Goal: Check status: Check status

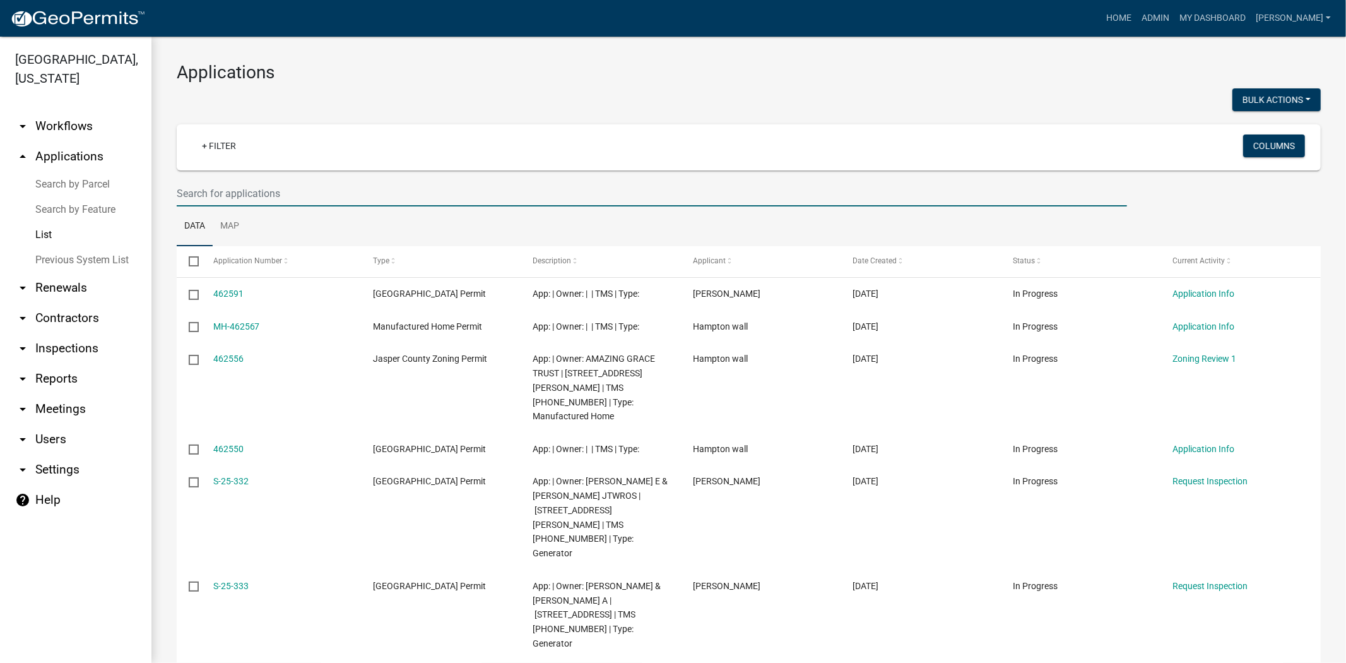
click at [316, 196] on input "text" at bounding box center [652, 194] width 951 height 26
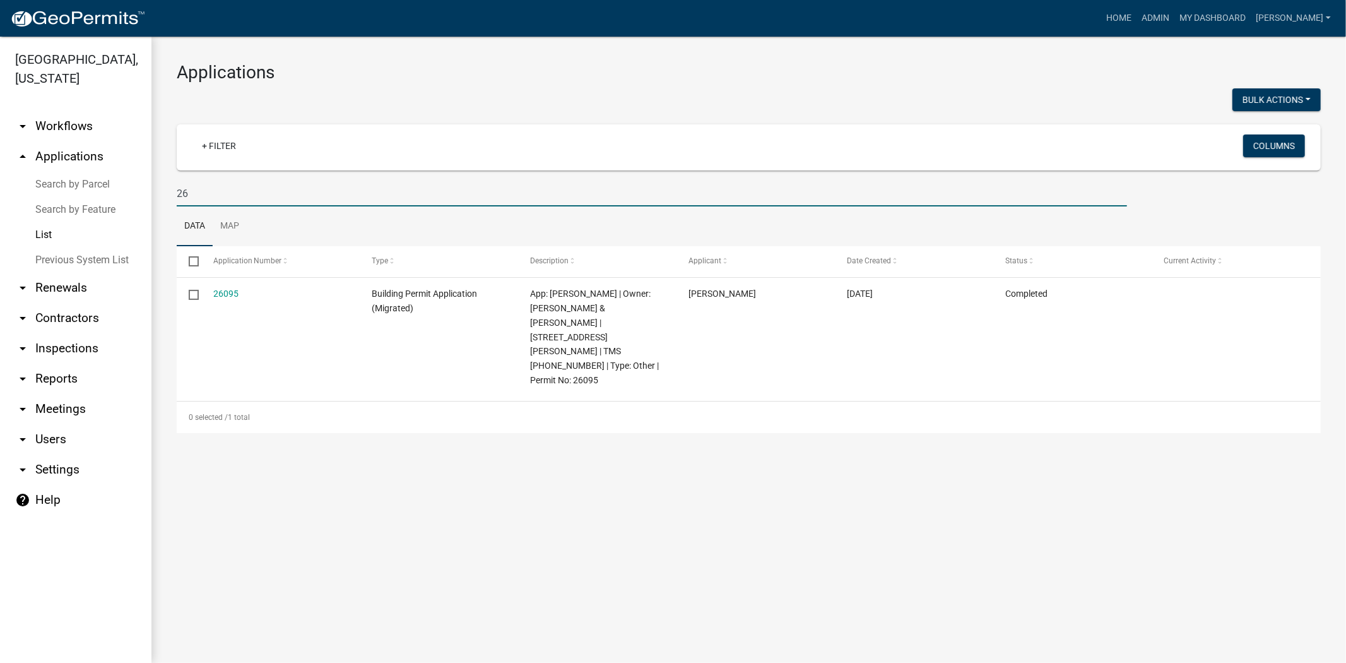
type input "2"
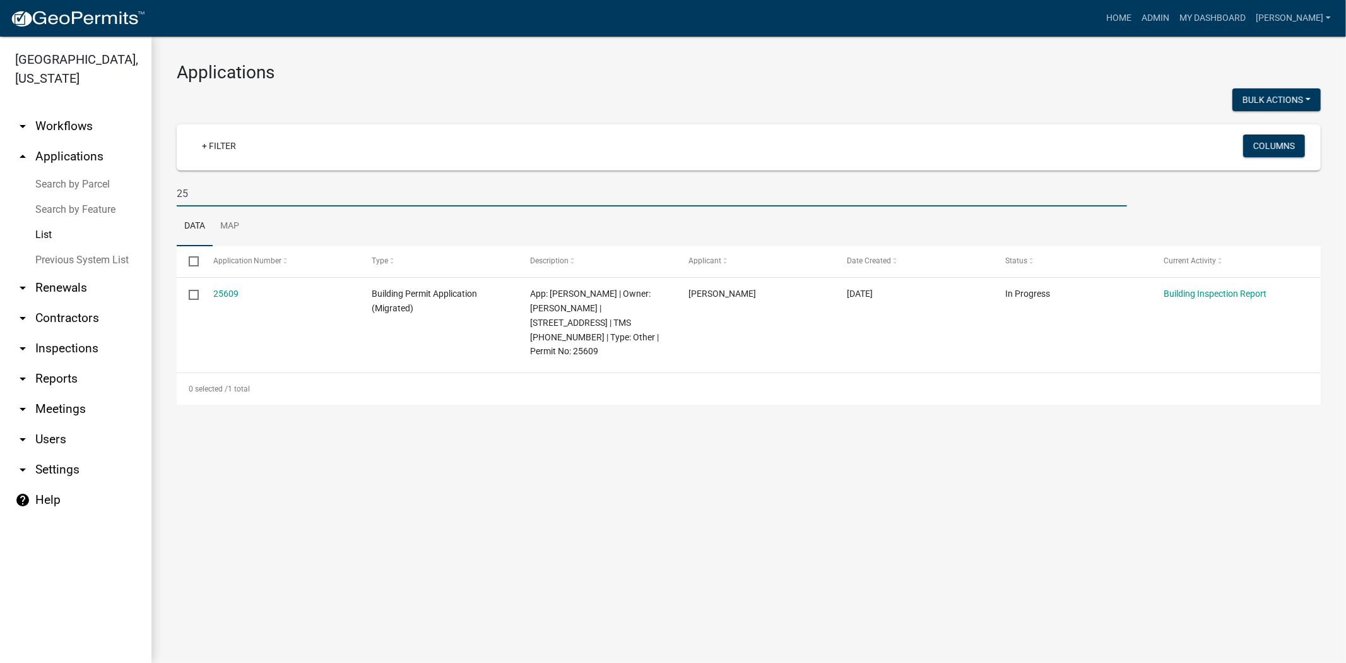
type input "2"
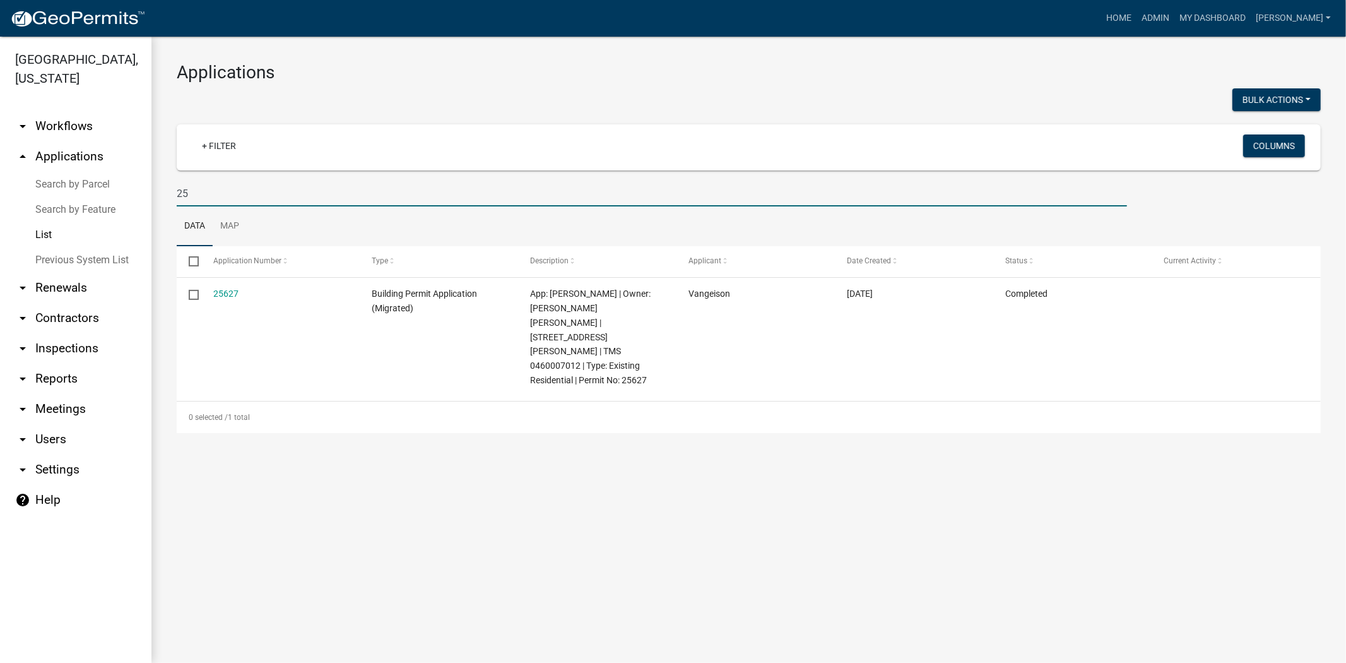
type input "2"
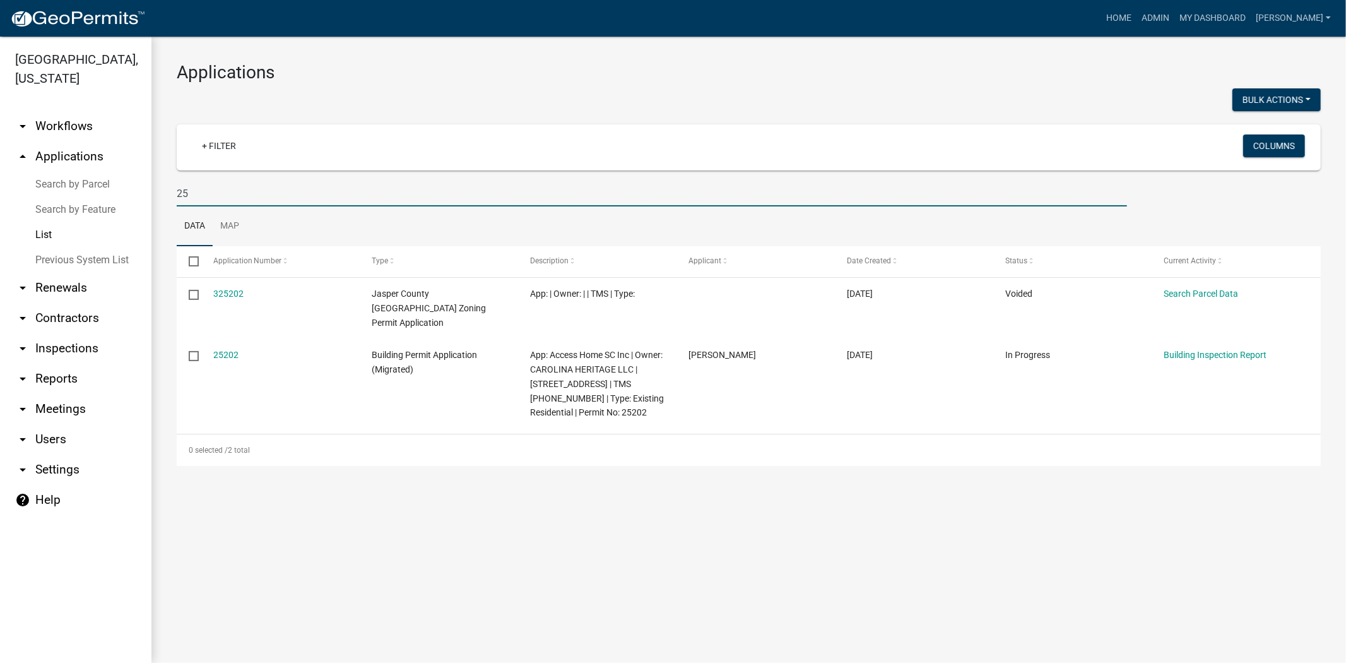
type input "2"
type input "0"
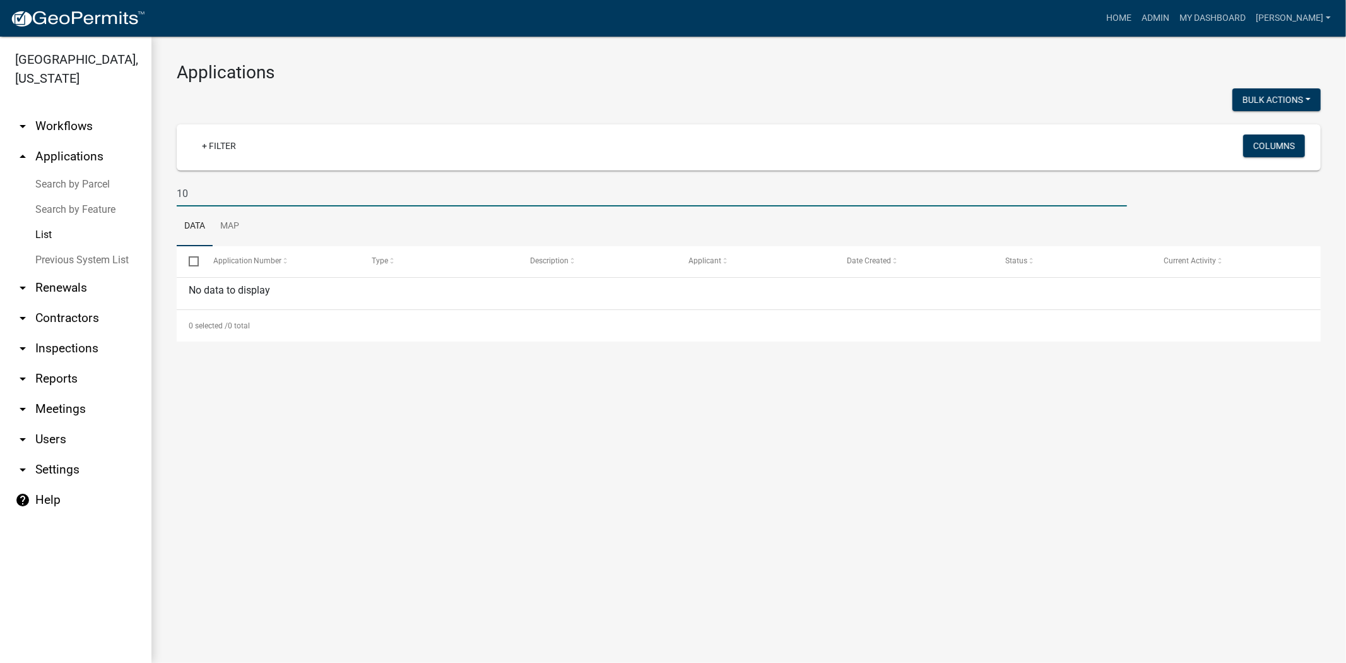
type input "1"
type input "H"
type input "1"
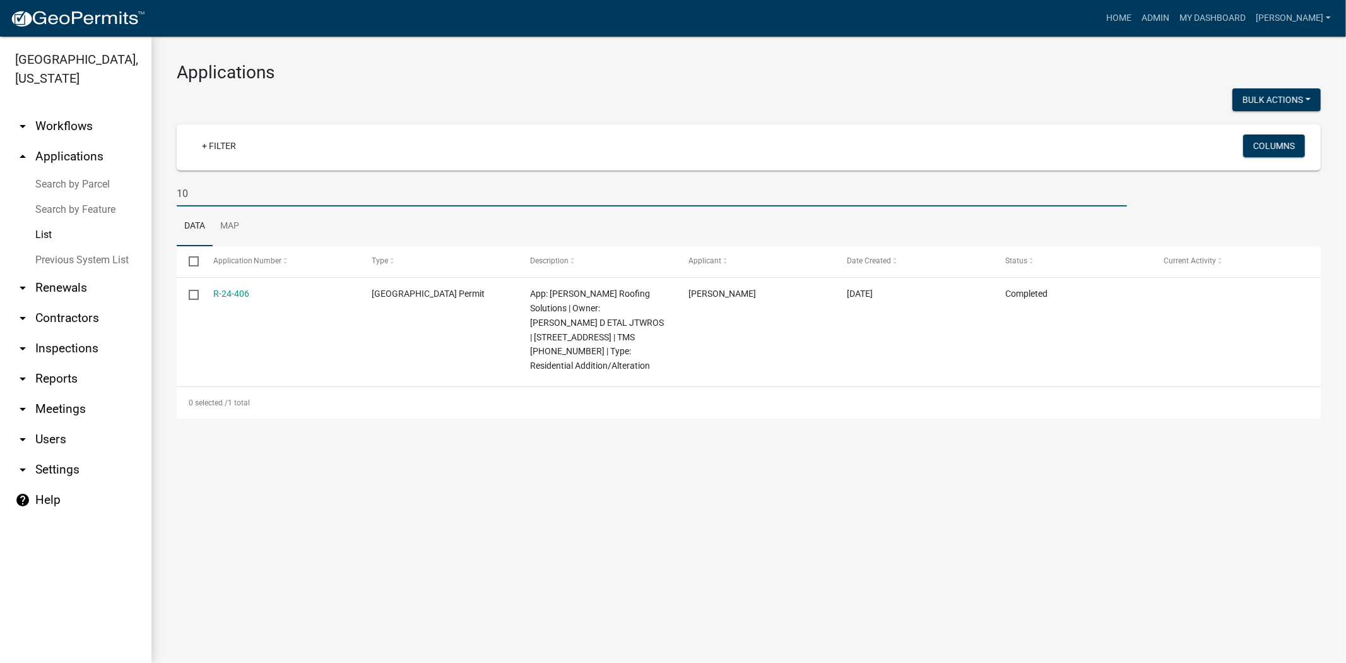
type input "1"
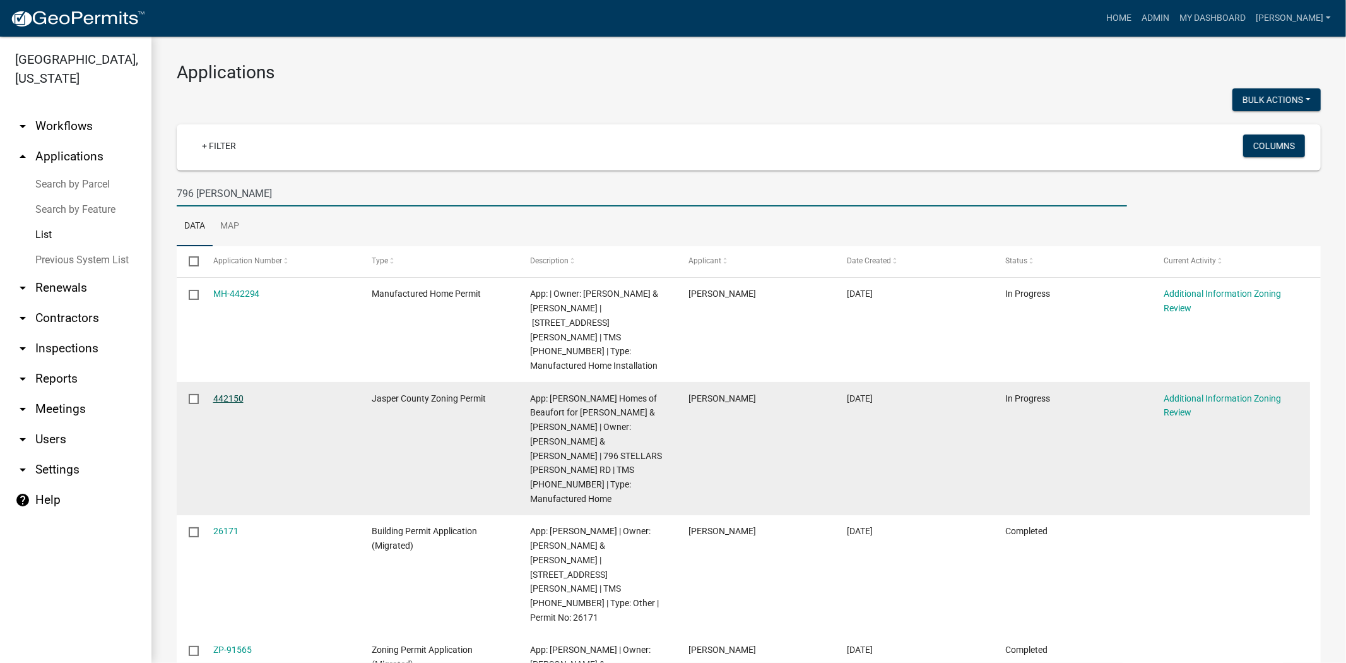
type input "796 [PERSON_NAME]"
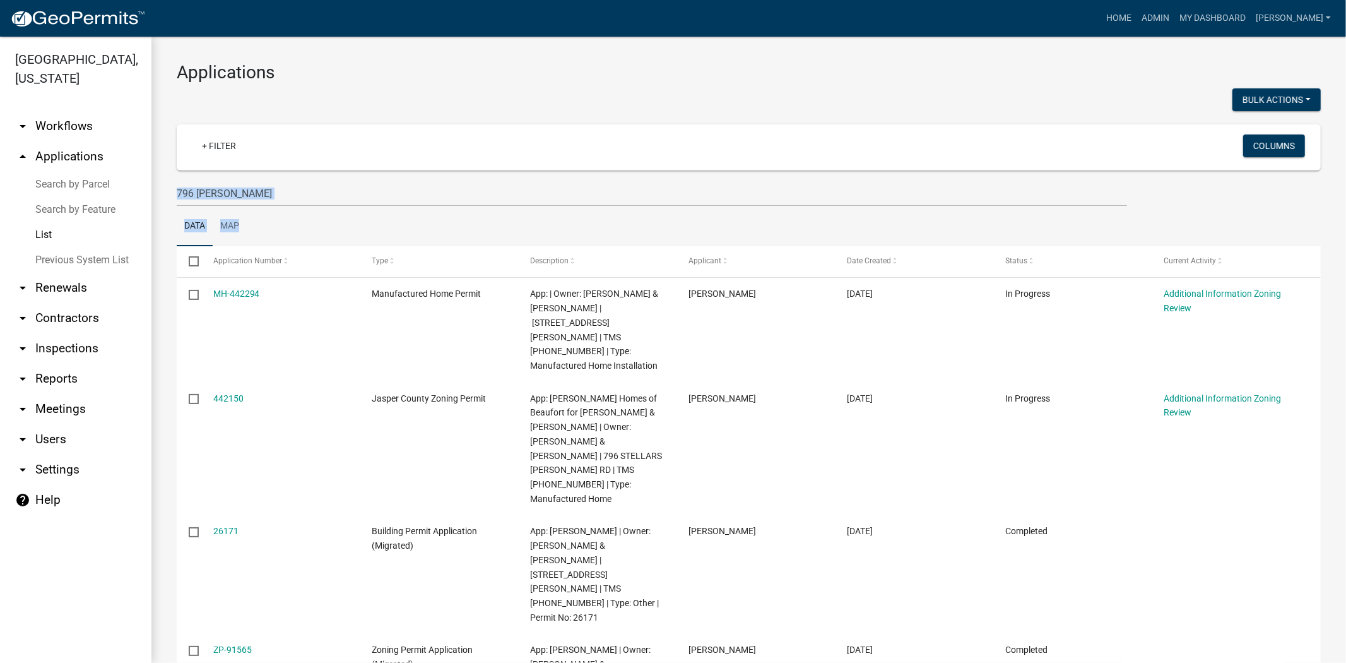
drag, startPoint x: 280, startPoint y: 206, endPoint x: 164, endPoint y: 186, distance: 117.3
click at [164, 186] on div "Applications Bulk Actions Void + Filter Columns 796 [PERSON_NAME] Data Map Sele…" at bounding box center [748, 568] width 1195 height 1062
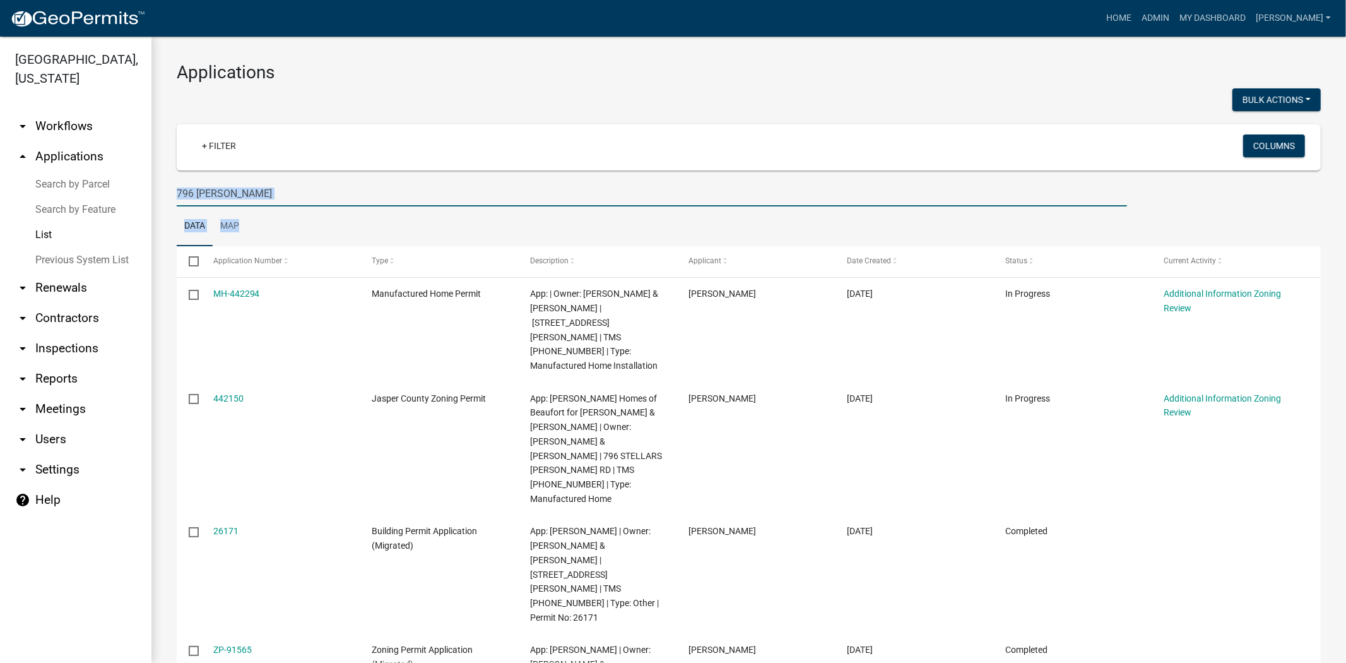
click at [248, 198] on input "796 [PERSON_NAME]" at bounding box center [652, 194] width 951 height 26
drag, startPoint x: 210, startPoint y: 196, endPoint x: 0, endPoint y: 187, distance: 209.7
click at [0, 187] on div "[GEOGRAPHIC_DATA], [US_STATE] arrow_drop_down Workflows List arrow_drop_up Appl…" at bounding box center [673, 350] width 1346 height 626
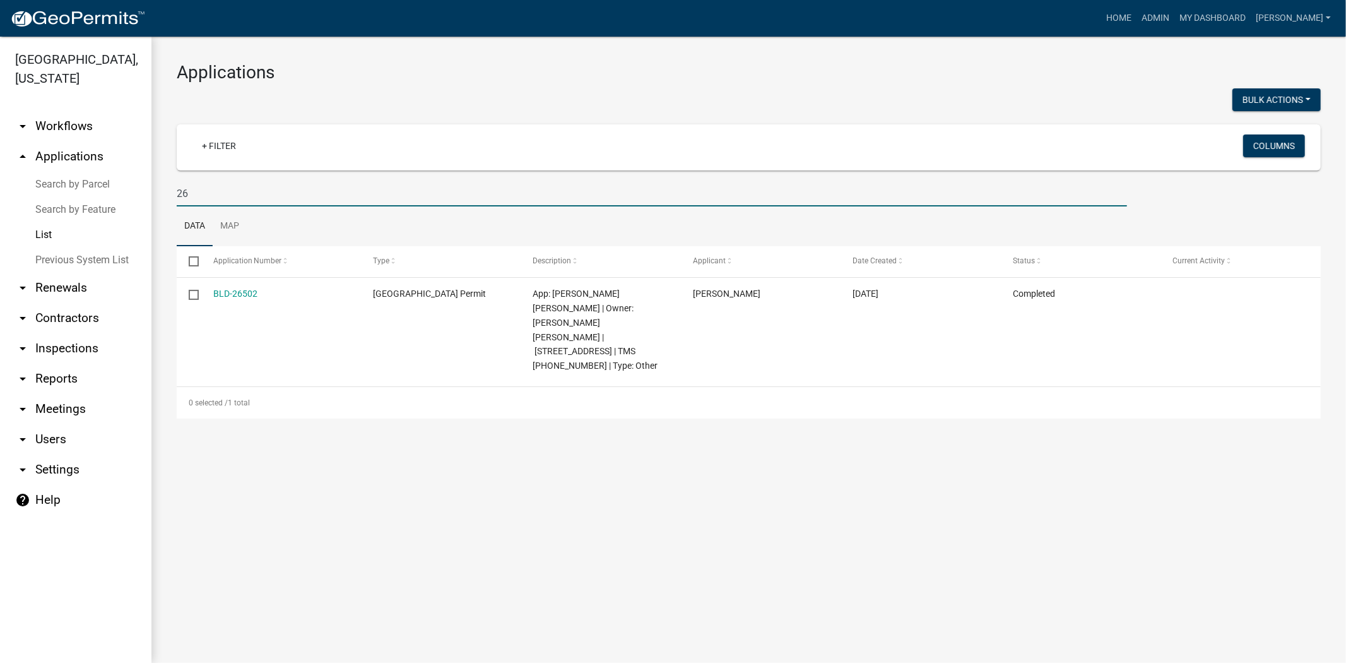
type input "2"
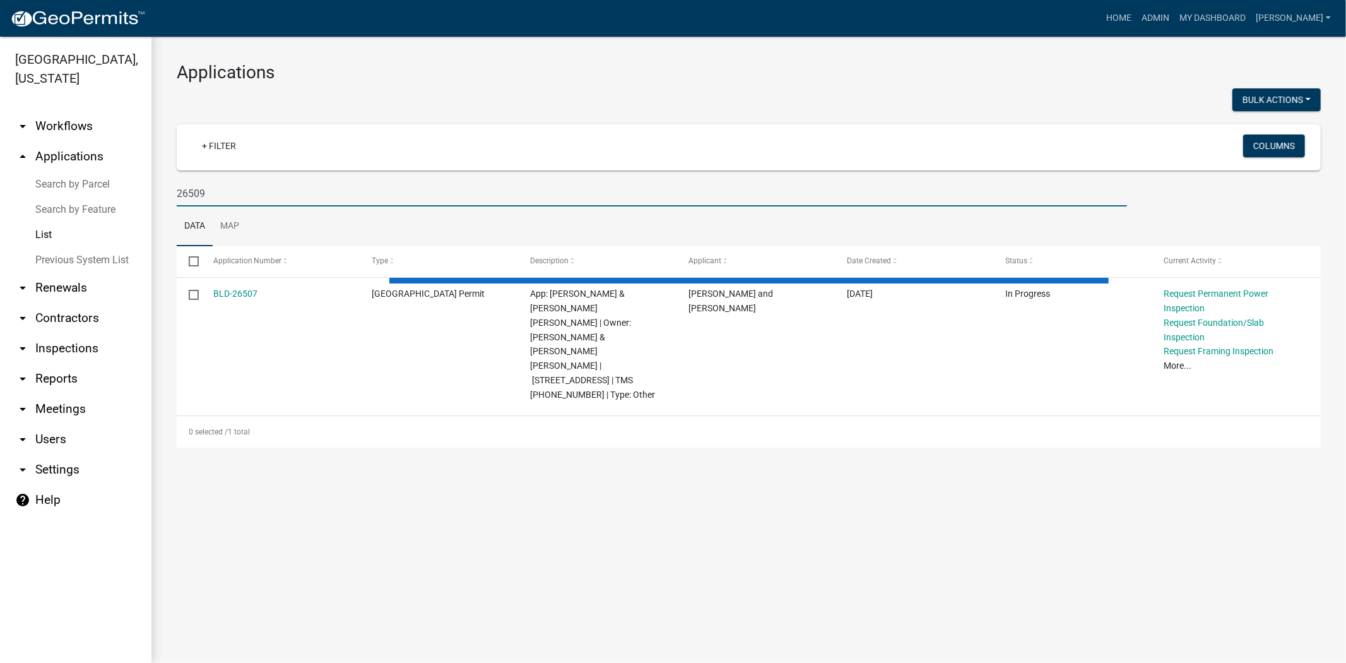
type input "26509"
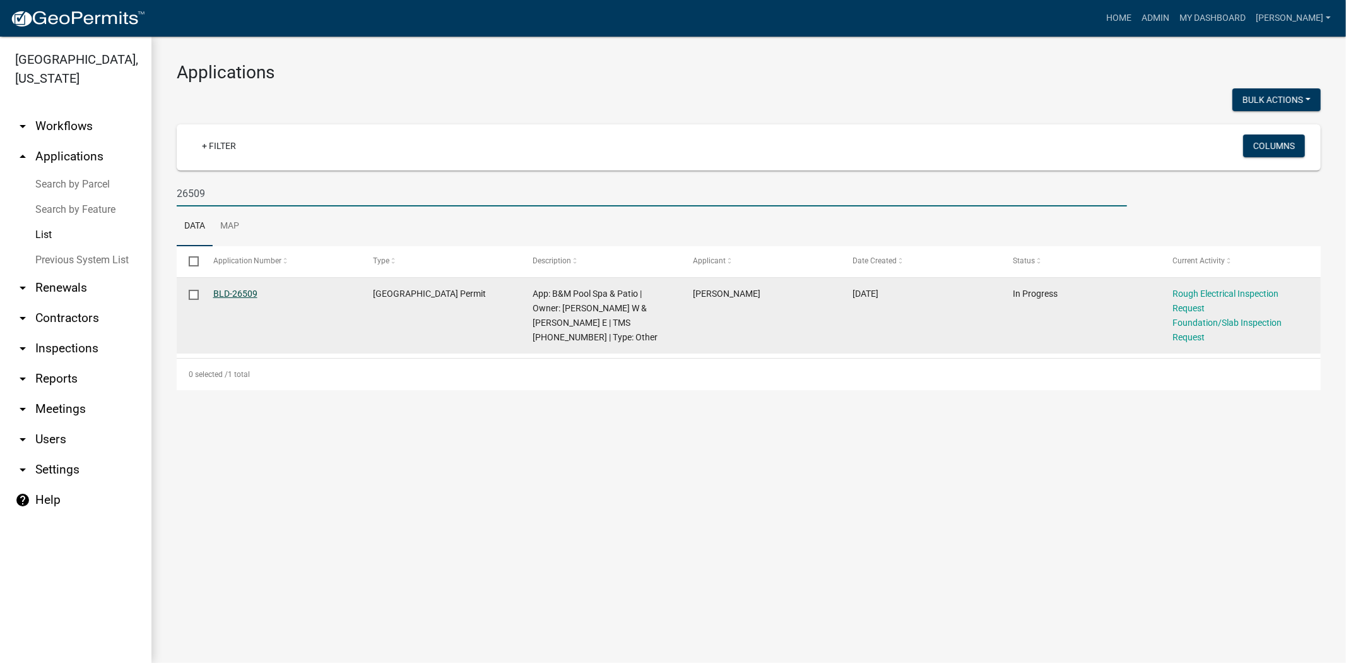
click at [247, 293] on link "BLD-26509" at bounding box center [235, 293] width 44 height 10
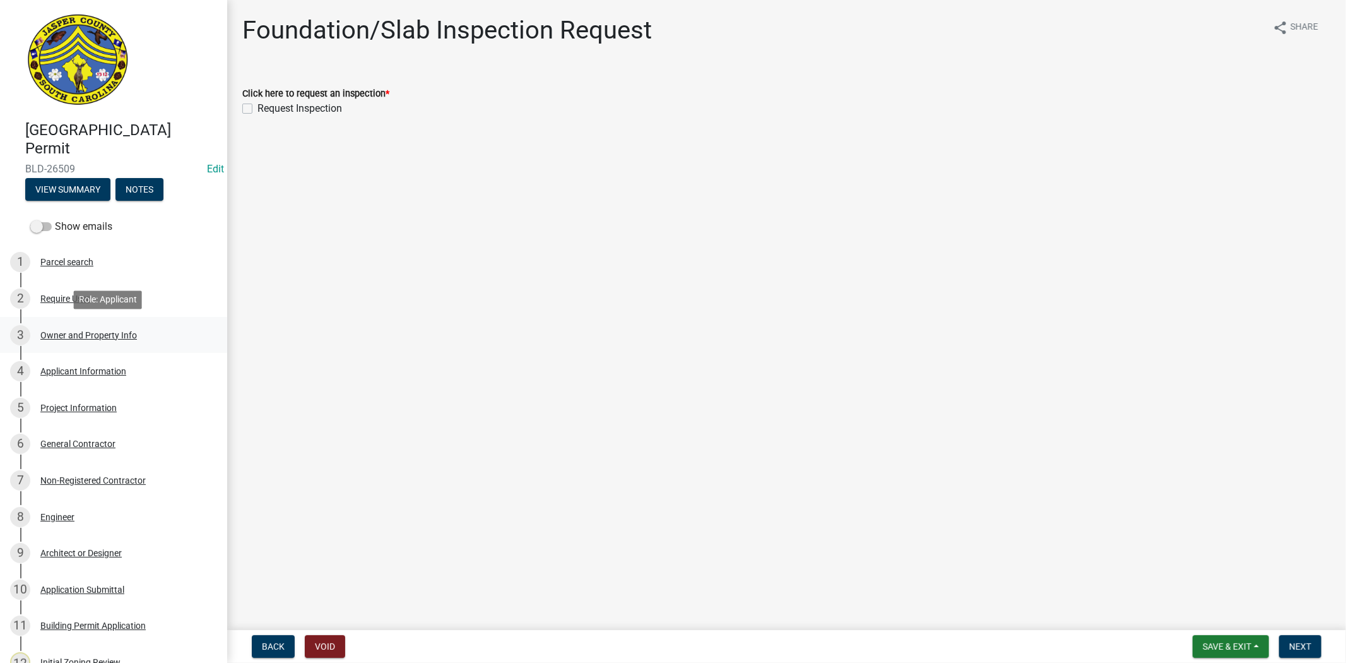
click at [97, 331] on div "Owner and Property Info" at bounding box center [88, 335] width 97 height 9
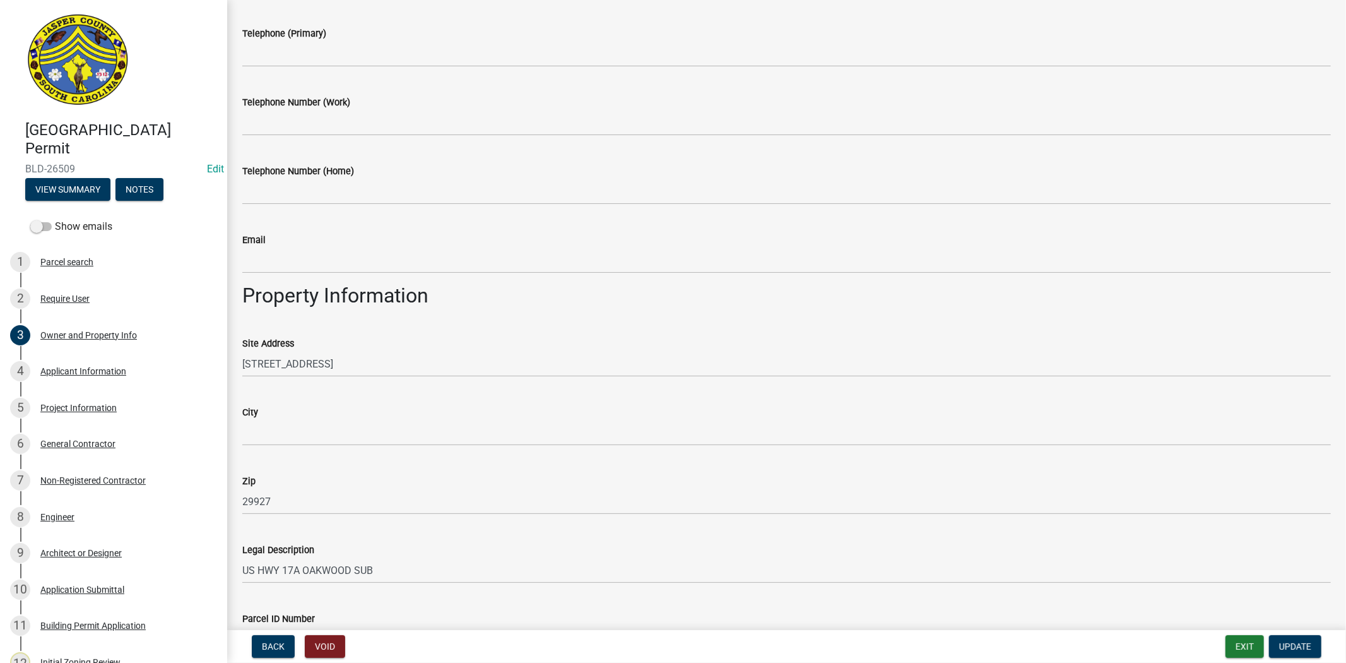
scroll to position [736, 0]
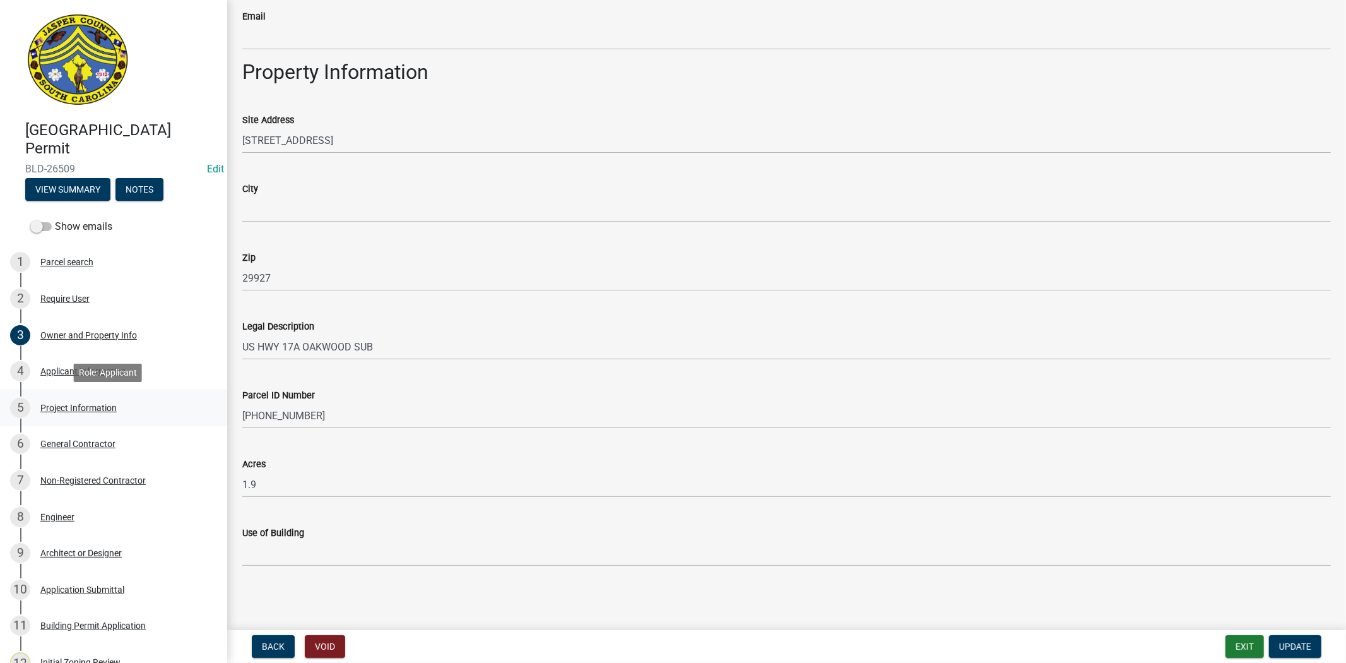
click at [85, 412] on div "Project Information" at bounding box center [78, 407] width 76 height 9
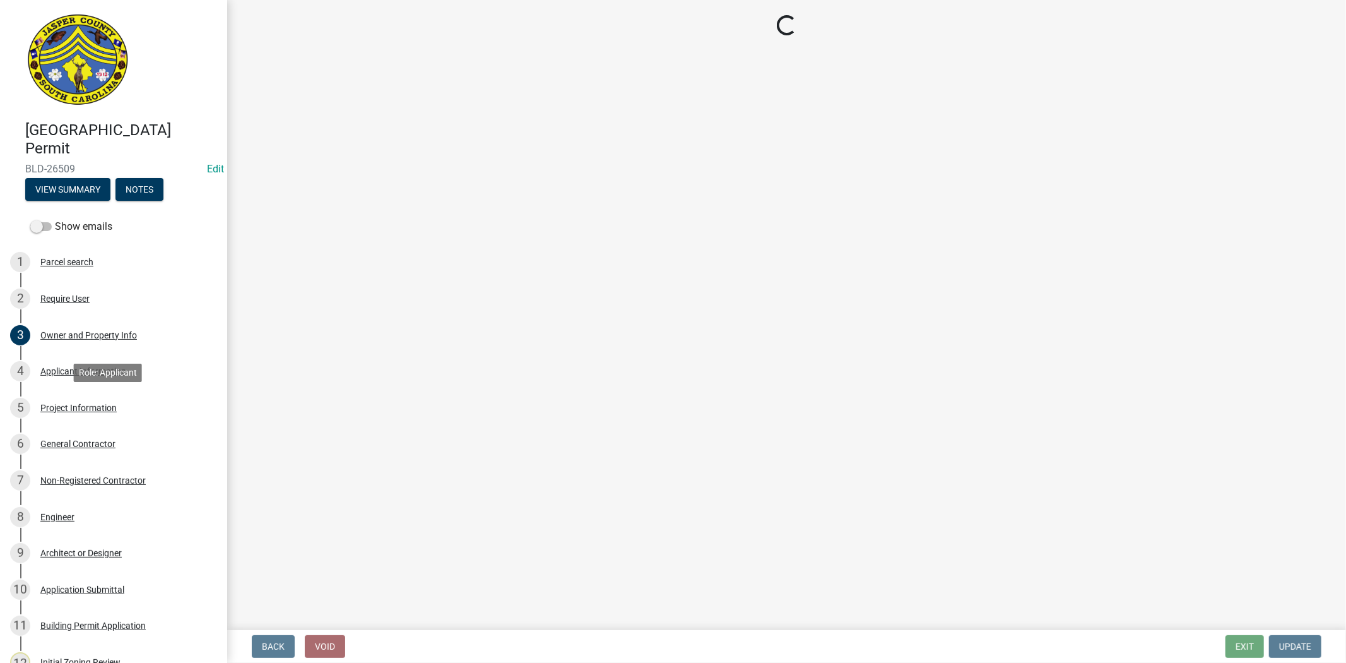
scroll to position [0, 0]
select select "ae8abcab-65b5-4c1a-8f7a-22aab3c4270e"
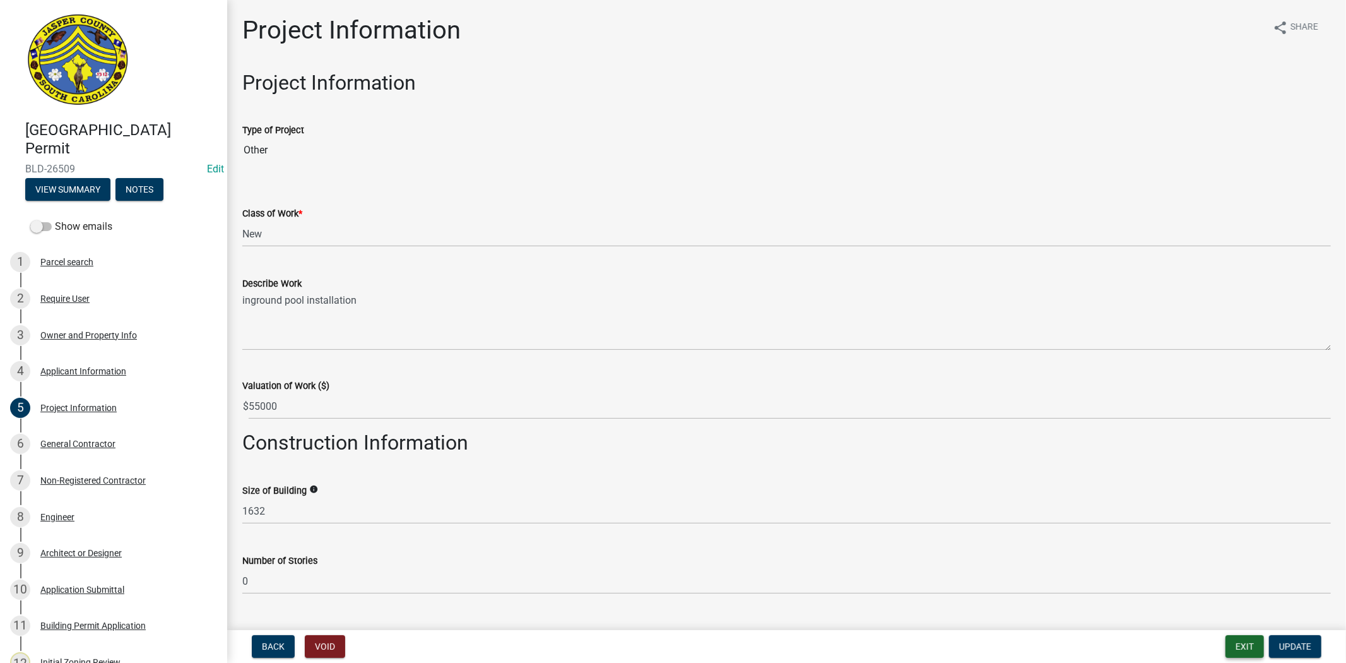
click at [1257, 644] on button "Exit" at bounding box center [1245, 646] width 39 height 23
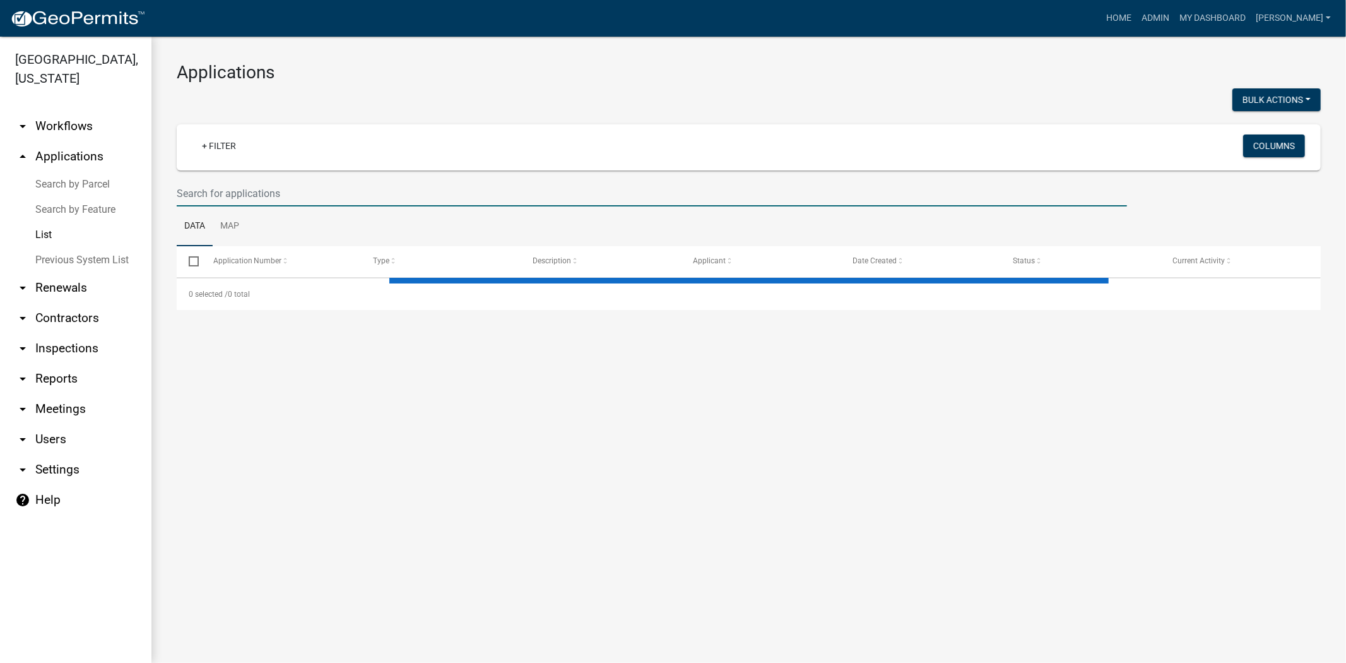
click at [269, 190] on input "text" at bounding box center [652, 194] width 951 height 26
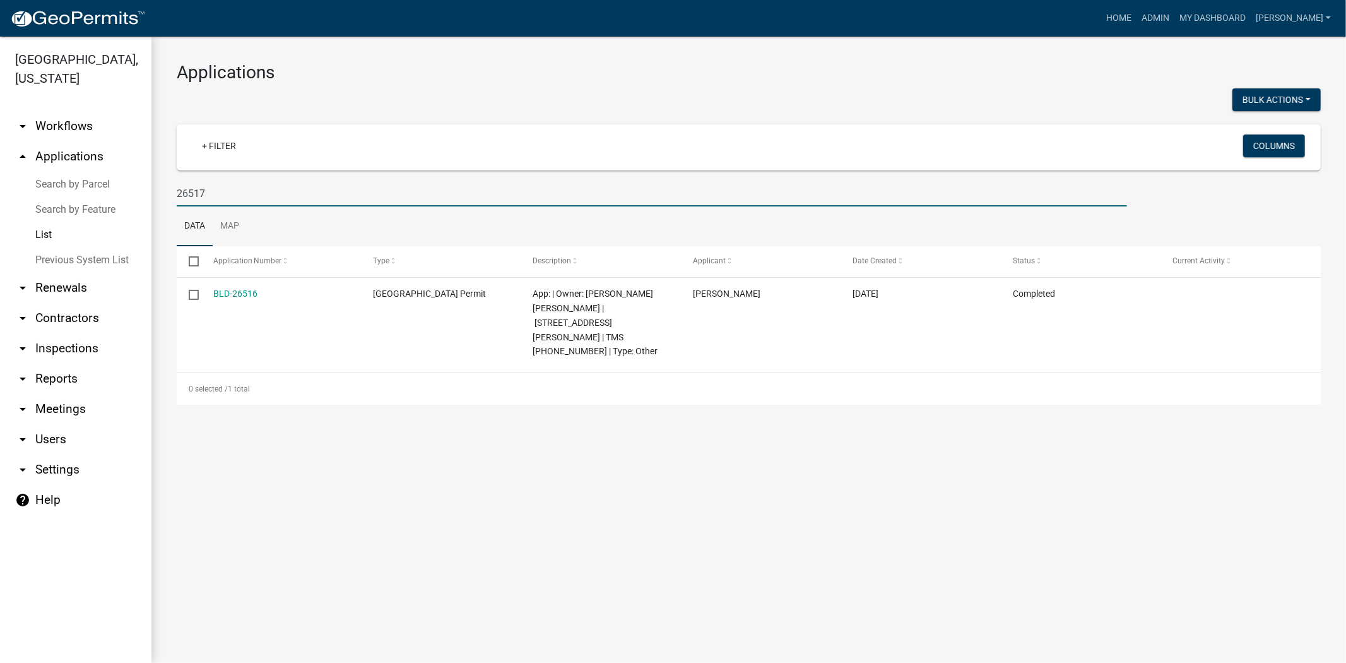
type input "26517"
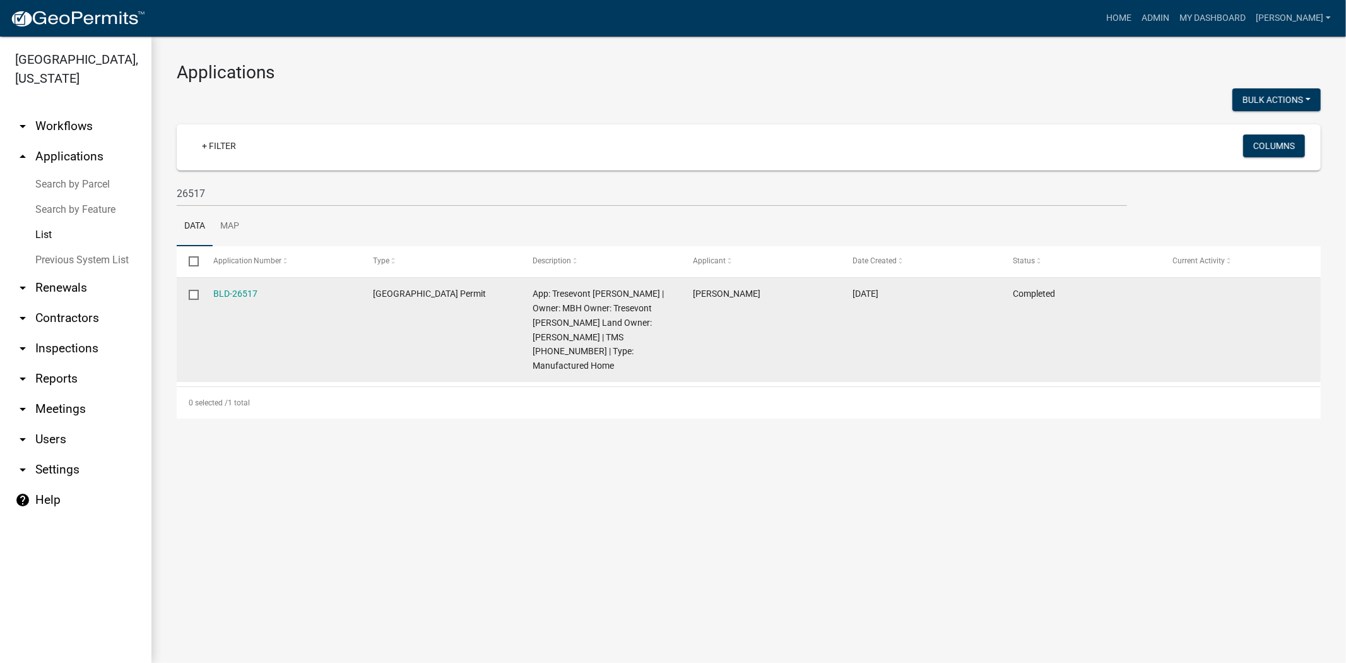
click at [234, 287] on div "BLD-26517" at bounding box center [281, 294] width 136 height 15
click at [234, 292] on link "BLD-26517" at bounding box center [235, 293] width 44 height 10
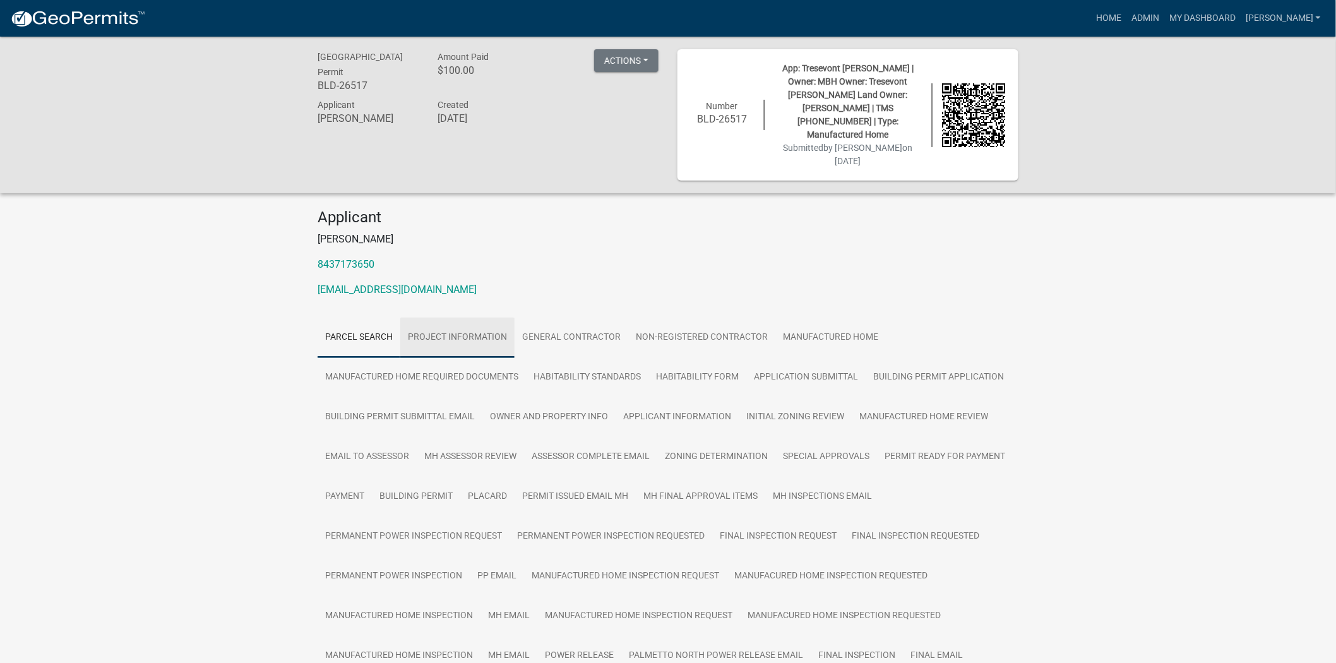
click at [468, 317] on link "Project Information" at bounding box center [457, 337] width 114 height 40
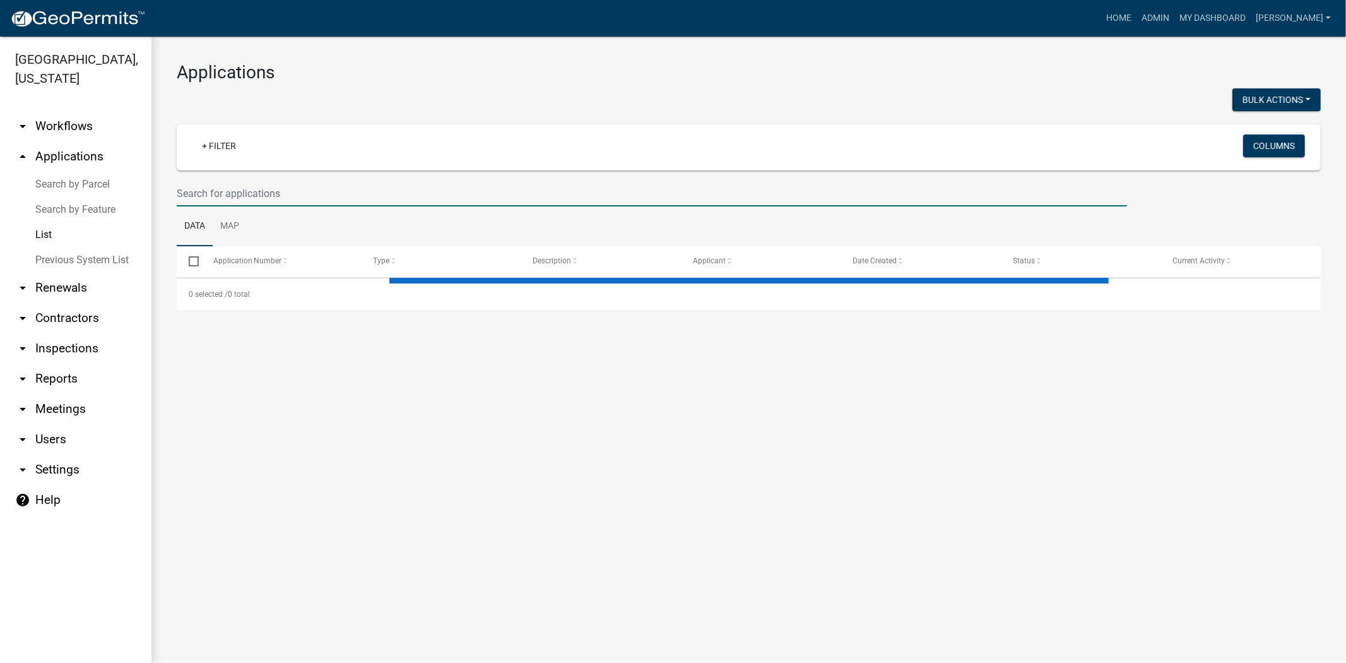
click at [248, 193] on input "text" at bounding box center [652, 194] width 951 height 26
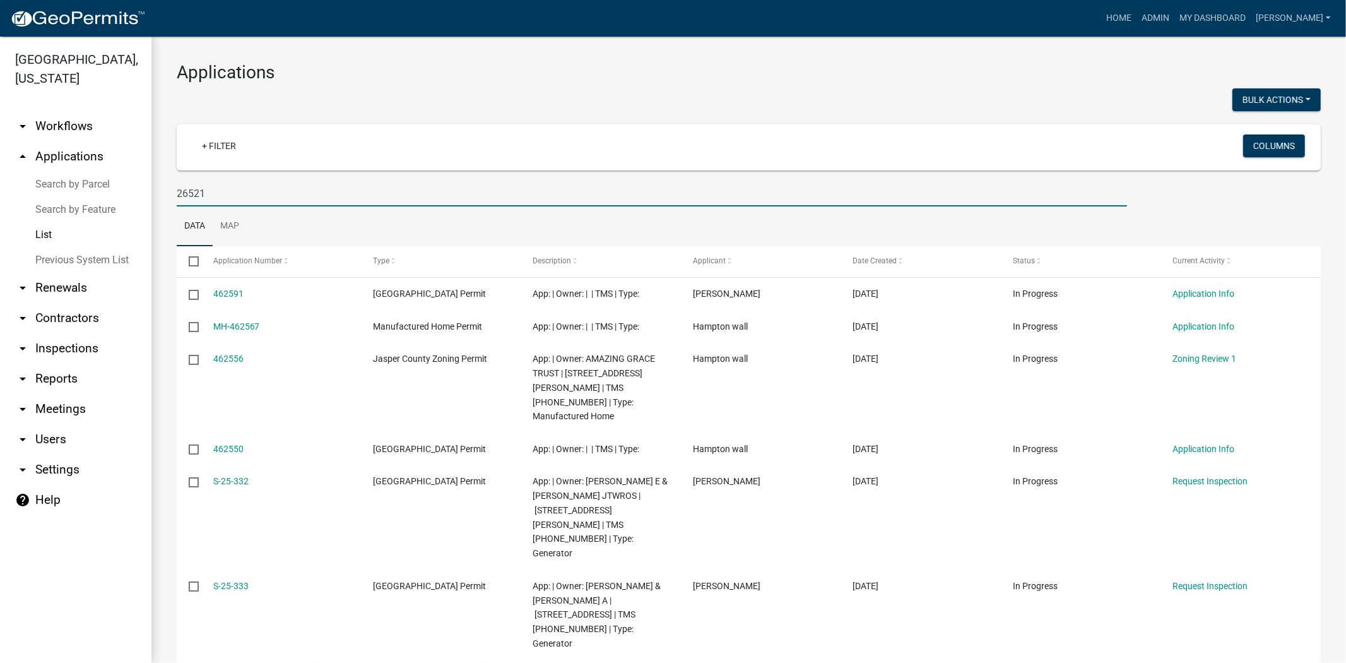
type input "26521"
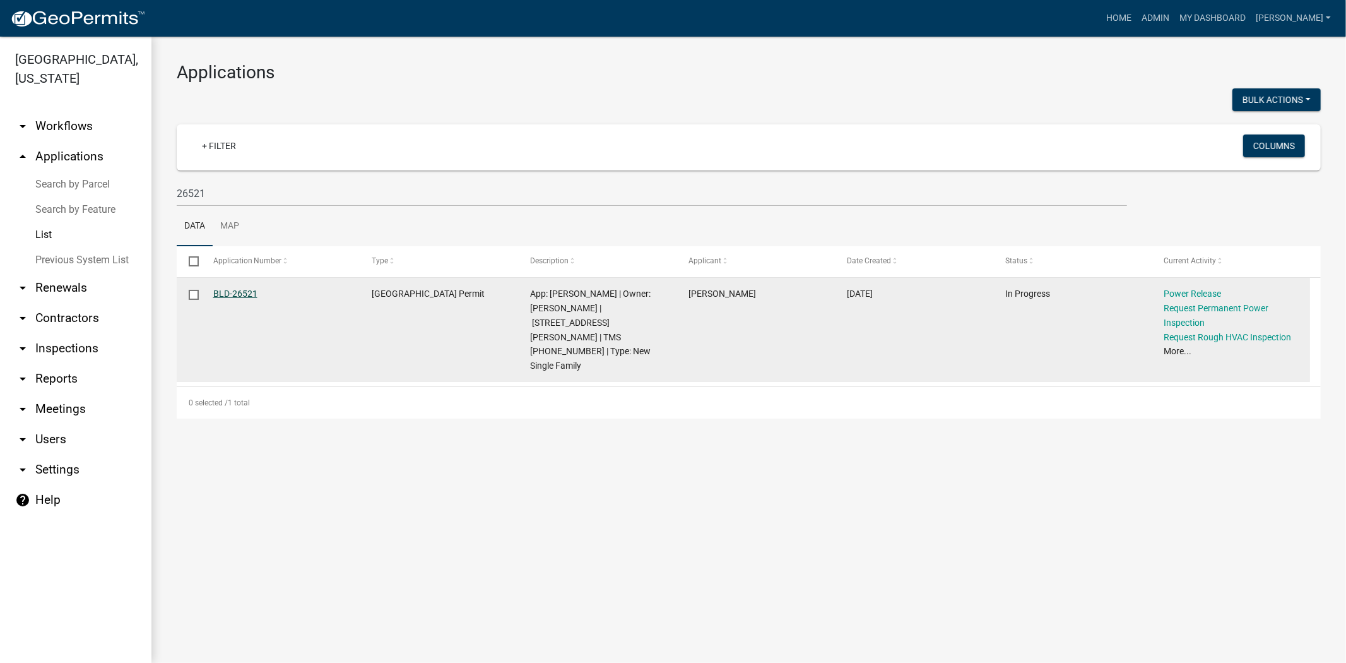
click at [218, 293] on link "BLD-26521" at bounding box center [235, 293] width 44 height 10
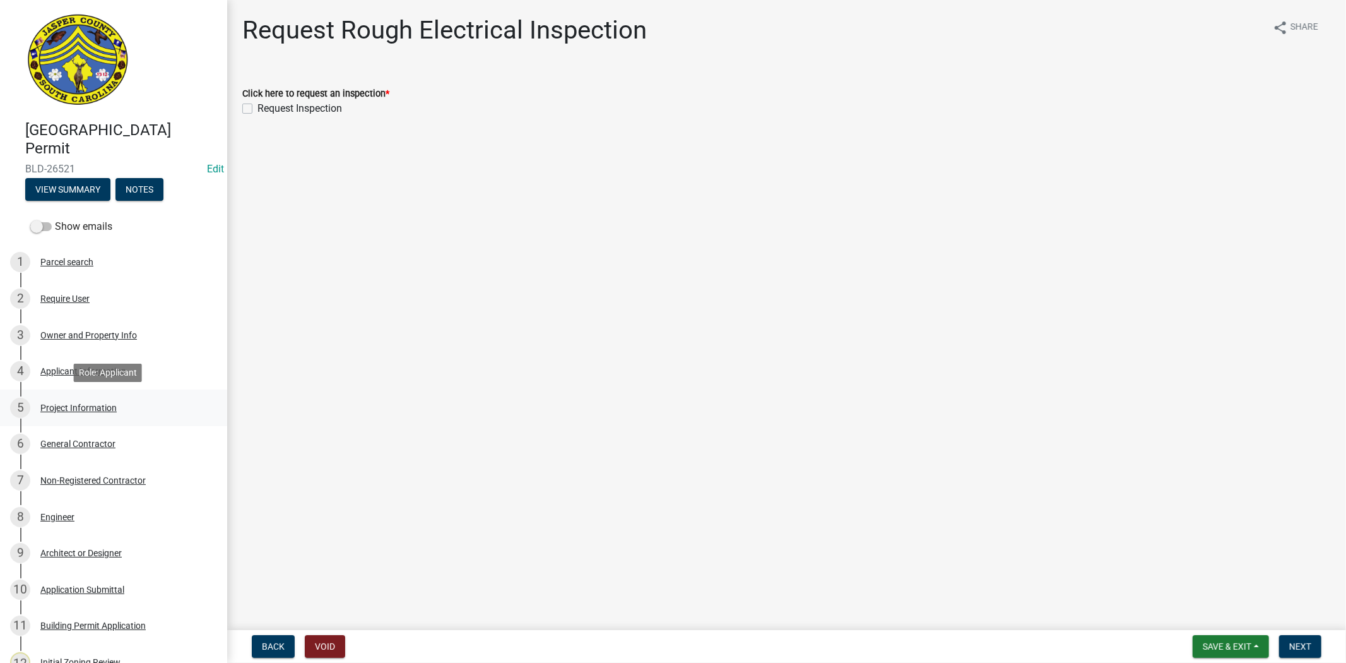
click at [109, 406] on div "Project Information" at bounding box center [78, 407] width 76 height 9
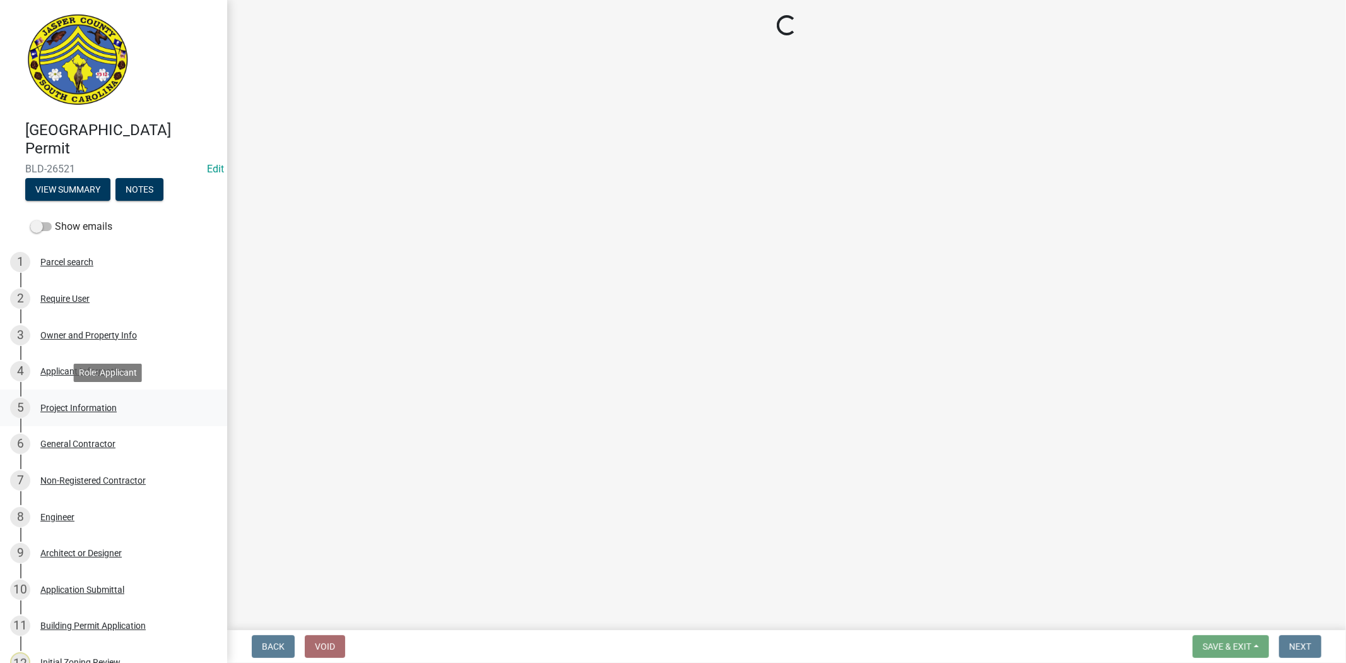
select select "ae8abcab-65b5-4c1a-8f7a-22aab3c4270e"
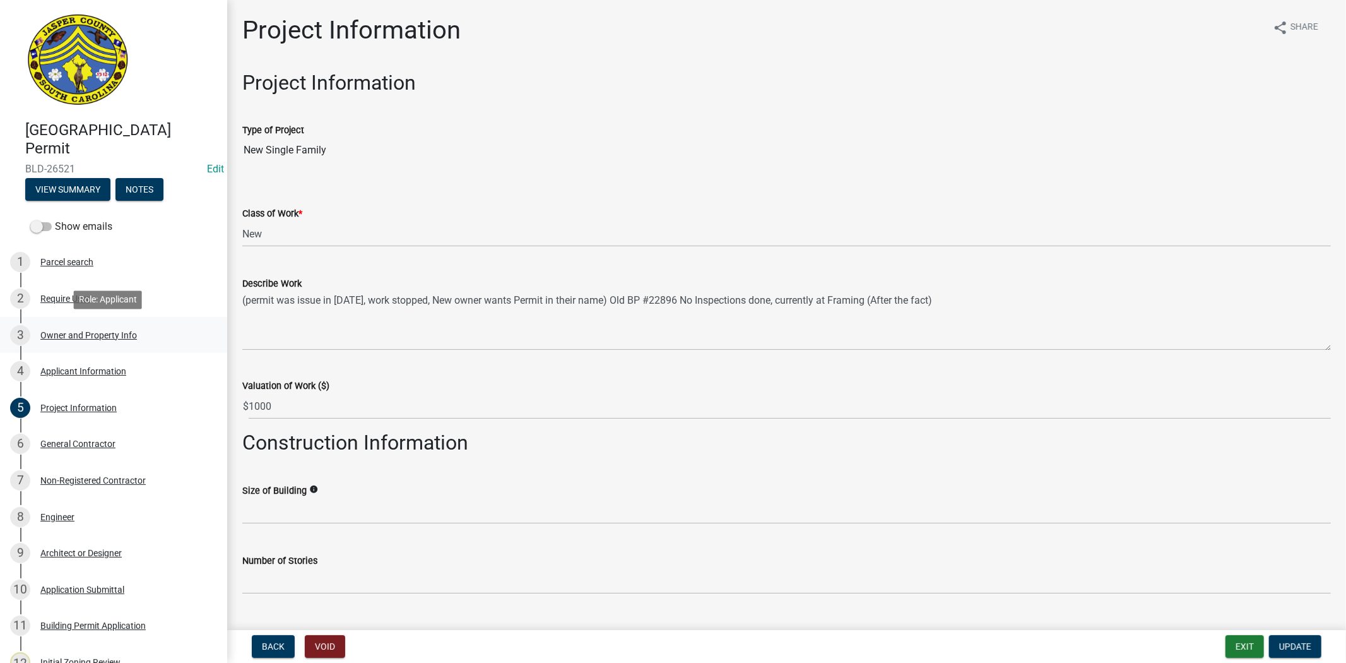
click at [64, 341] on div "3 Owner and Property Info" at bounding box center [108, 335] width 197 height 20
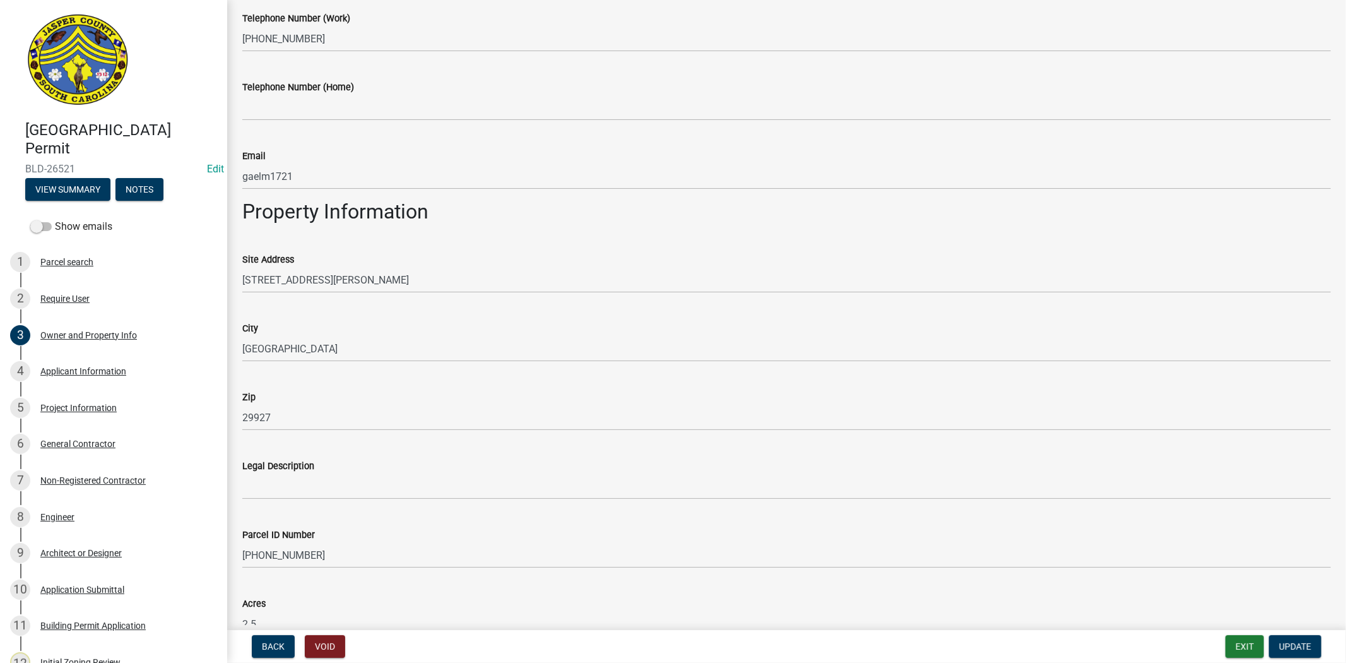
scroll to position [736, 0]
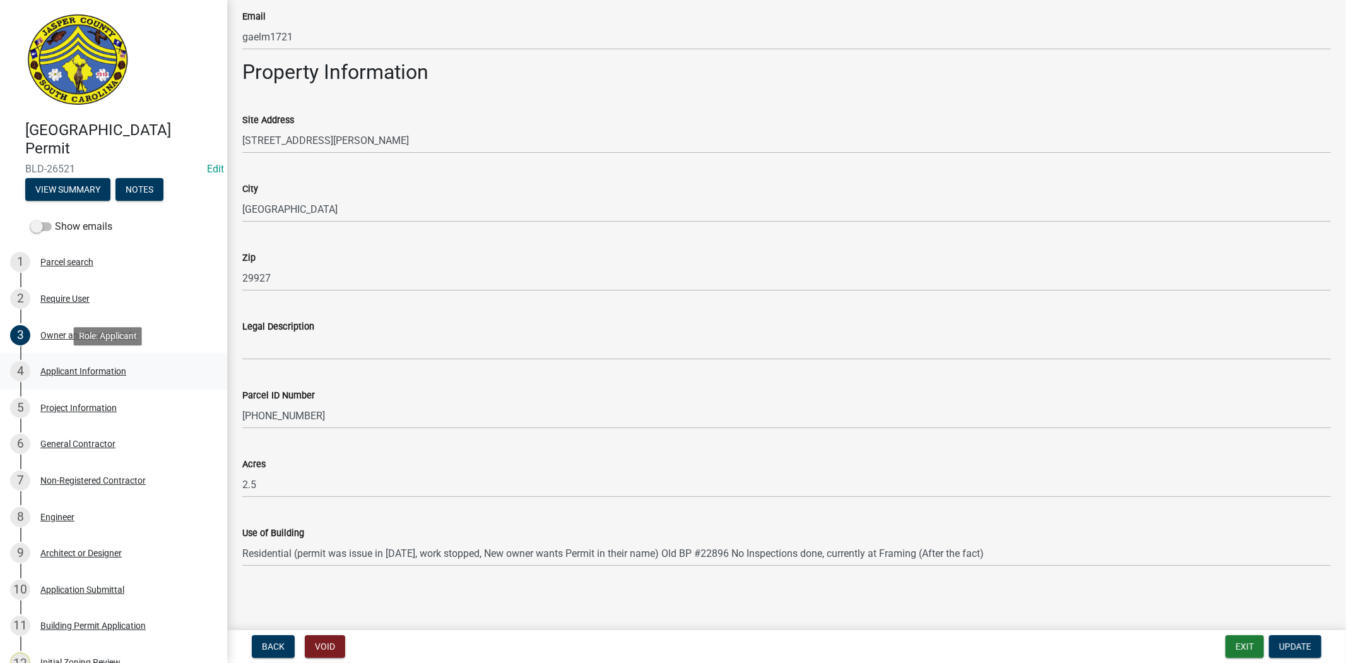
click at [82, 380] on div "4 Applicant Information" at bounding box center [108, 371] width 197 height 20
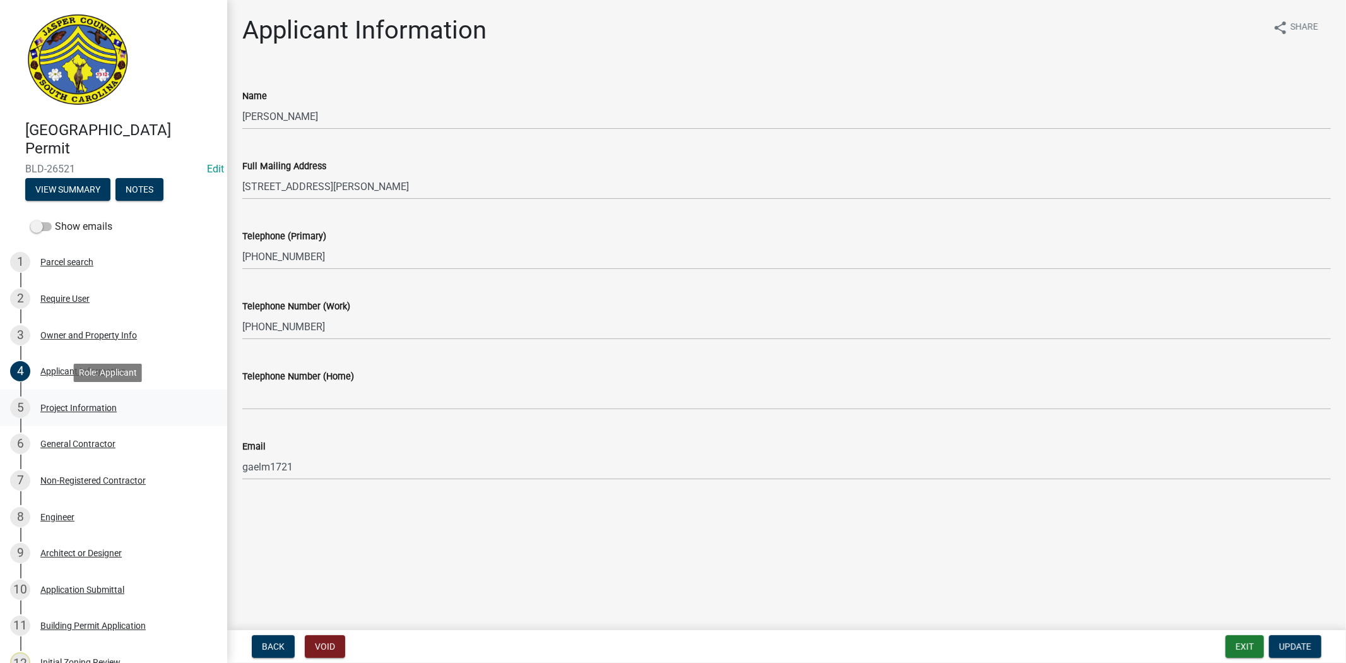
click at [56, 406] on div "Project Information" at bounding box center [78, 407] width 76 height 9
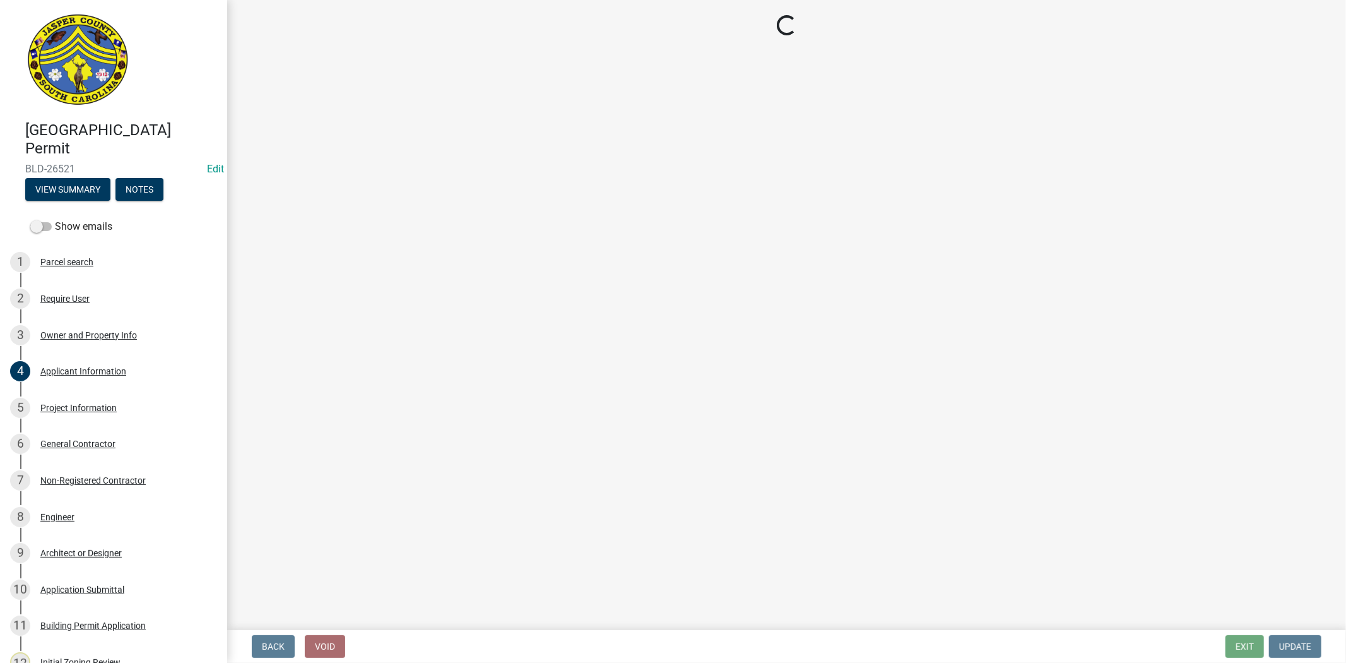
select select "ae8abcab-65b5-4c1a-8f7a-22aab3c4270e"
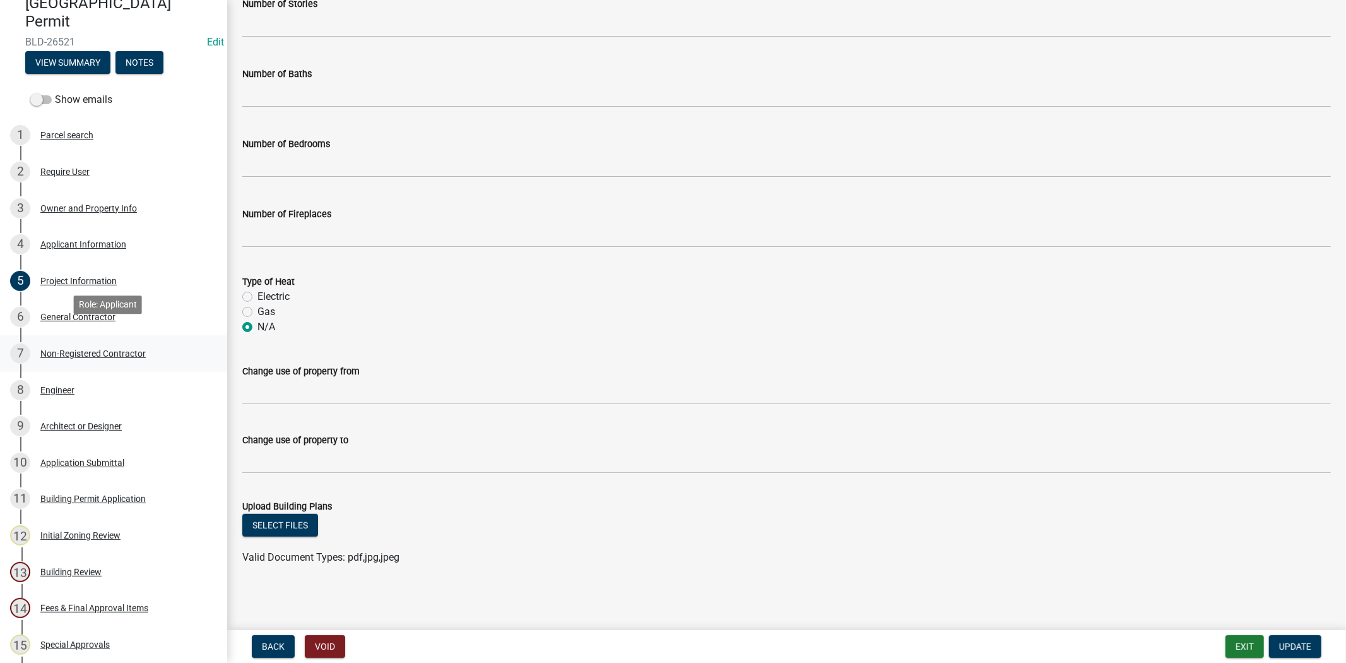
scroll to position [140, 0]
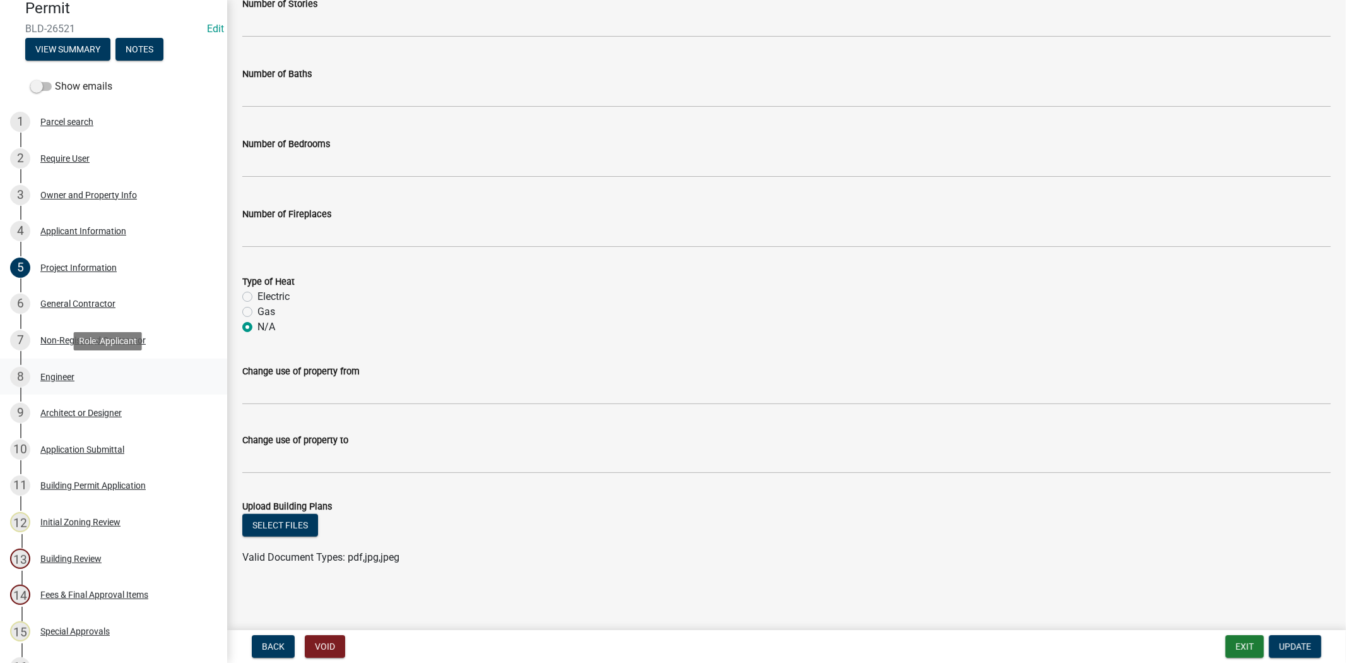
click at [45, 386] on link "8 Engineer" at bounding box center [113, 376] width 227 height 37
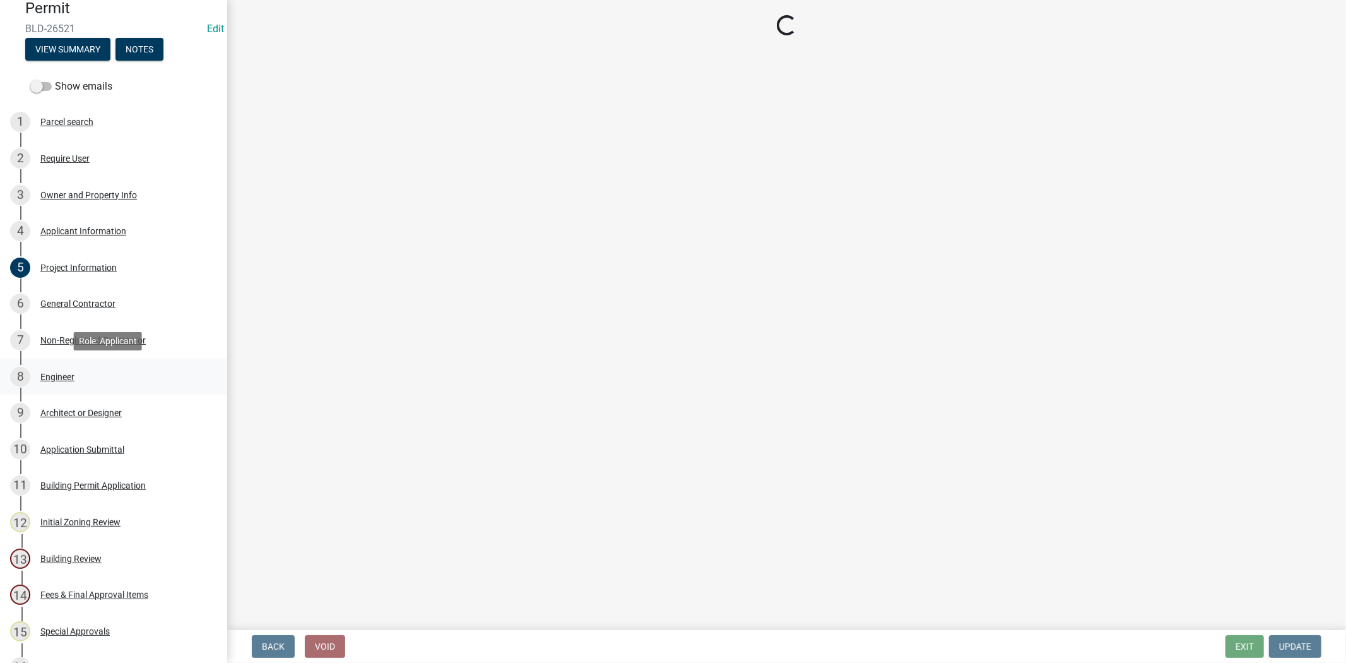
scroll to position [0, 0]
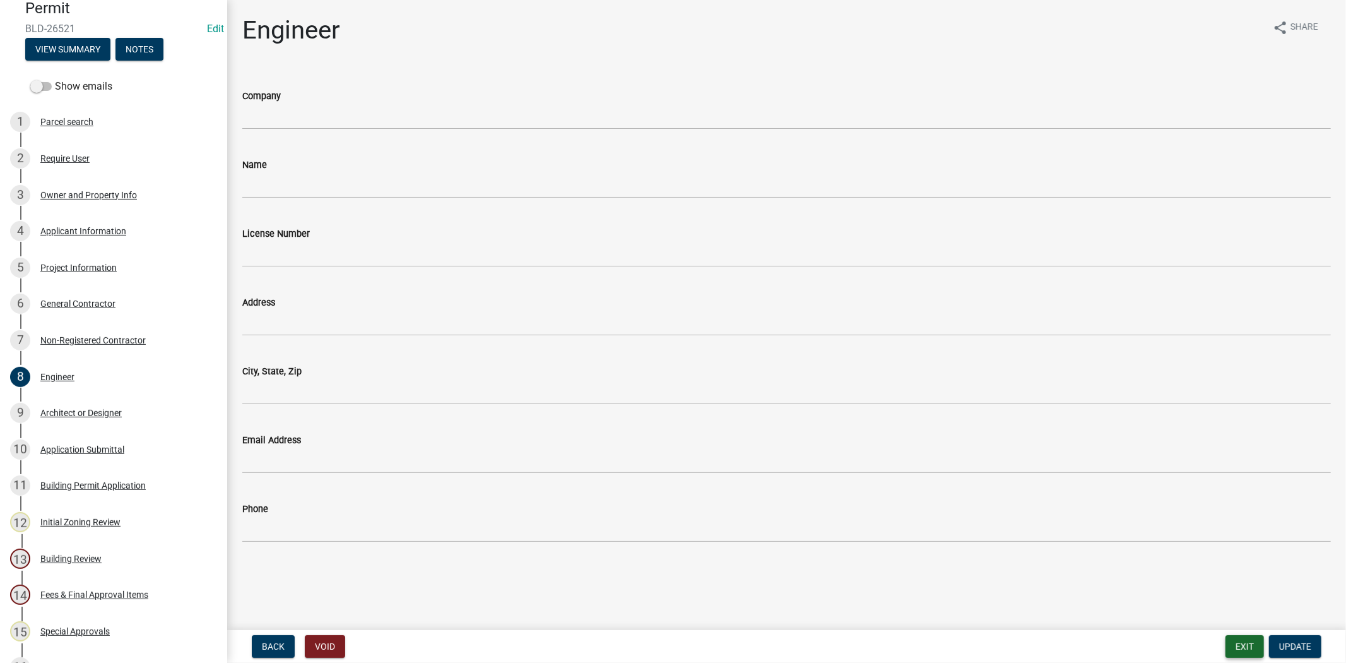
click at [1233, 645] on button "Exit" at bounding box center [1245, 646] width 39 height 23
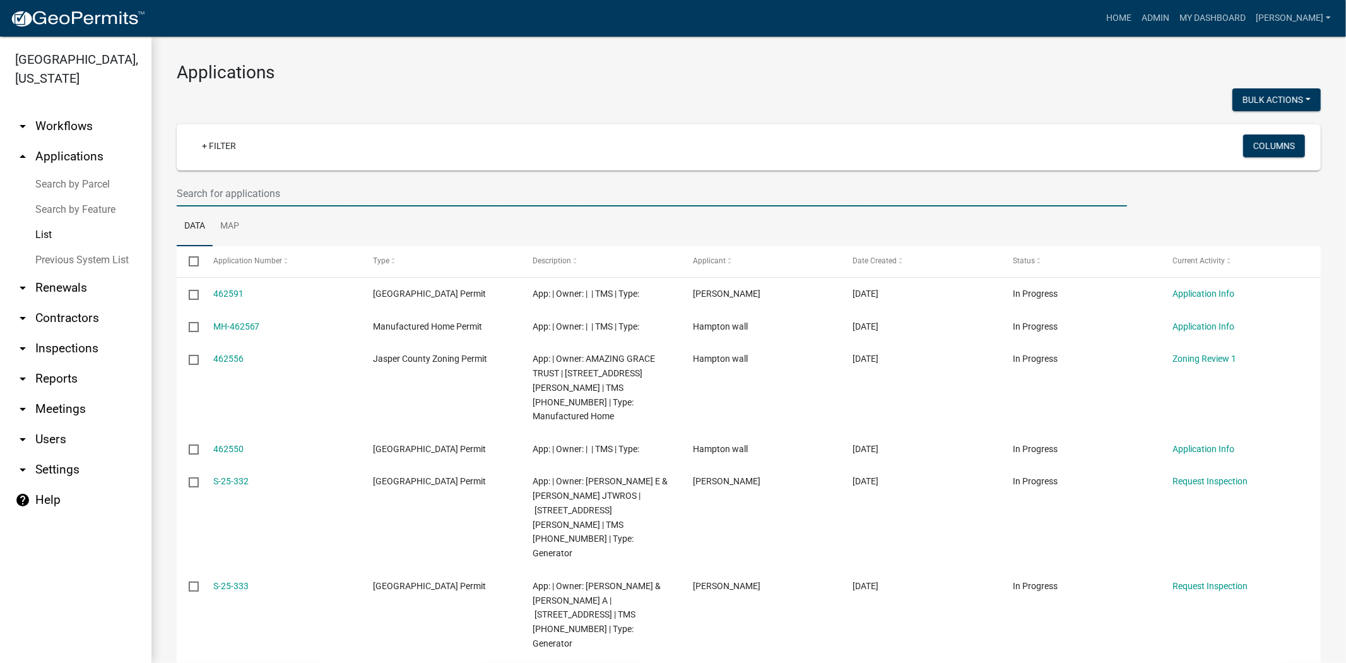
click at [282, 191] on input "text" at bounding box center [652, 194] width 951 height 26
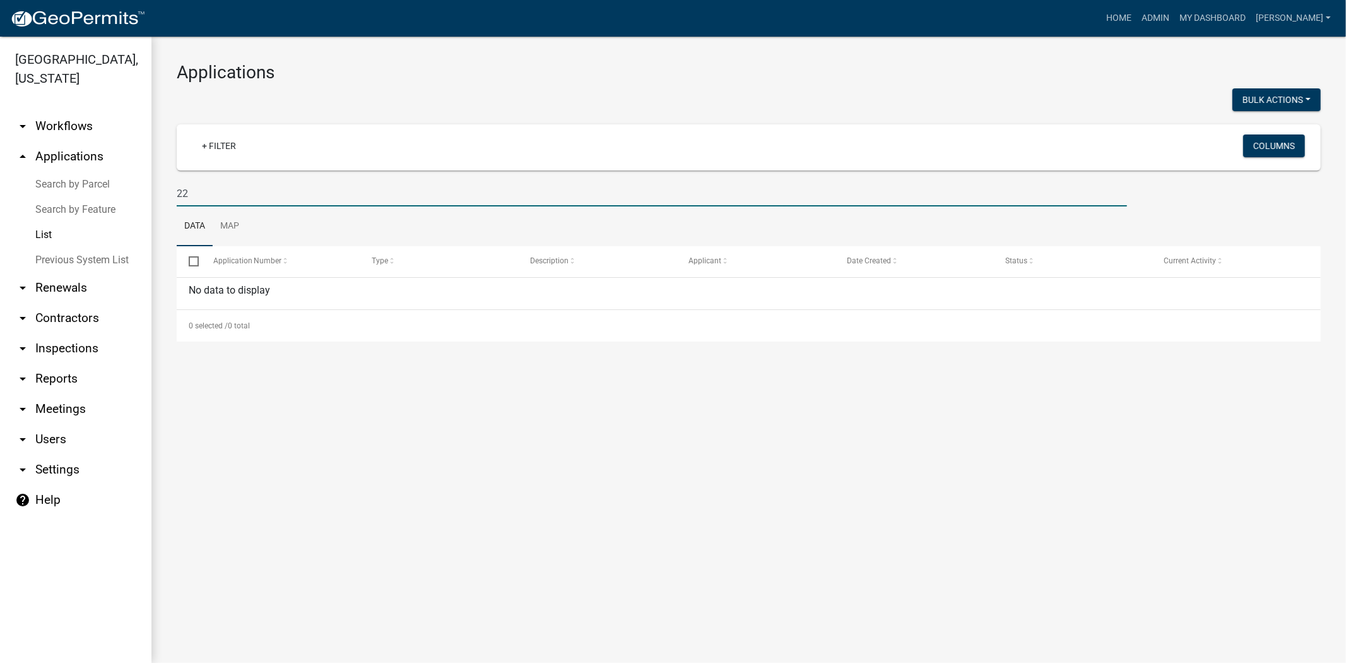
type input "2"
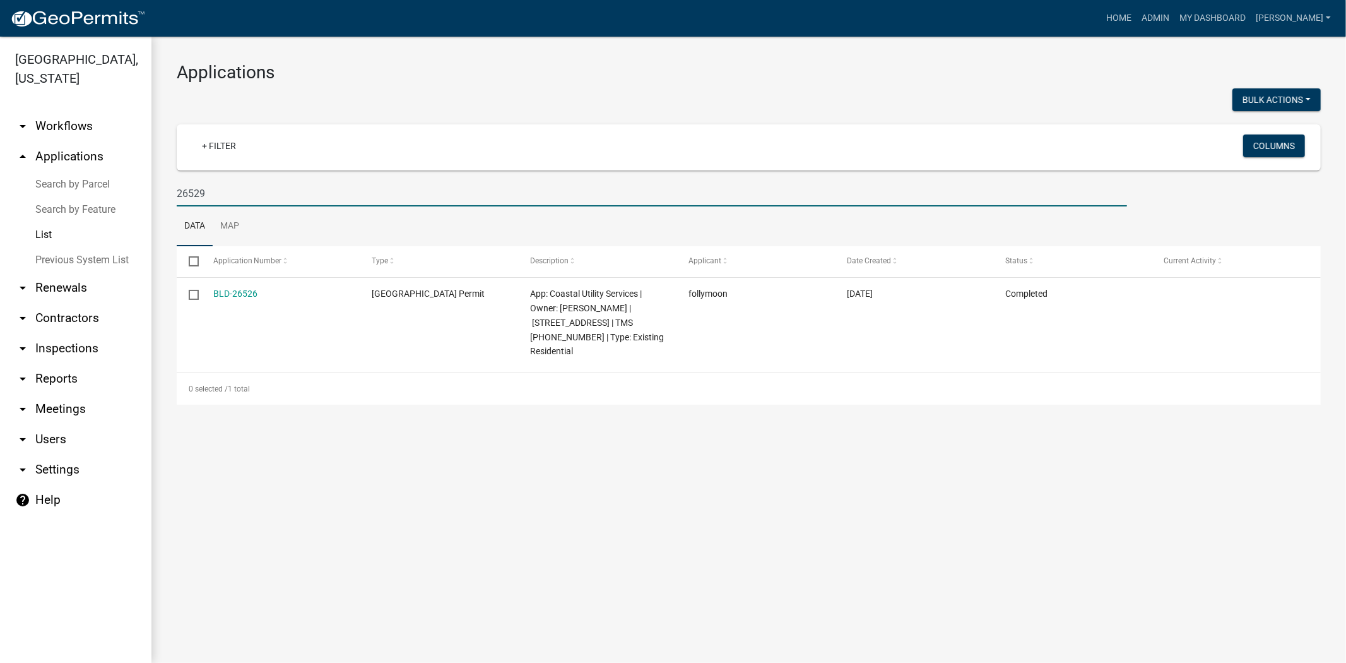
type input "26529"
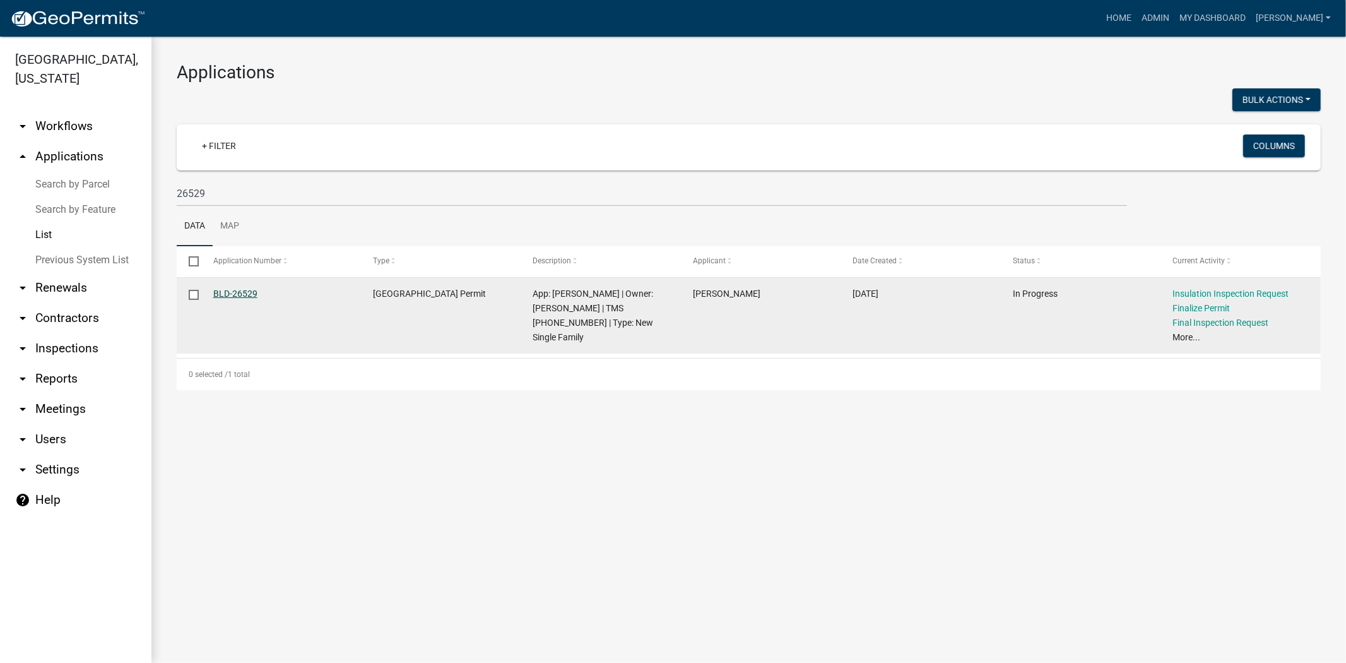
click at [246, 288] on link "BLD-26529" at bounding box center [235, 293] width 44 height 10
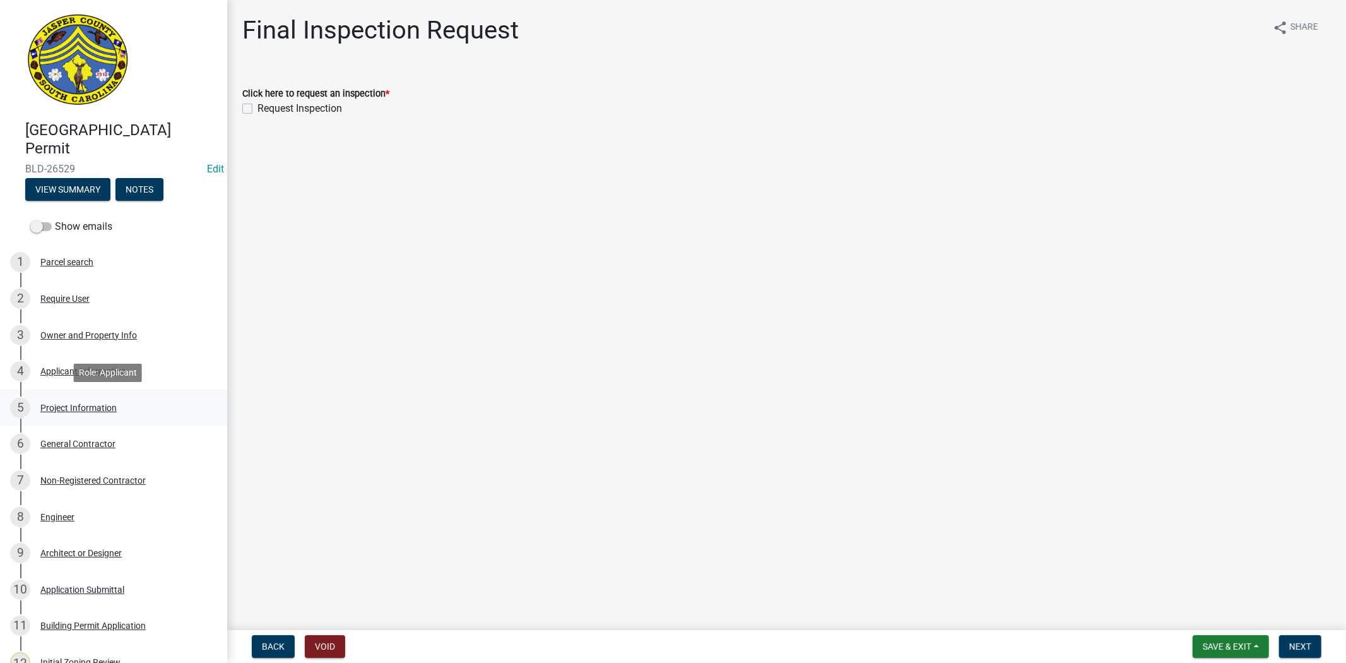
click at [89, 410] on div "Project Information" at bounding box center [78, 407] width 76 height 9
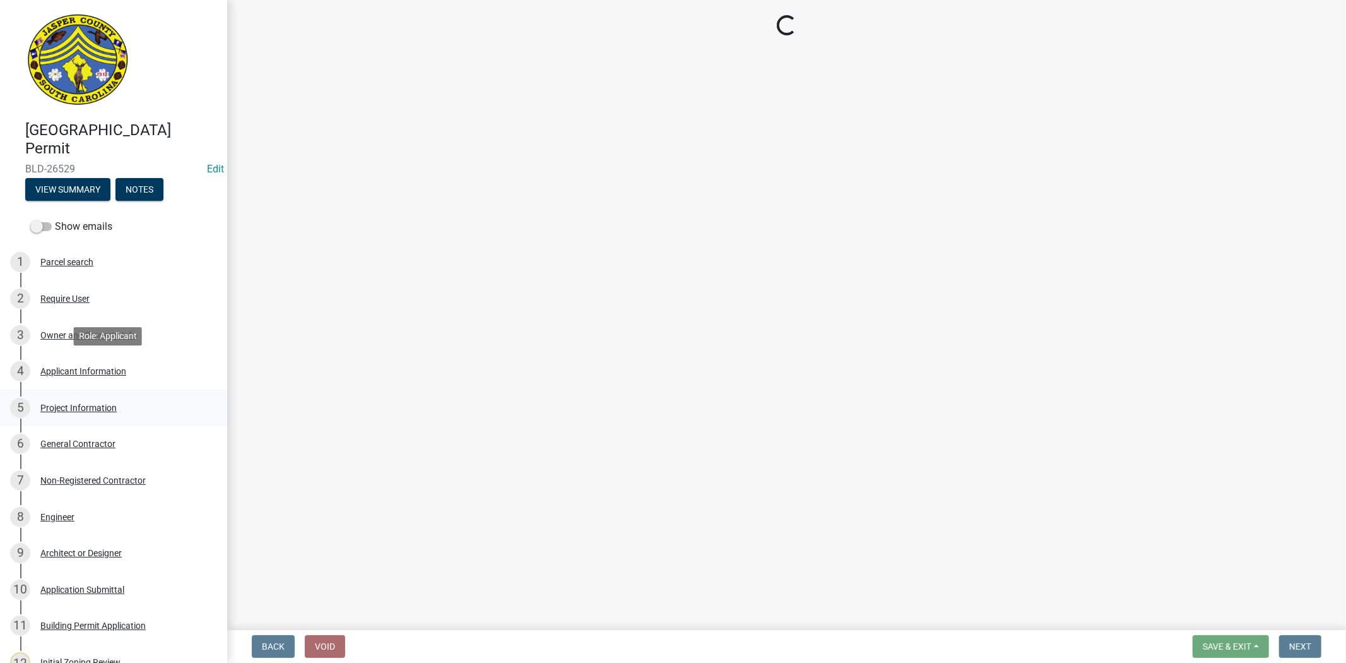
select select "ae8abcab-65b5-4c1a-8f7a-22aab3c4270e"
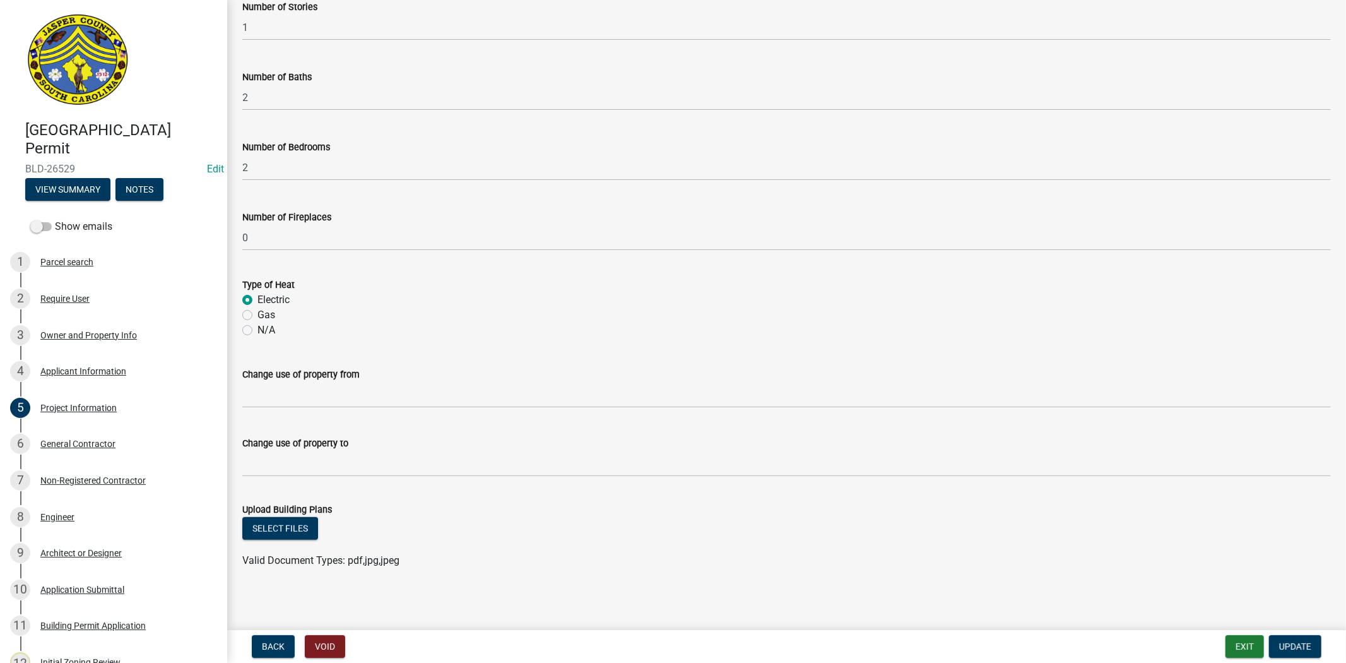
scroll to position [557, 0]
click at [65, 323] on link "3 Owner and Property Info" at bounding box center [113, 335] width 227 height 37
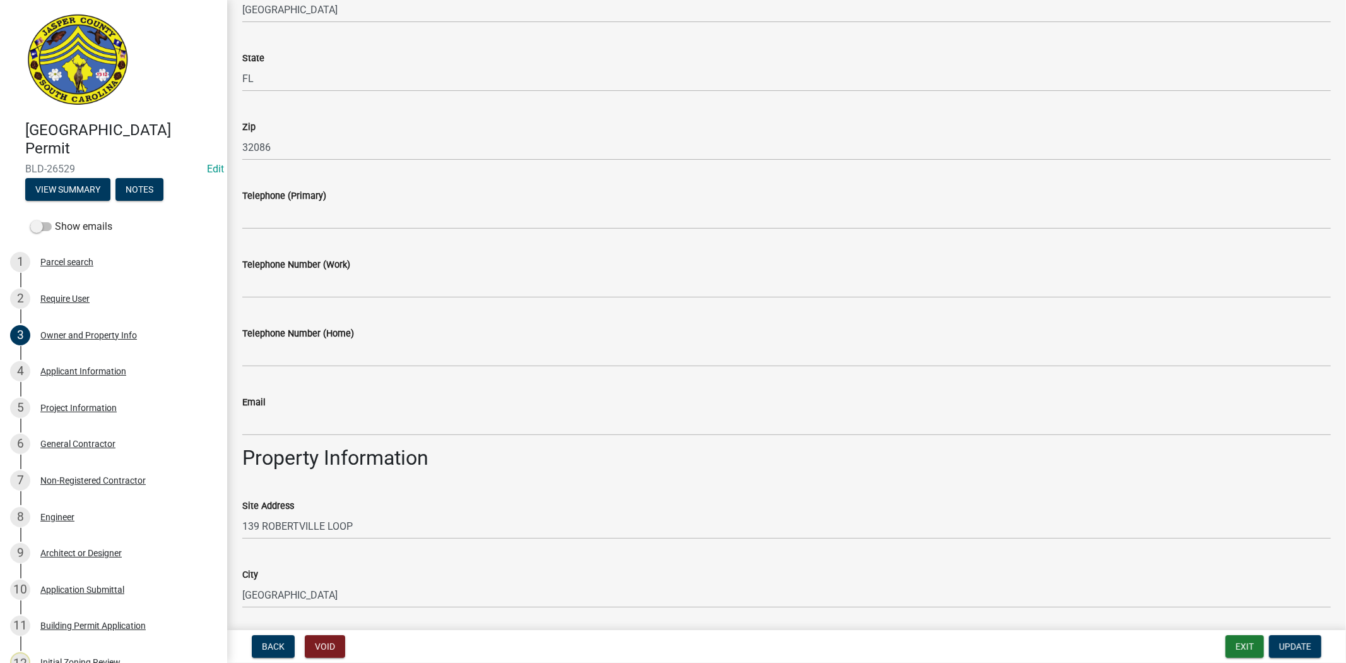
scroll to position [736, 0]
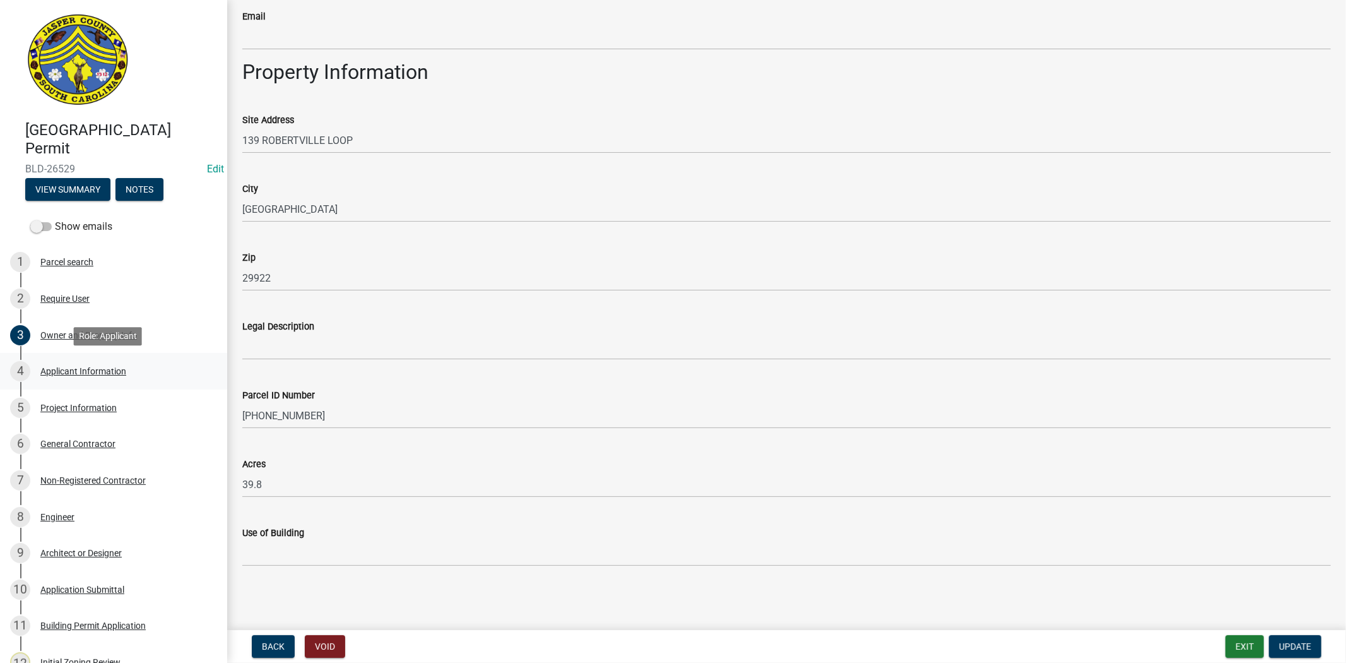
click at [76, 371] on div "Applicant Information" at bounding box center [83, 371] width 86 height 9
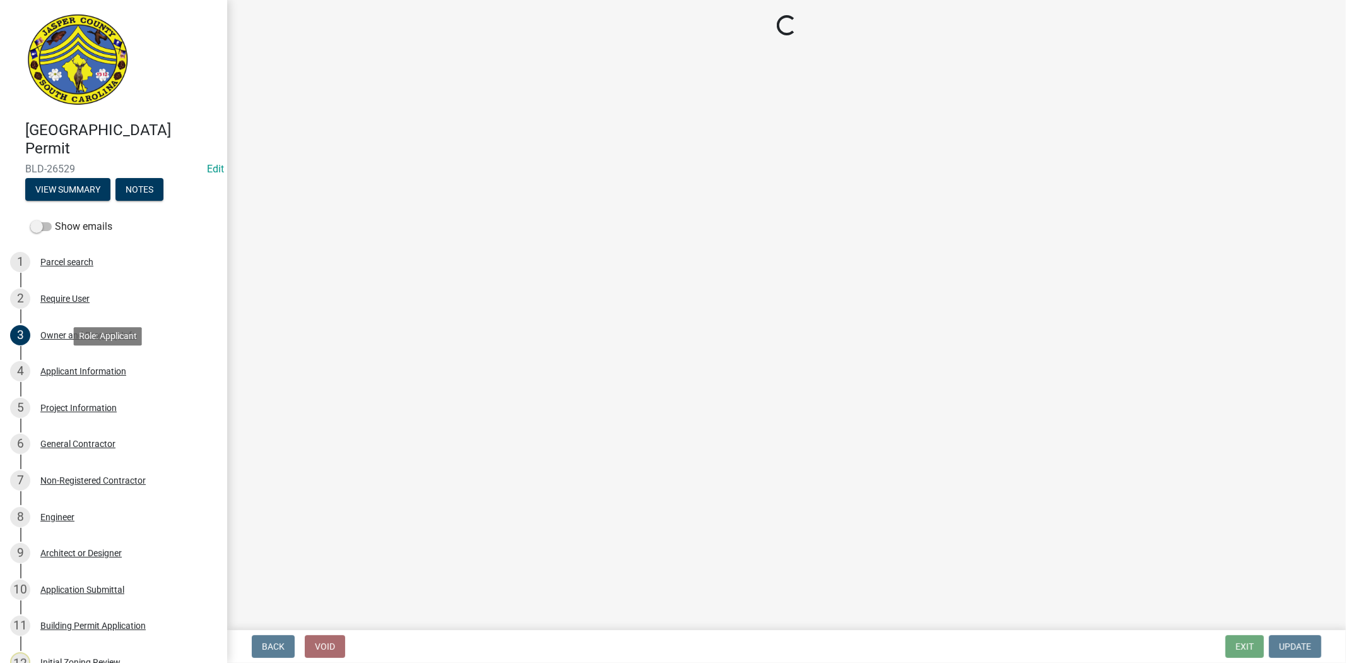
scroll to position [0, 0]
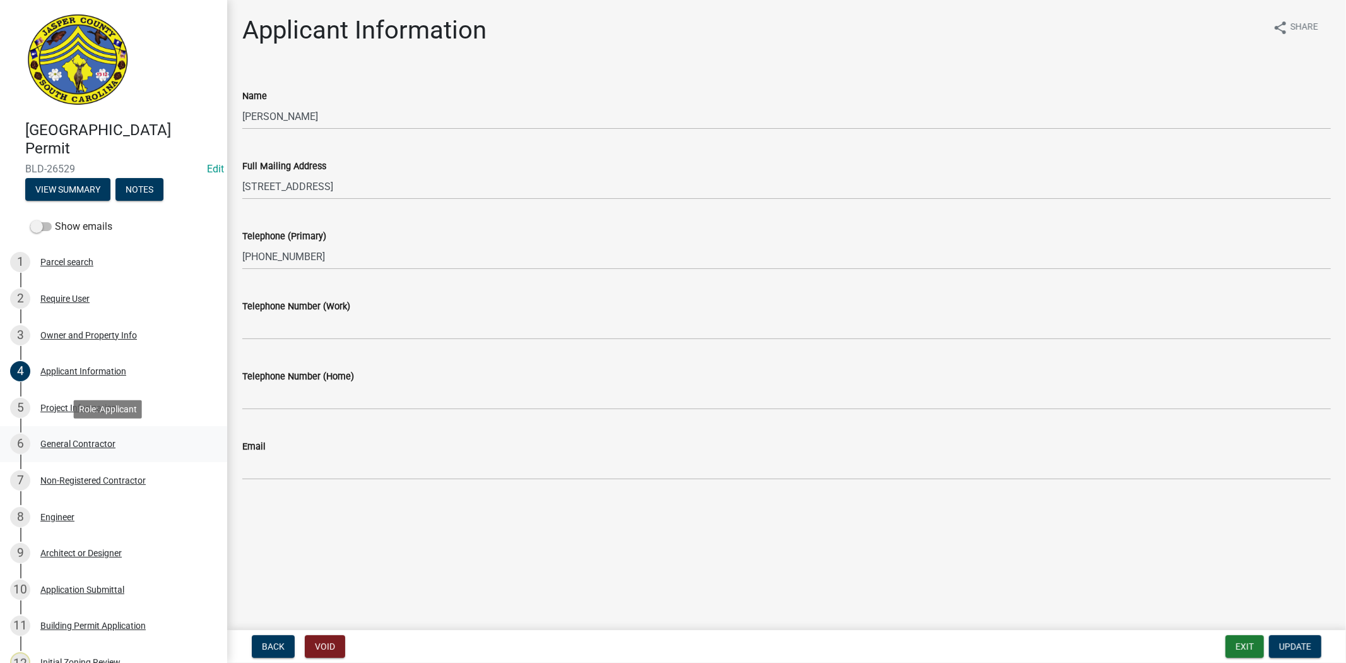
drag, startPoint x: 81, startPoint y: 450, endPoint x: 90, endPoint y: 447, distance: 9.4
click at [81, 450] on div "6 General Contractor" at bounding box center [108, 444] width 197 height 20
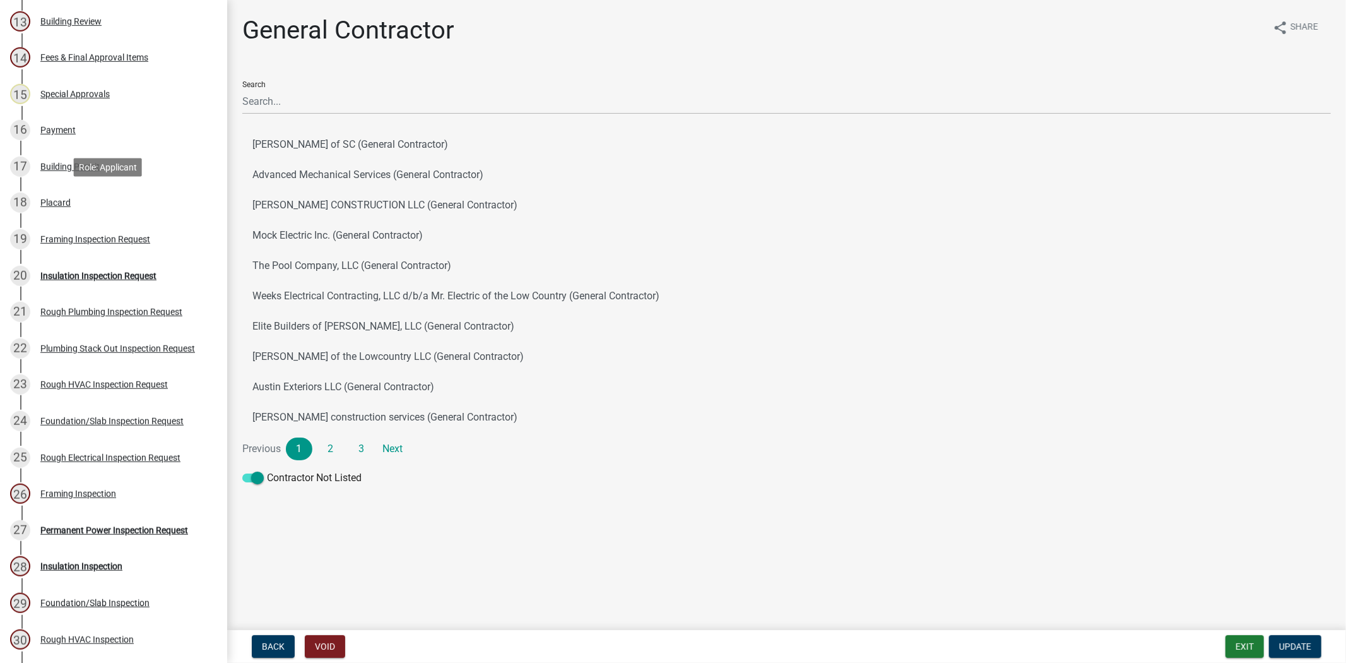
scroll to position [701, 0]
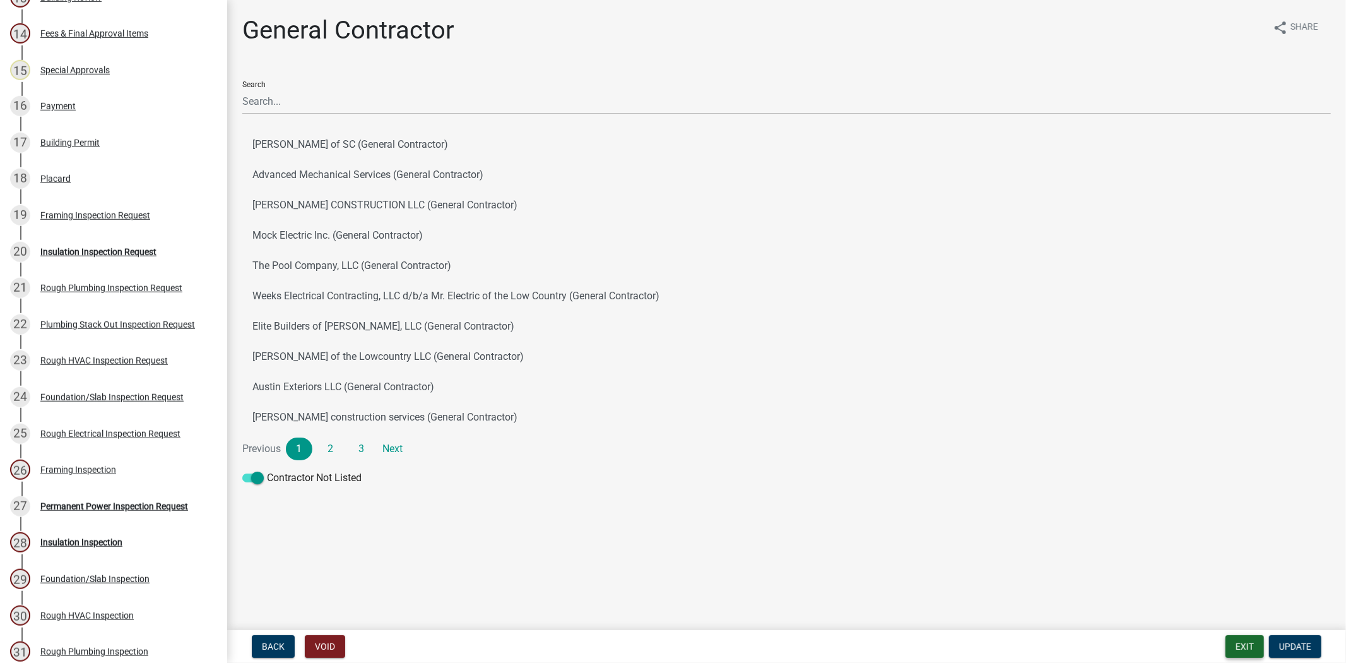
click at [1241, 650] on button "Exit" at bounding box center [1245, 646] width 39 height 23
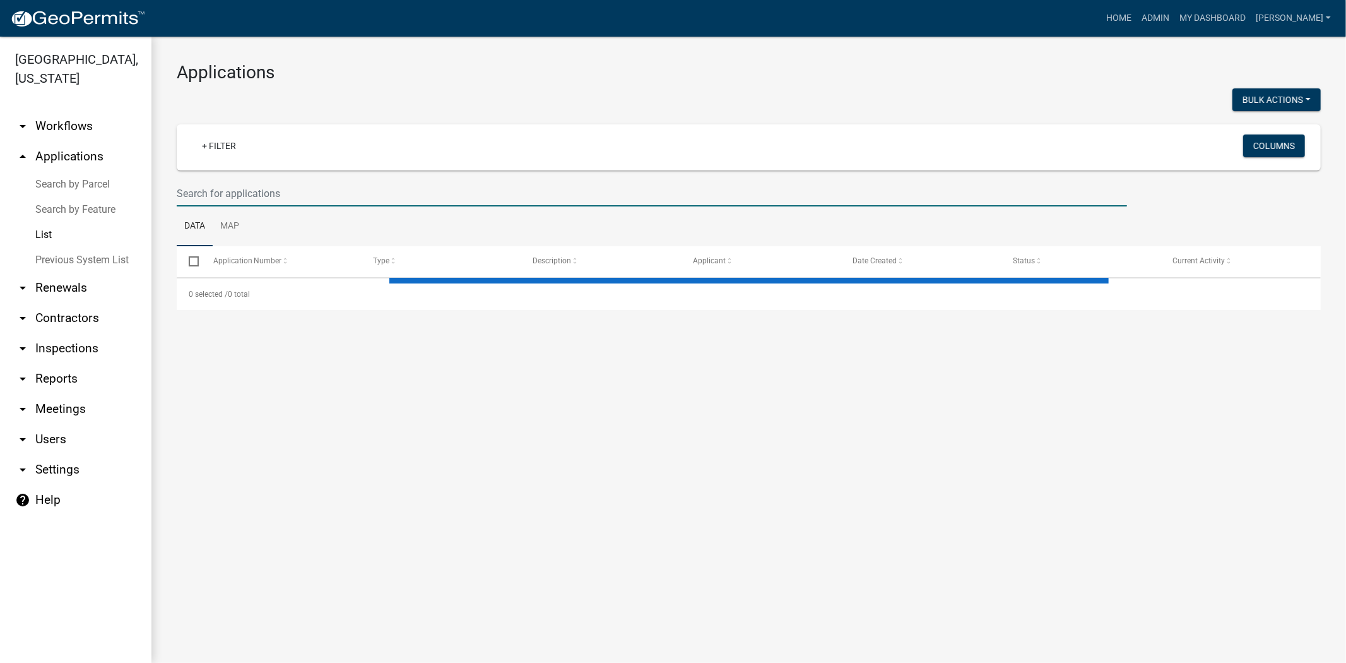
click at [210, 188] on input "text" at bounding box center [652, 194] width 951 height 26
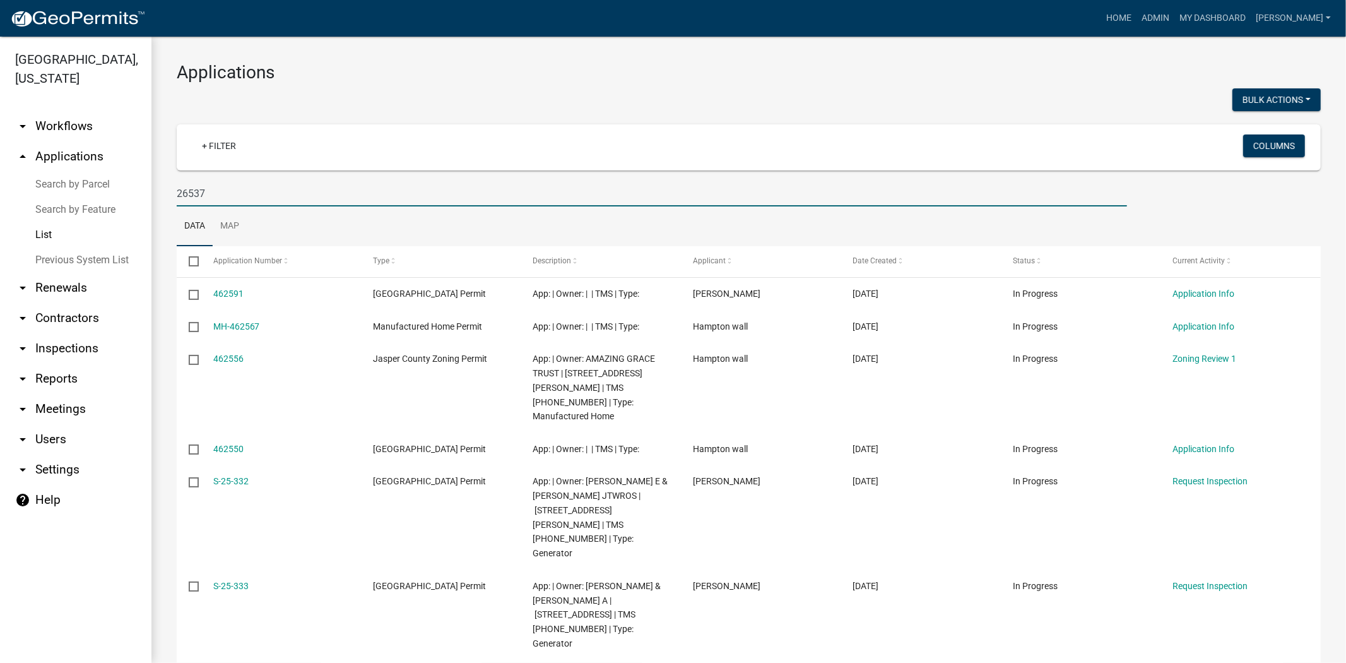
type input "26537"
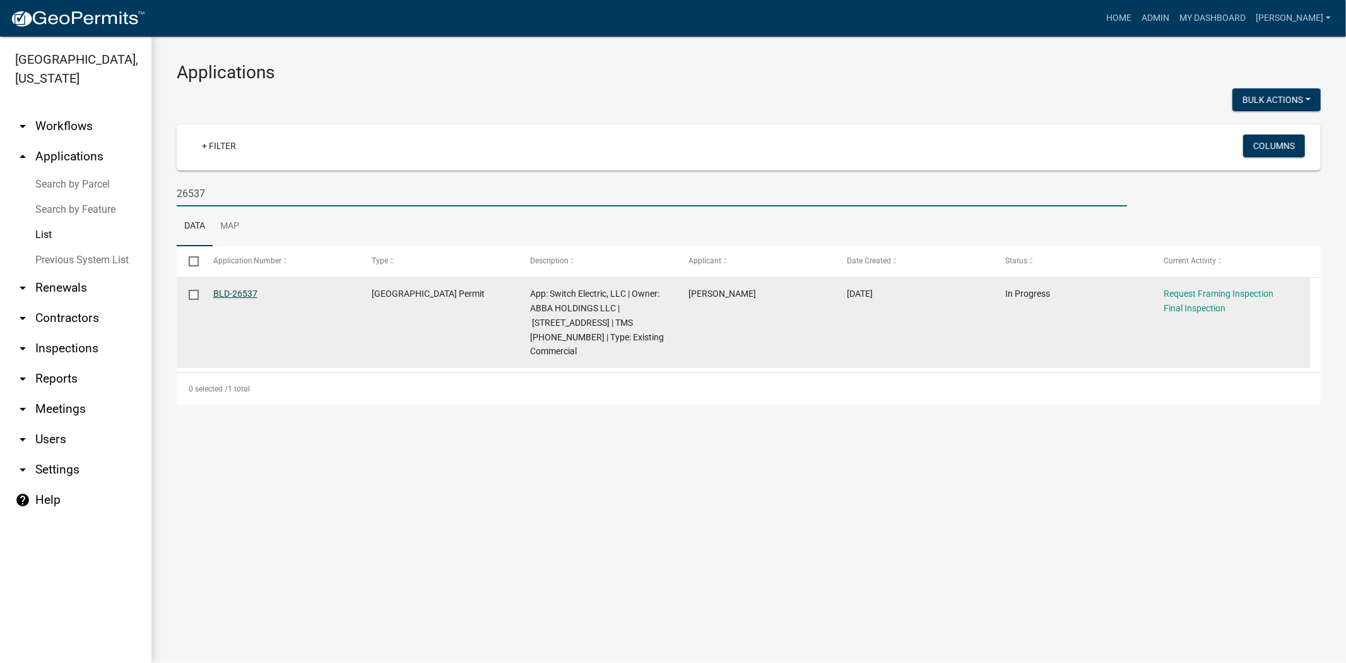
click at [237, 293] on link "BLD-26537" at bounding box center [235, 293] width 44 height 10
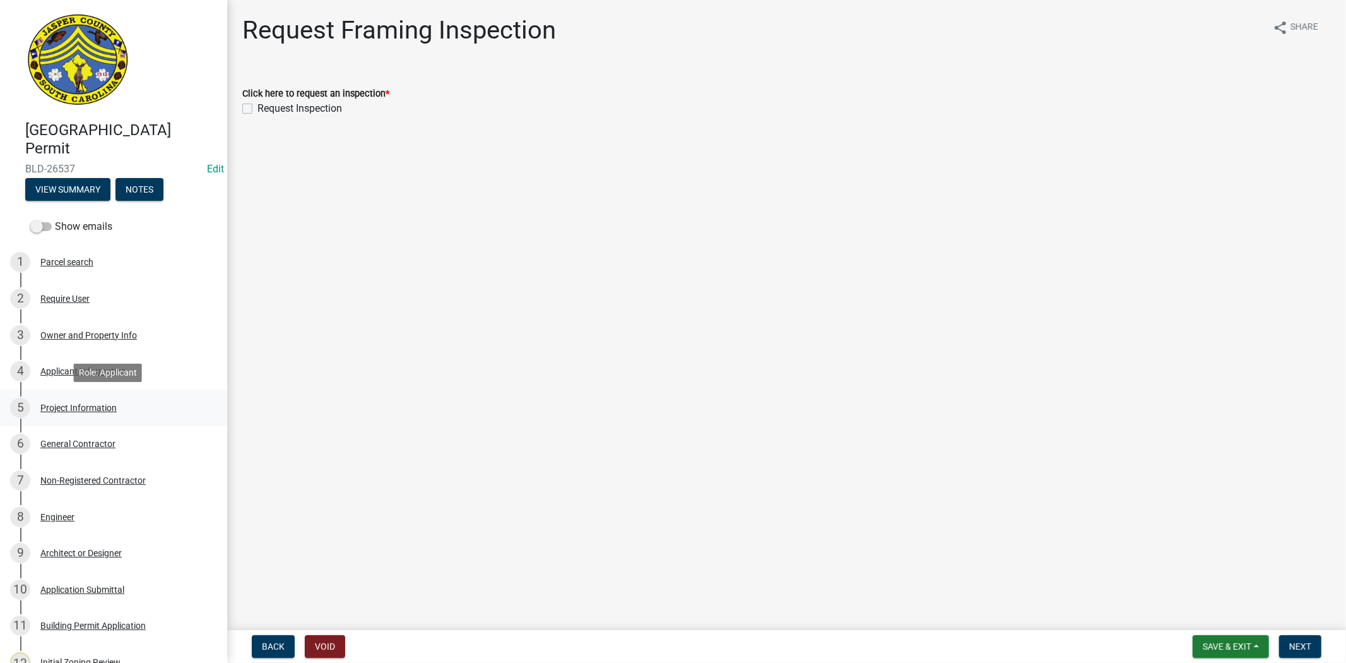
click at [74, 408] on div "Project Information" at bounding box center [78, 407] width 76 height 9
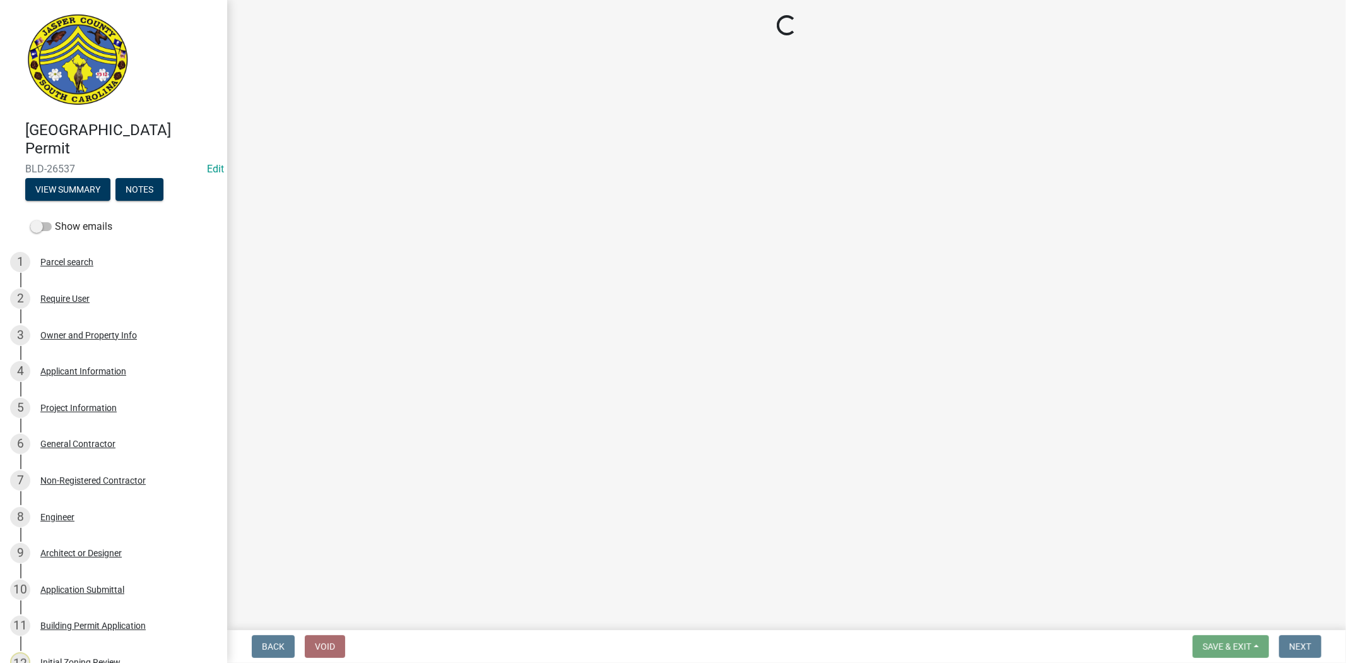
select select "6ab2409e-ebf5-4fc4-a3dd-d111df7f0e40"
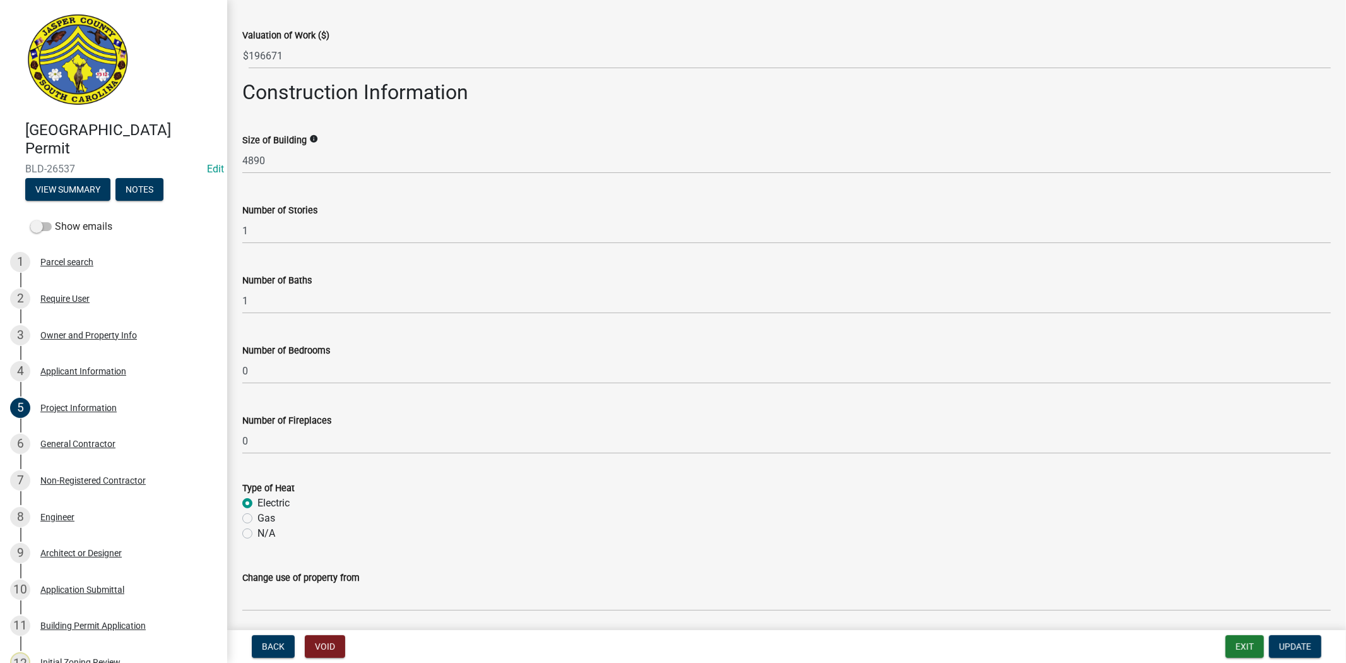
scroll to position [695, 0]
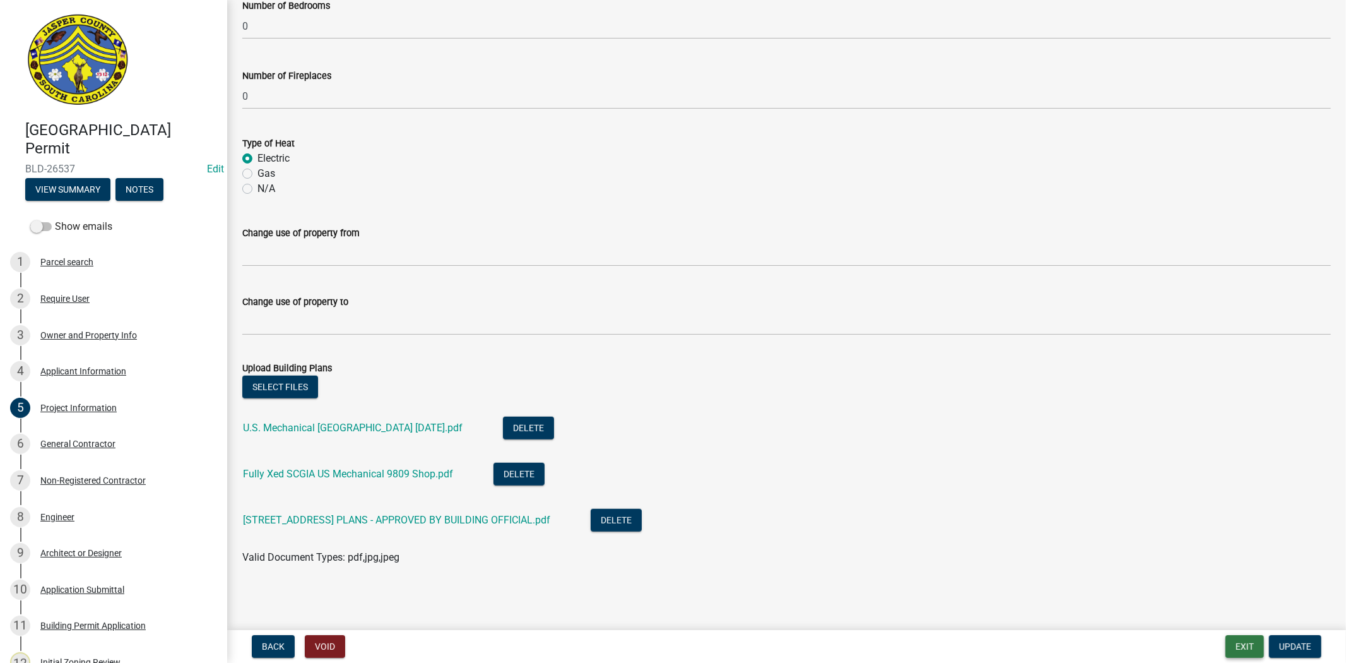
click at [1241, 643] on button "Exit" at bounding box center [1245, 646] width 39 height 23
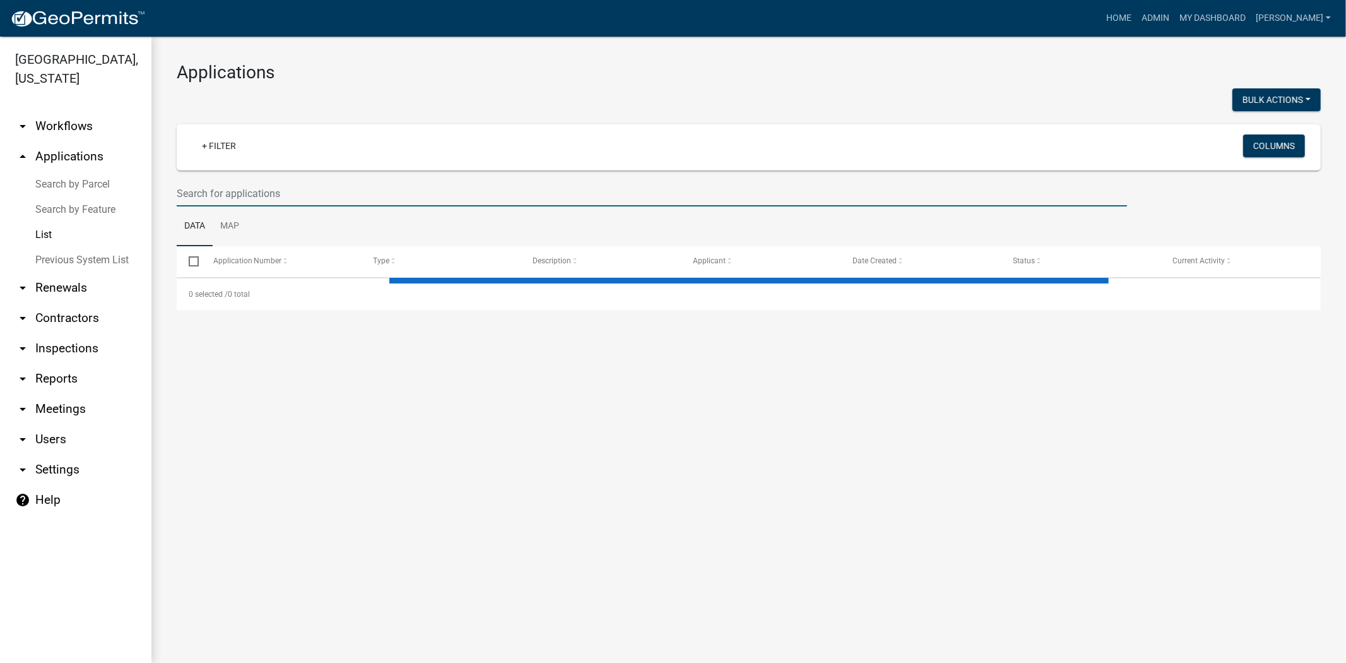
click at [227, 196] on input "text" at bounding box center [652, 194] width 951 height 26
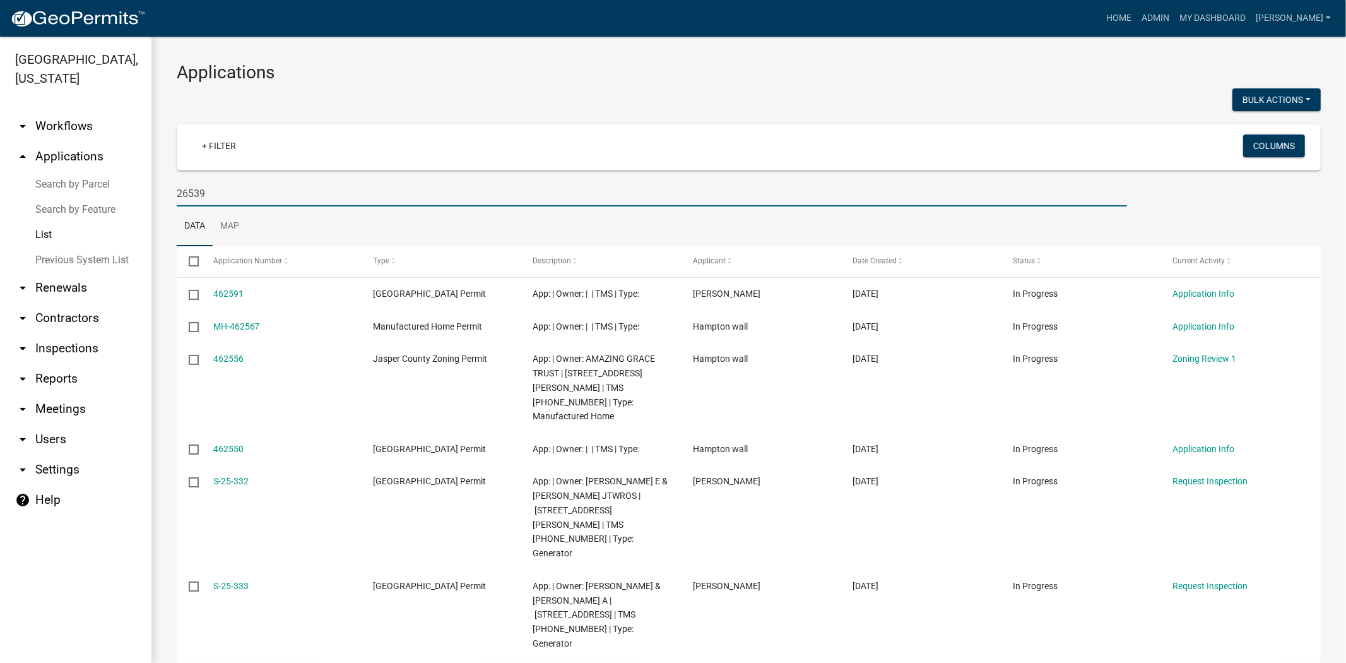
type input "26539"
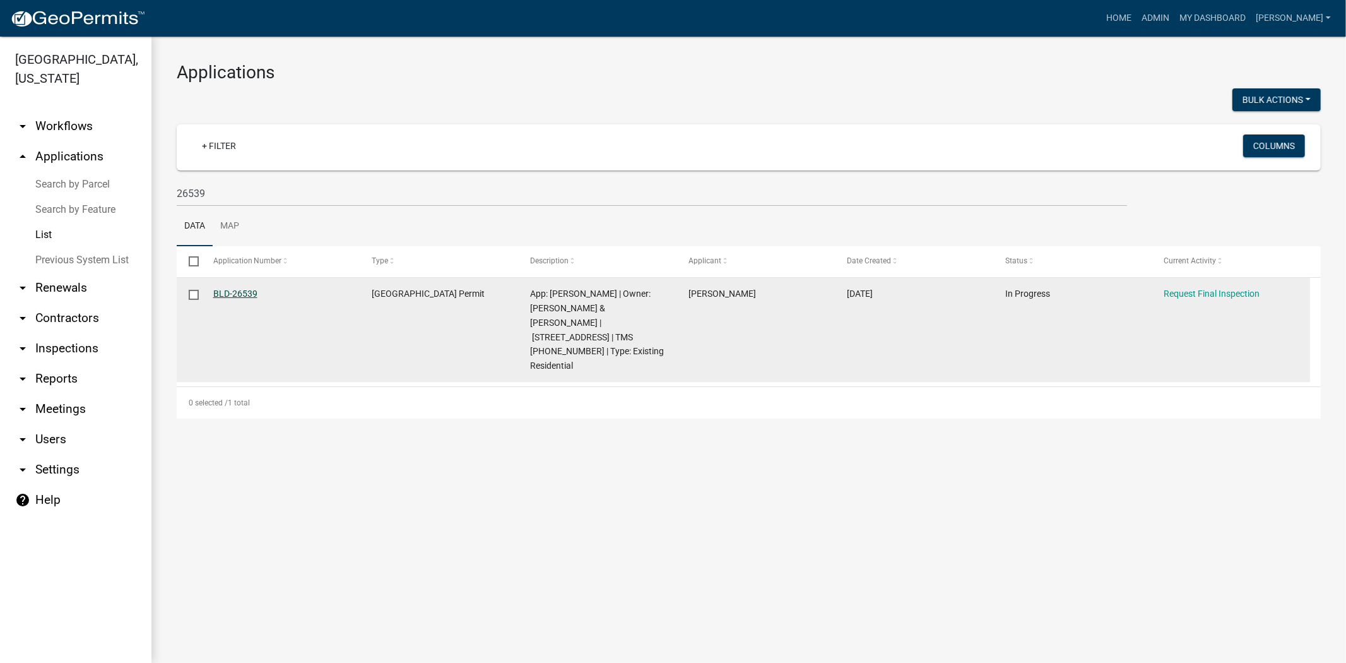
click at [229, 299] on link "BLD-26539" at bounding box center [235, 293] width 44 height 10
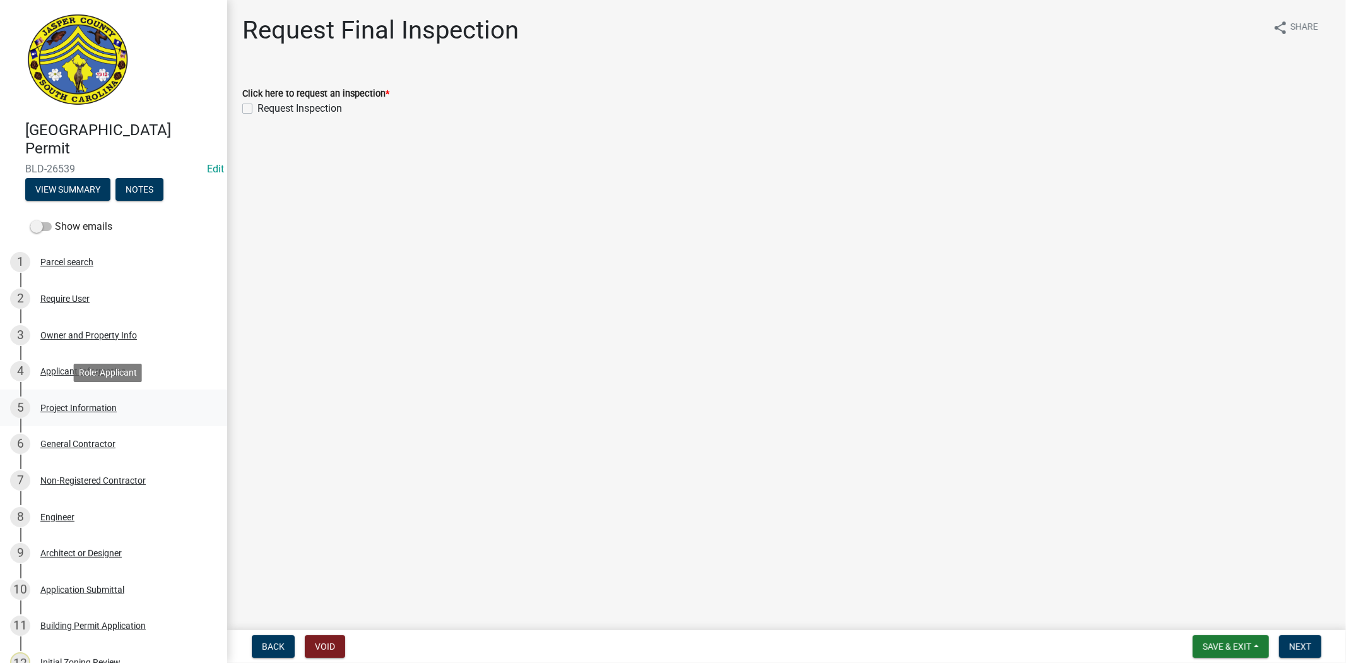
click at [81, 405] on div "Project Information" at bounding box center [78, 407] width 76 height 9
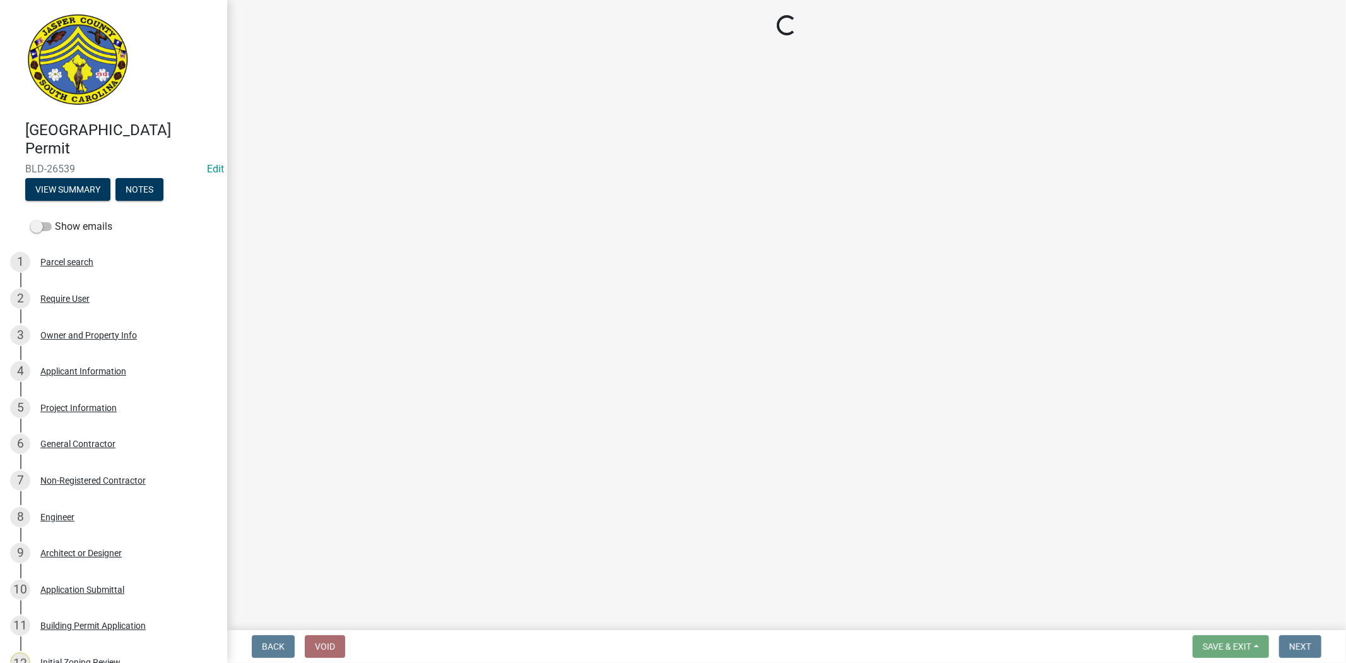
select select "6ab2409e-ebf5-4fc4-a3dd-d111df7f0e40"
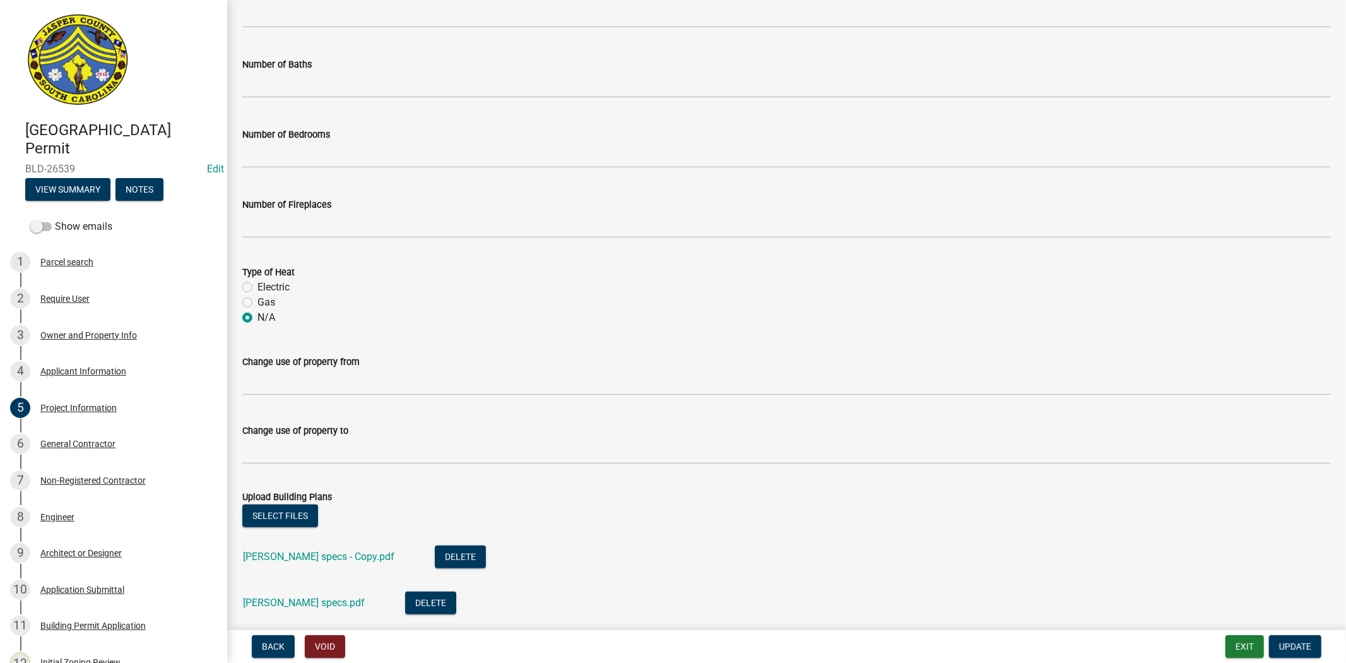
scroll to position [649, 0]
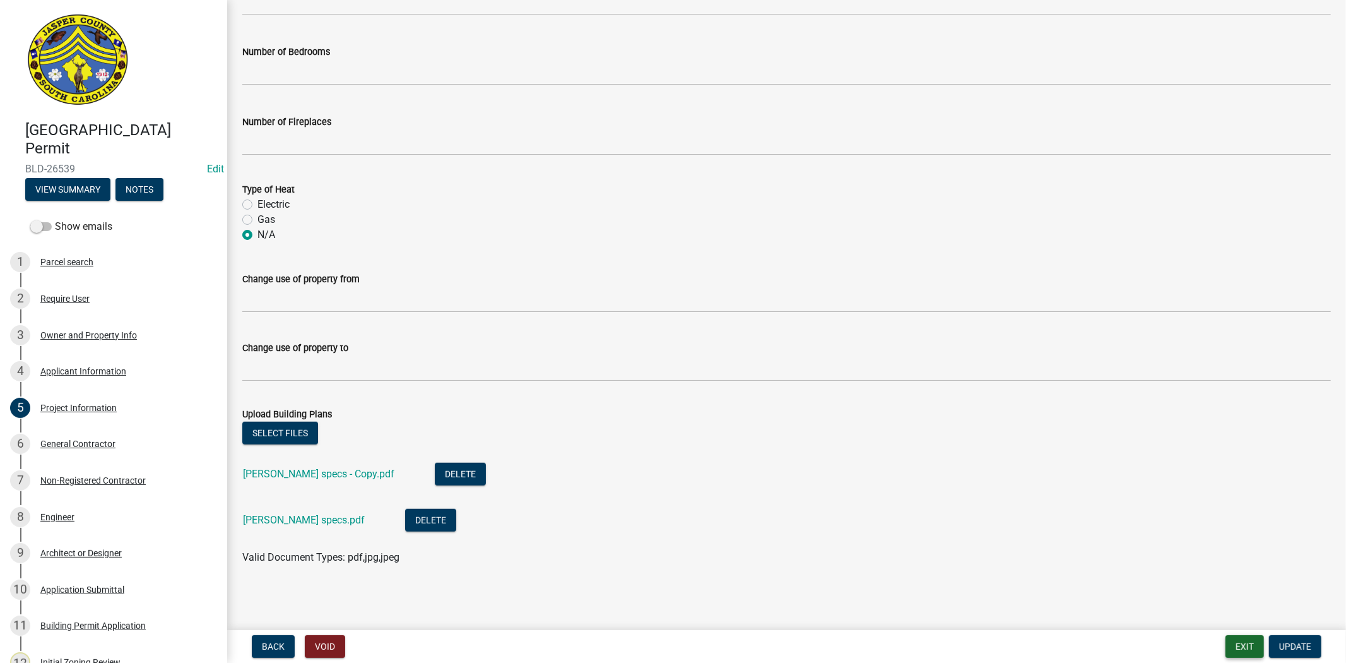
click at [1238, 646] on button "Exit" at bounding box center [1245, 646] width 39 height 23
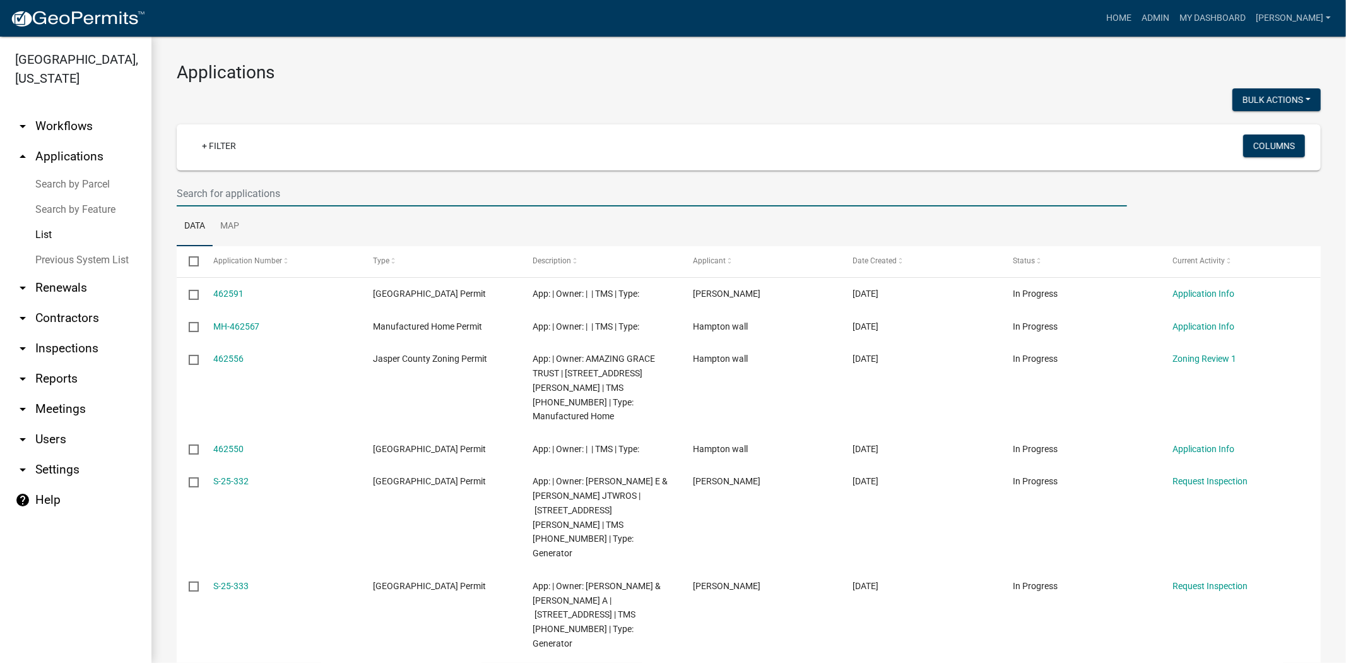
click at [417, 198] on input "text" at bounding box center [652, 194] width 951 height 26
click at [213, 188] on input "text" at bounding box center [652, 194] width 951 height 26
paste input "[STREET_ADDRESS]"
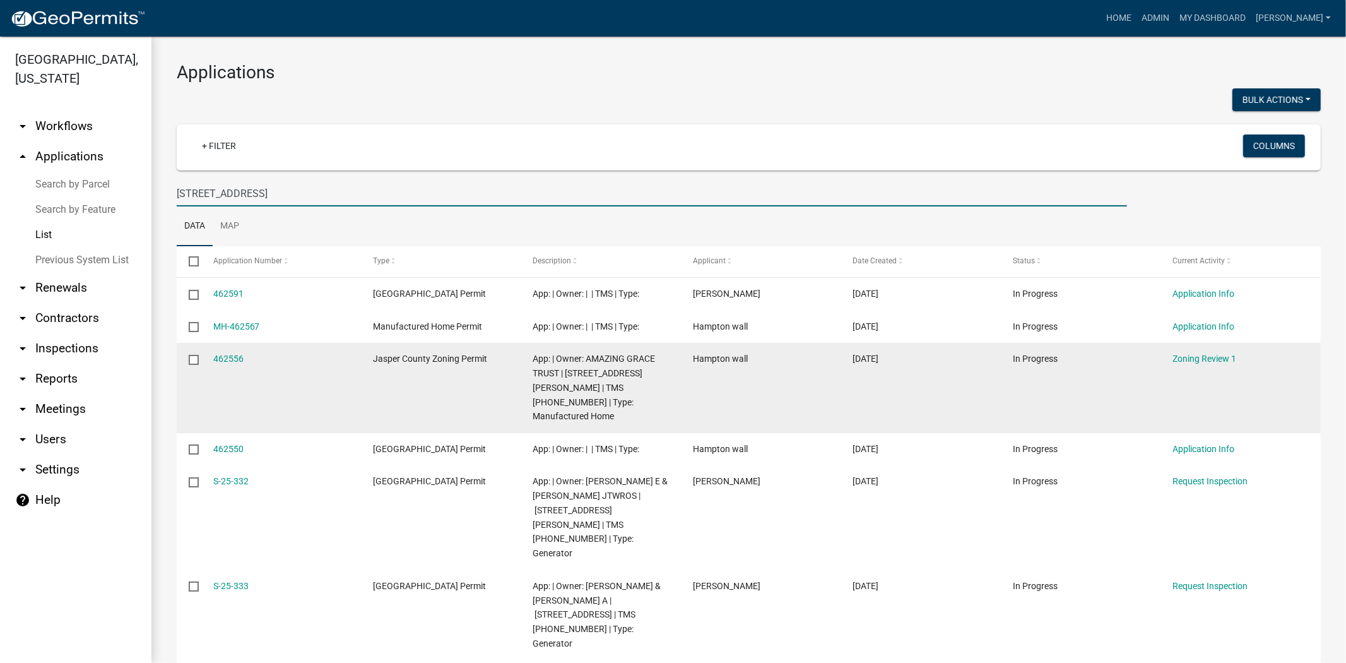
type input "[STREET_ADDRESS]"
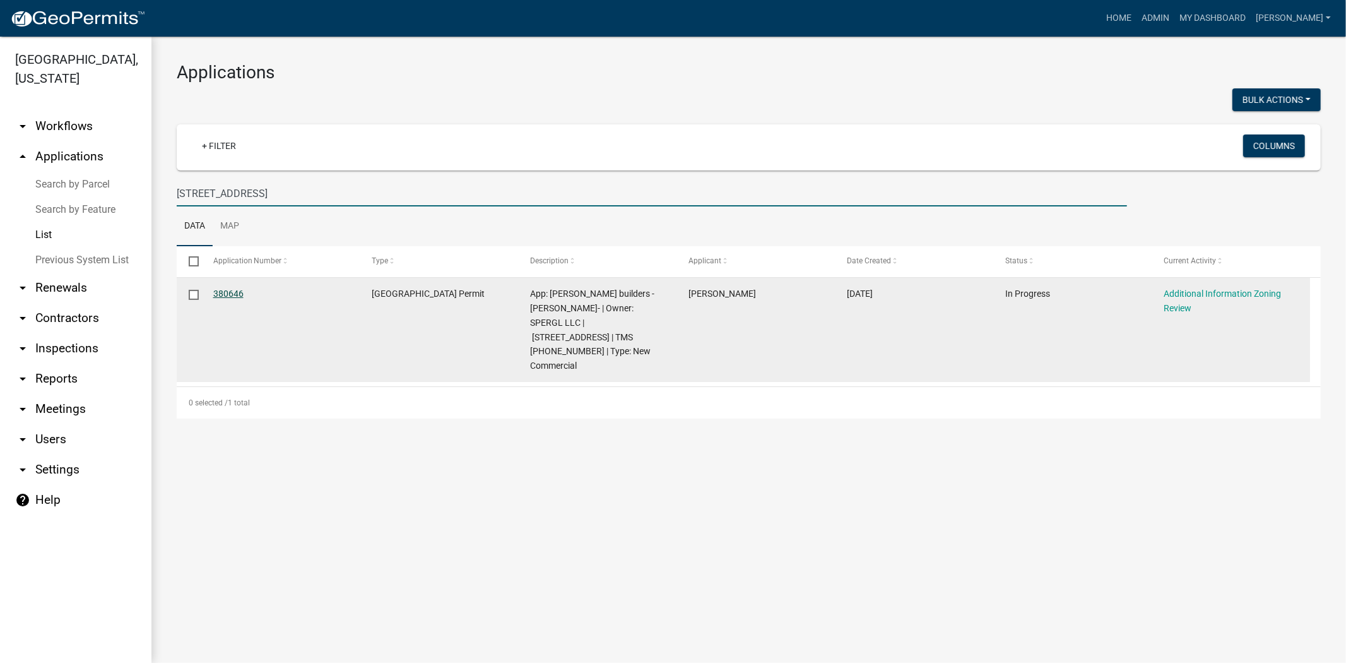
click at [240, 294] on link "380646" at bounding box center [228, 293] width 30 height 10
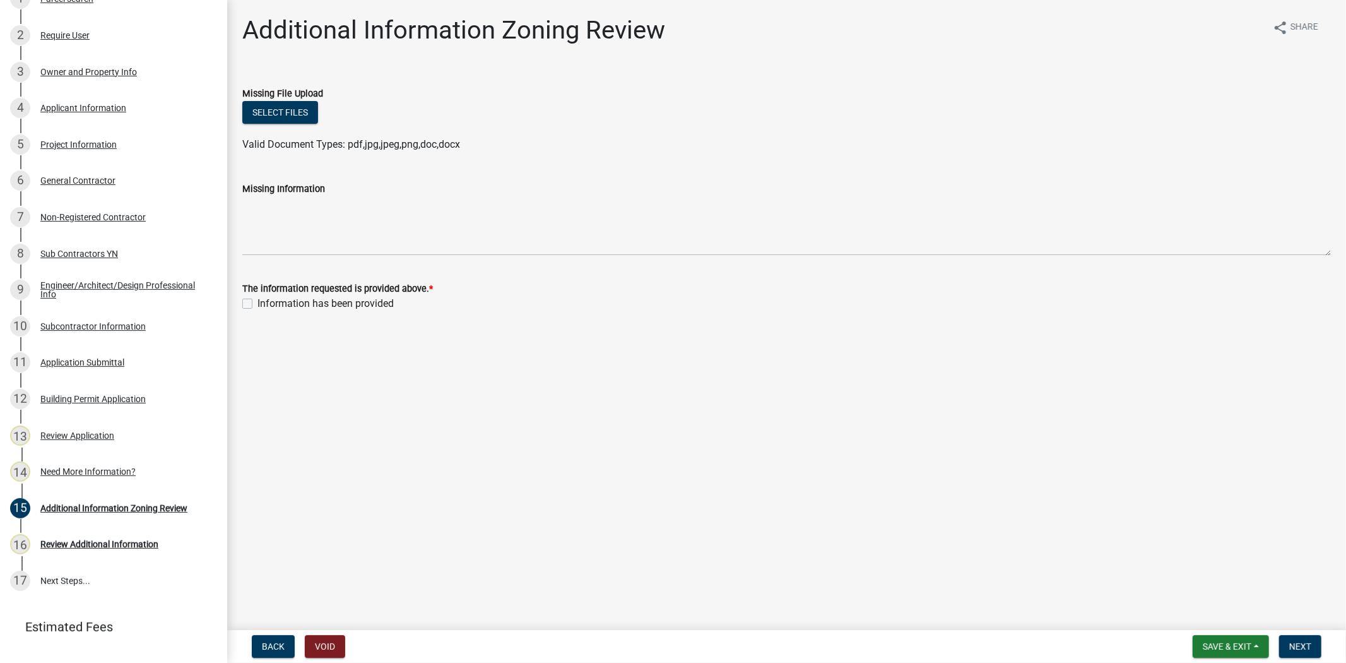
scroll to position [288, 0]
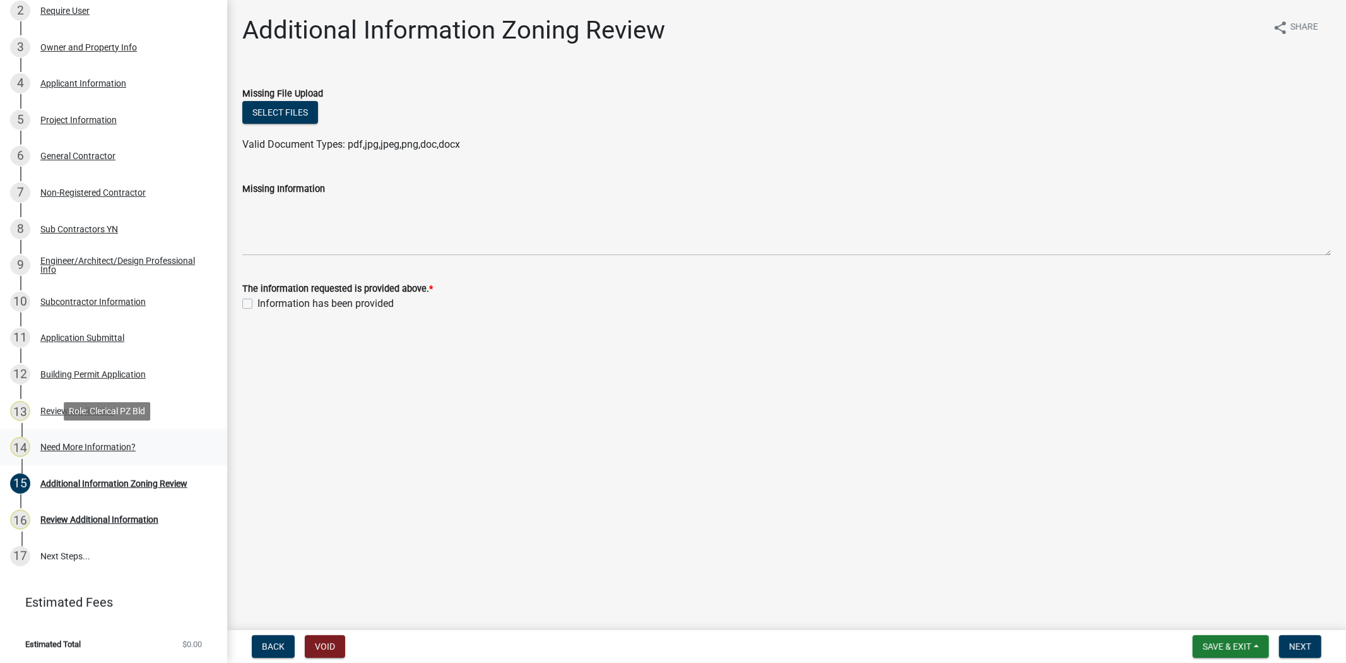
click at [55, 438] on div "14 Need More Information?" at bounding box center [108, 447] width 197 height 20
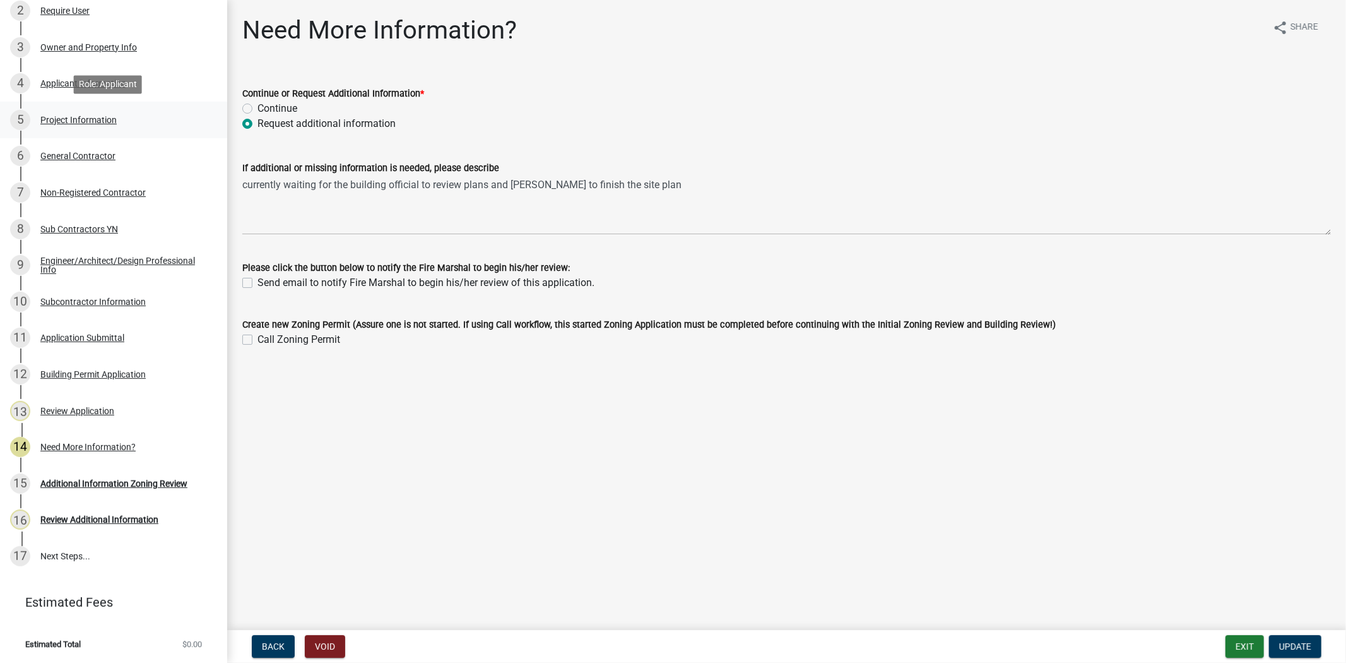
click at [79, 107] on link "5 Project Information" at bounding box center [113, 120] width 227 height 37
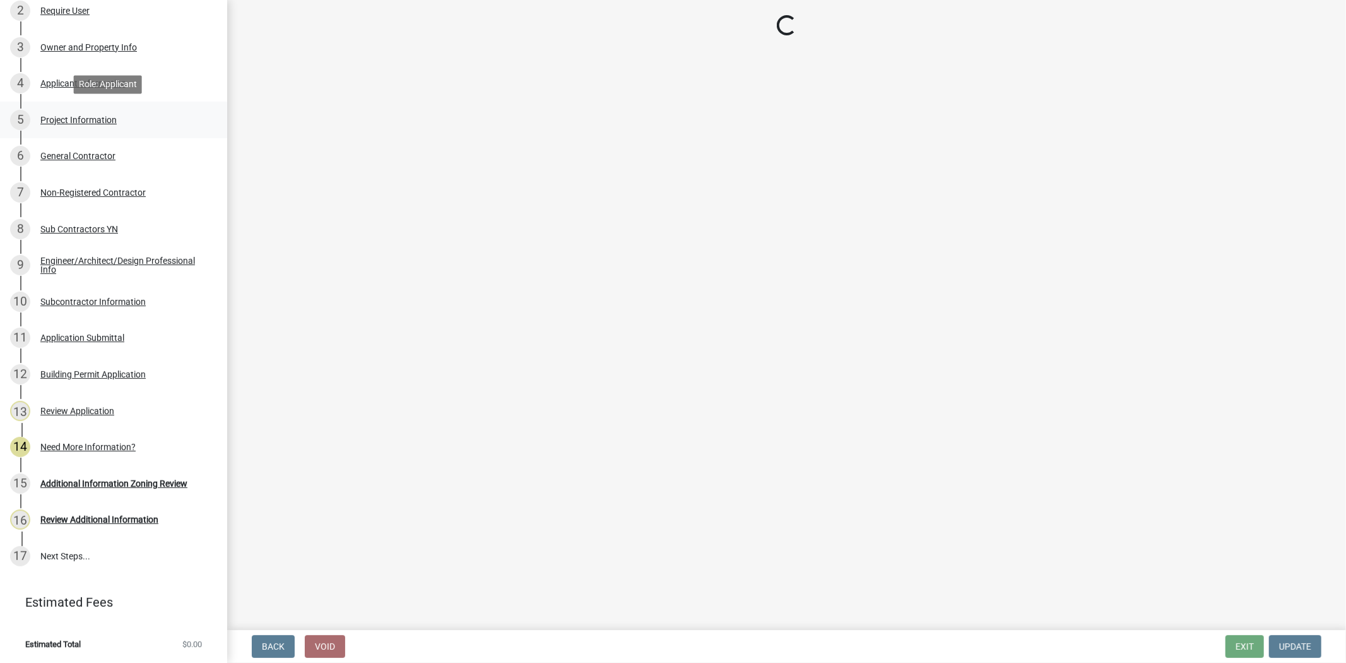
select select "d8ad81b1-fb71-4473-8687-b7f73eb7480a"
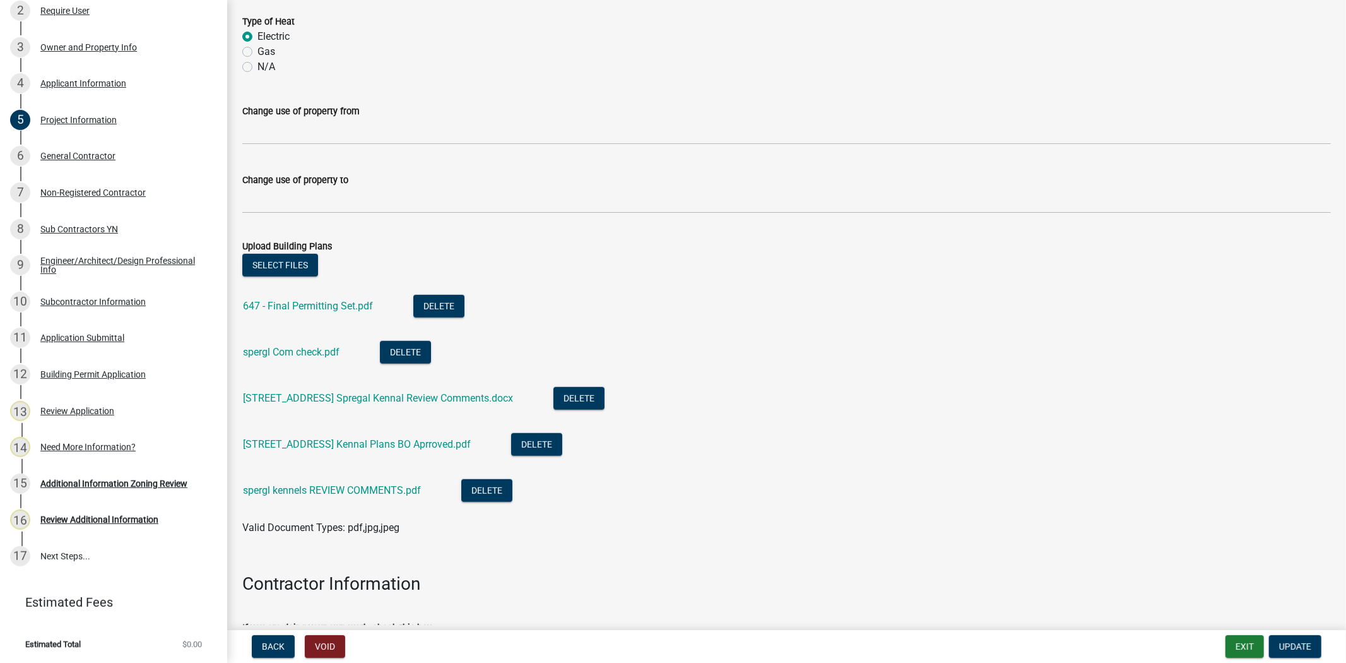
scroll to position [798, 0]
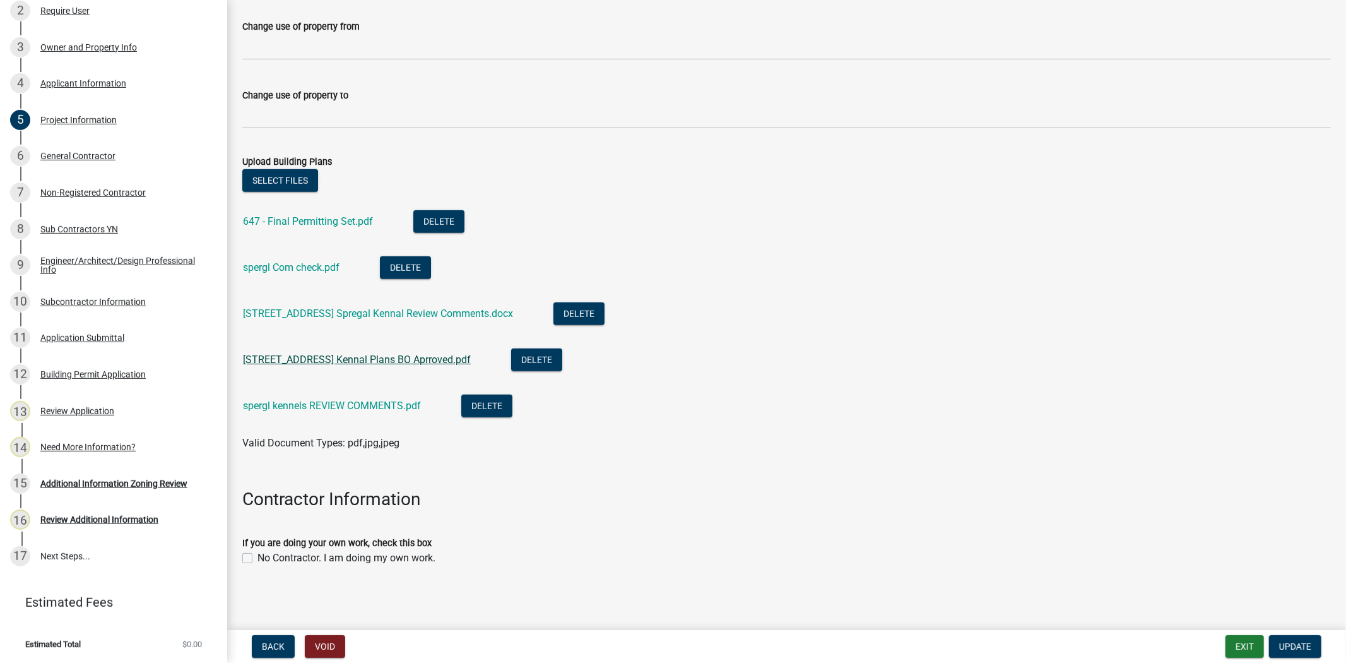
click at [387, 364] on link "[STREET_ADDRESS] Kennal Plans BO Aprroved.pdf" at bounding box center [357, 359] width 228 height 12
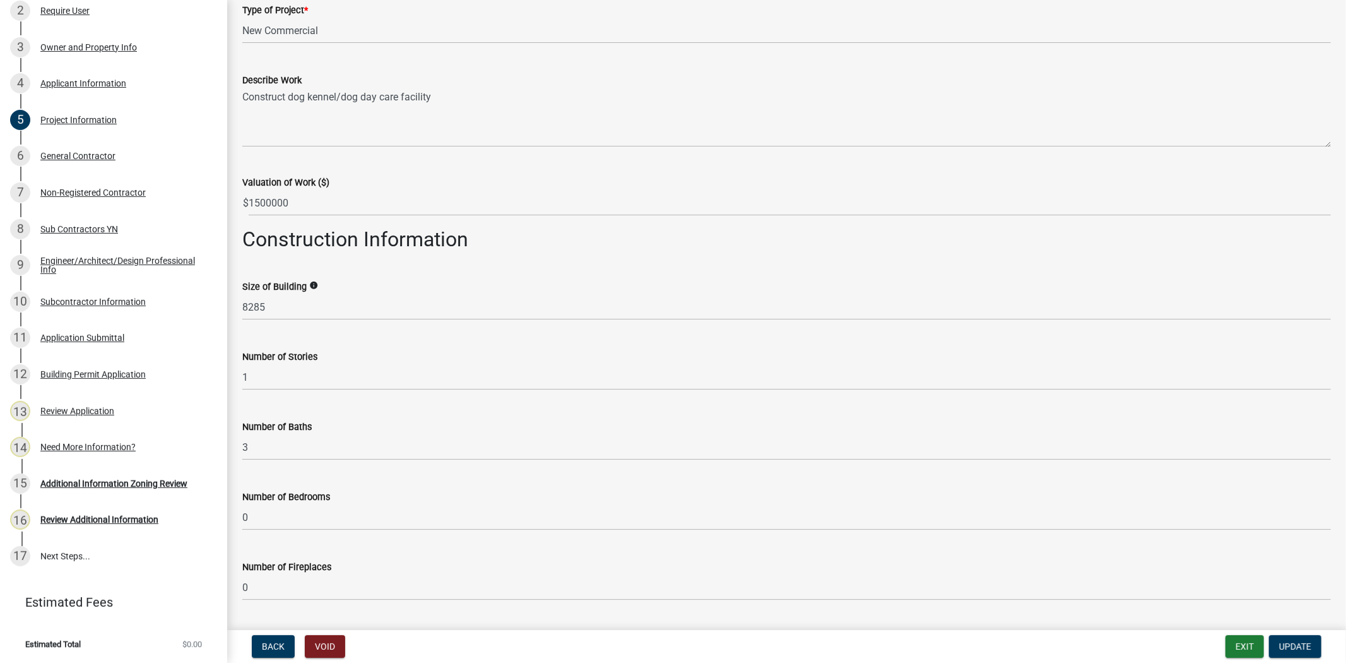
scroll to position [0, 0]
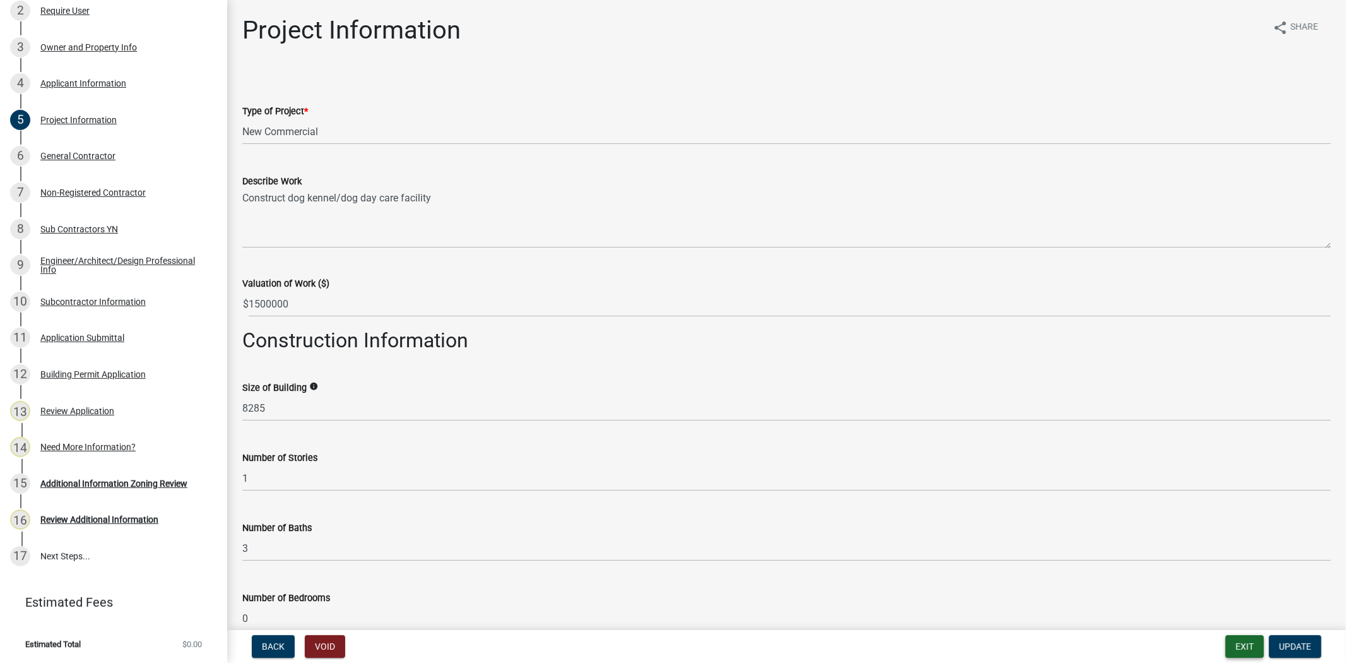
click at [1229, 650] on button "Exit" at bounding box center [1245, 646] width 39 height 23
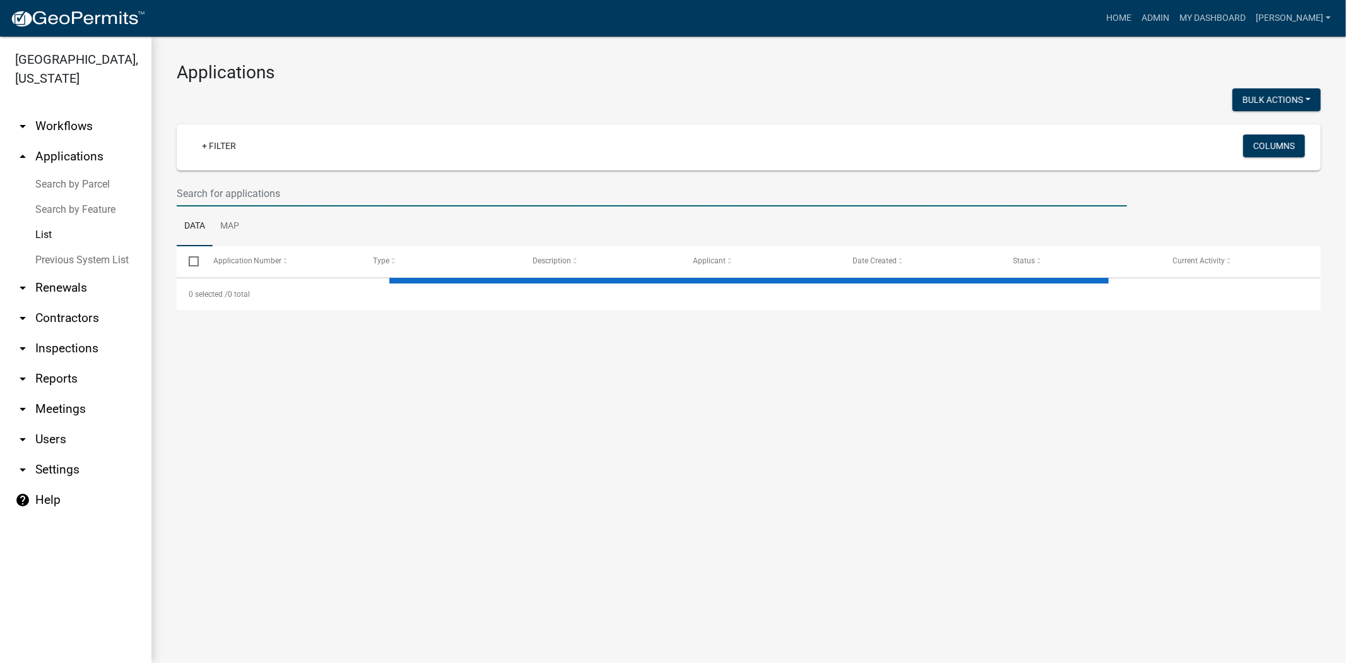
drag, startPoint x: 200, startPoint y: 189, endPoint x: 266, endPoint y: 187, distance: 65.7
click at [200, 189] on input "text" at bounding box center [652, 194] width 951 height 26
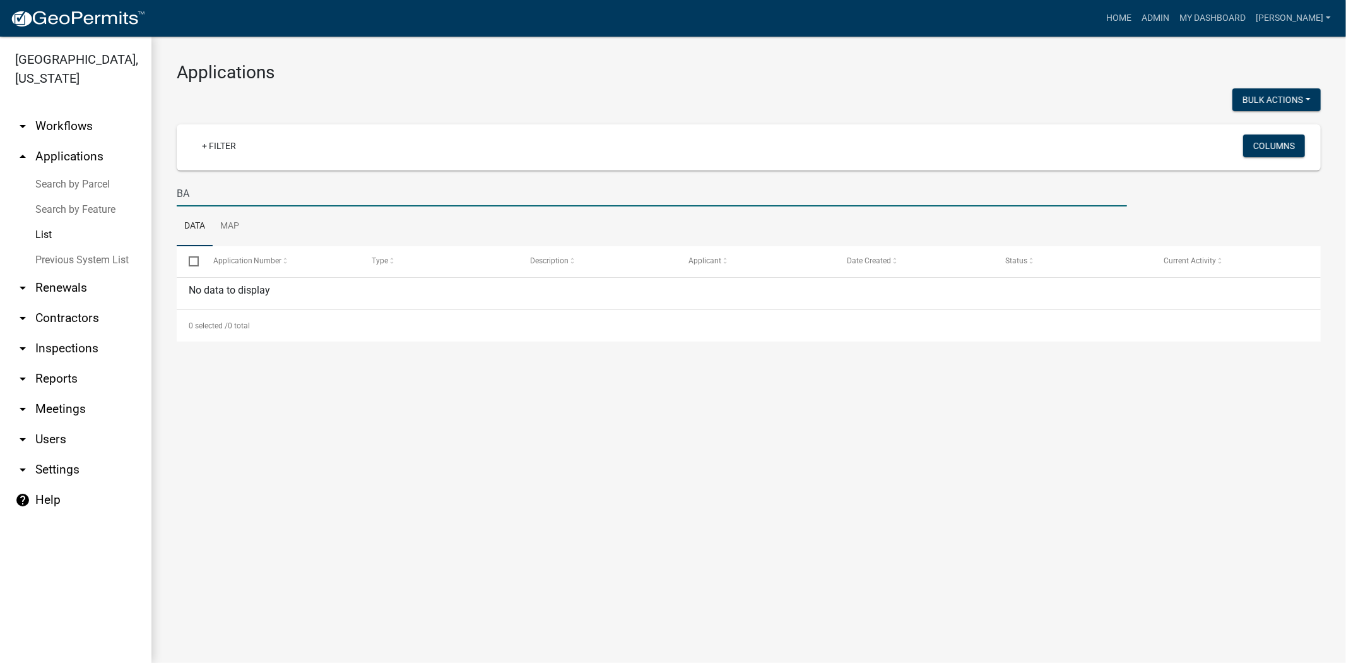
type input "B"
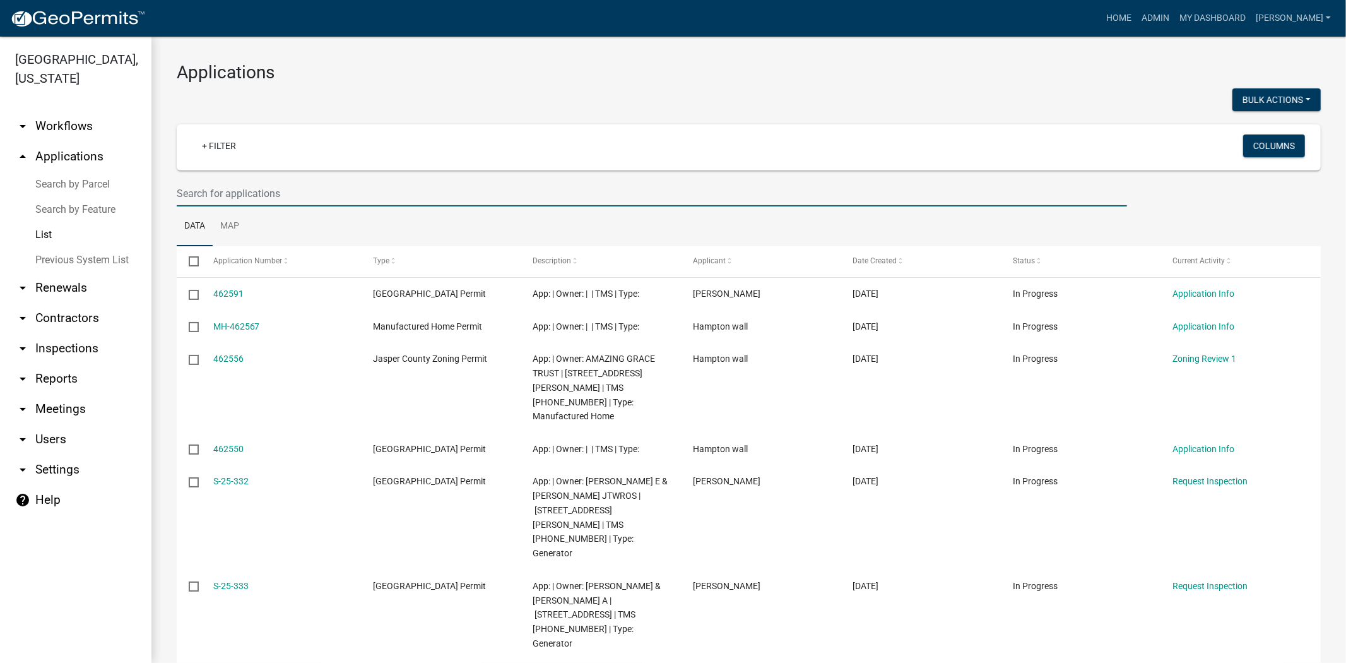
scroll to position [70, 0]
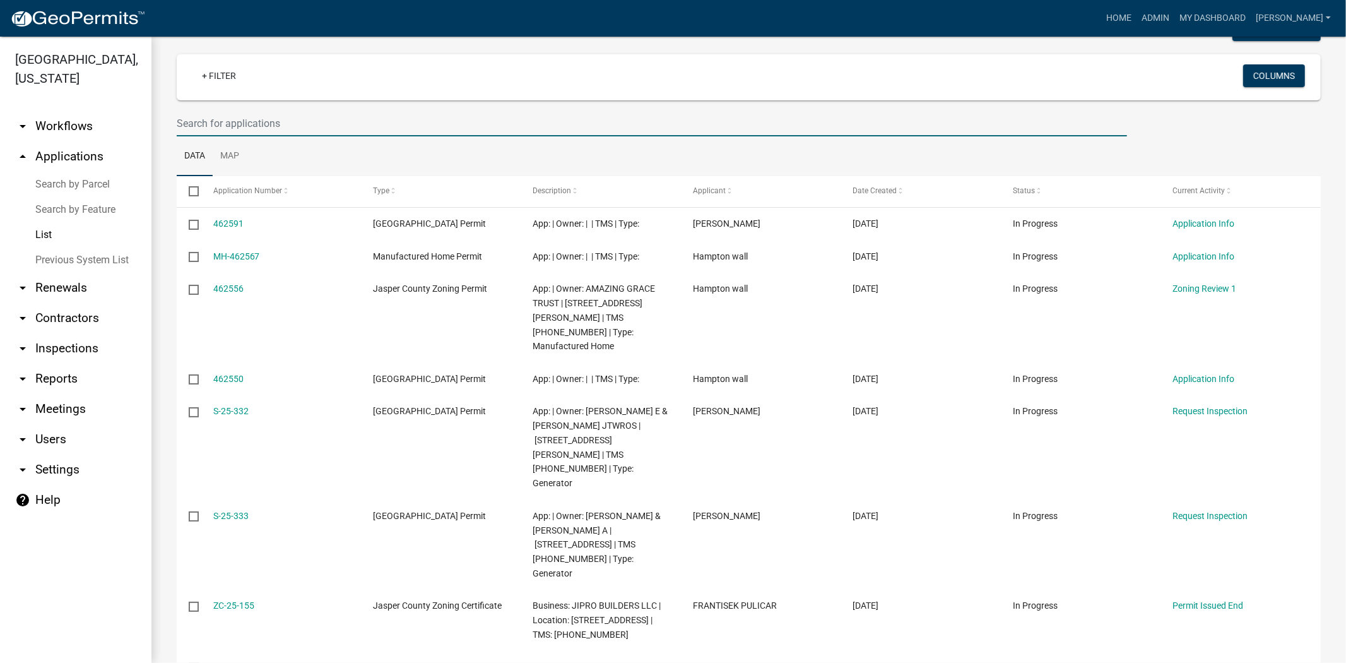
click at [198, 124] on input "text" at bounding box center [652, 123] width 951 height 26
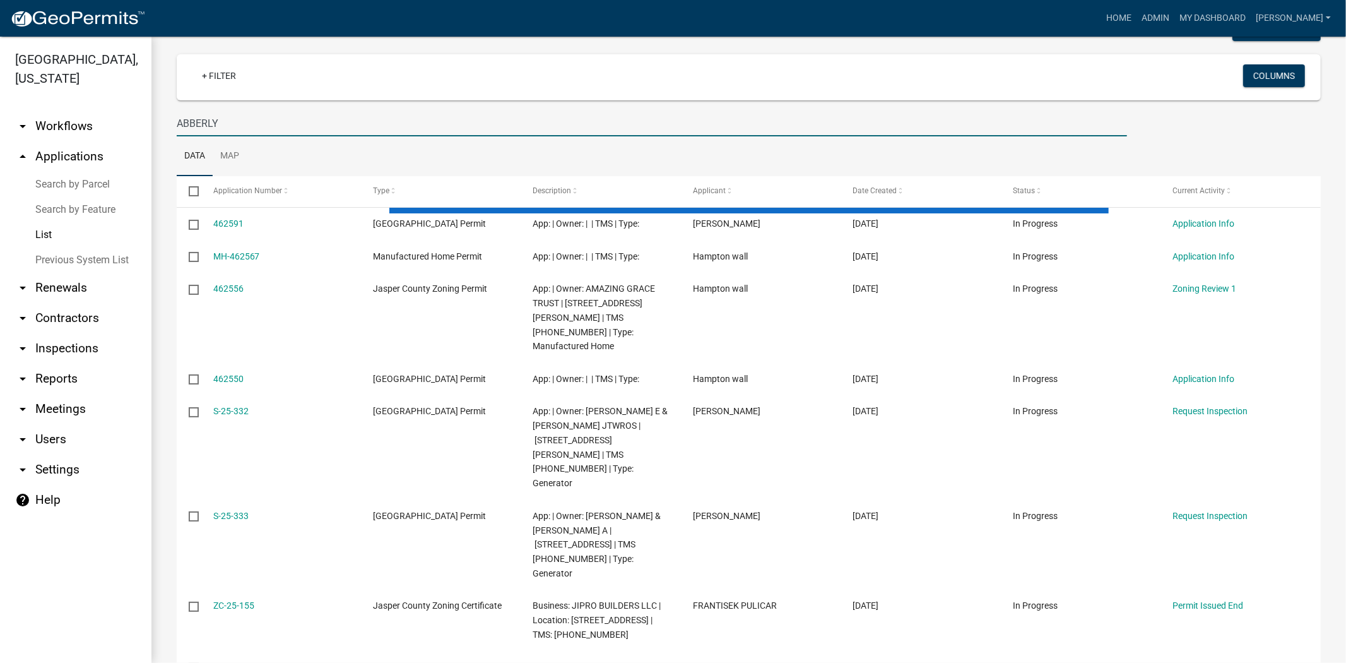
scroll to position [0, 0]
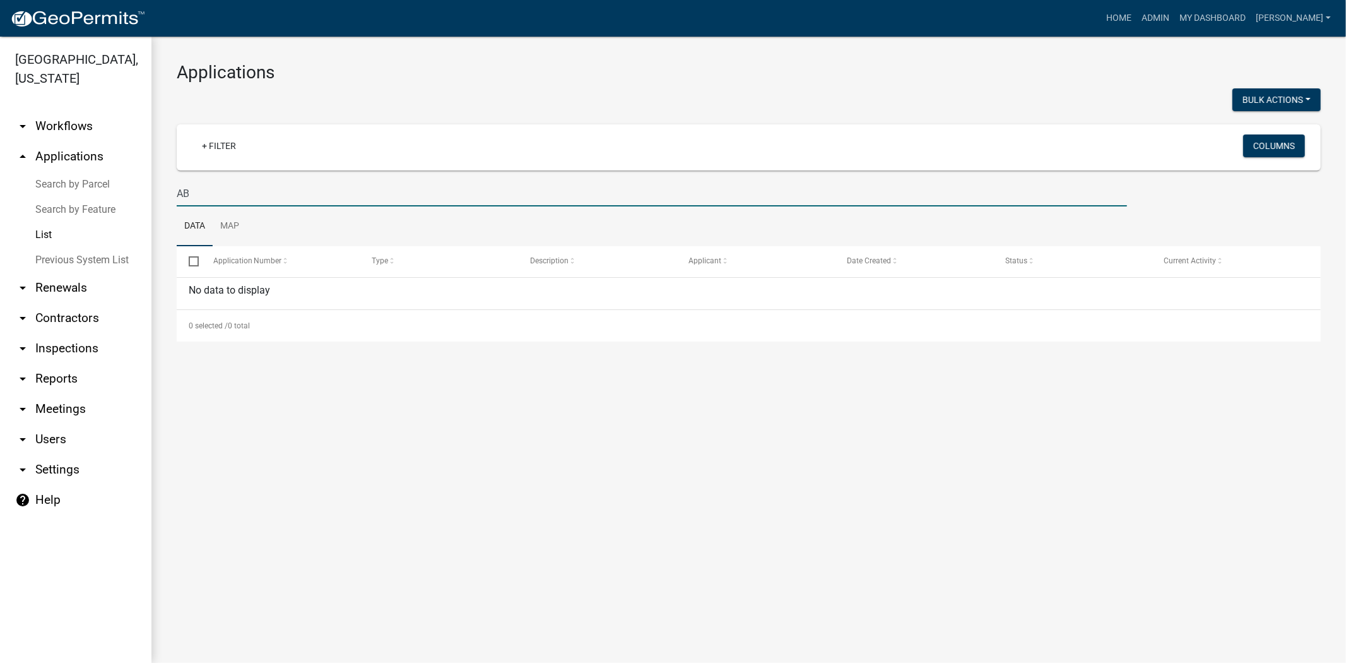
type input "A"
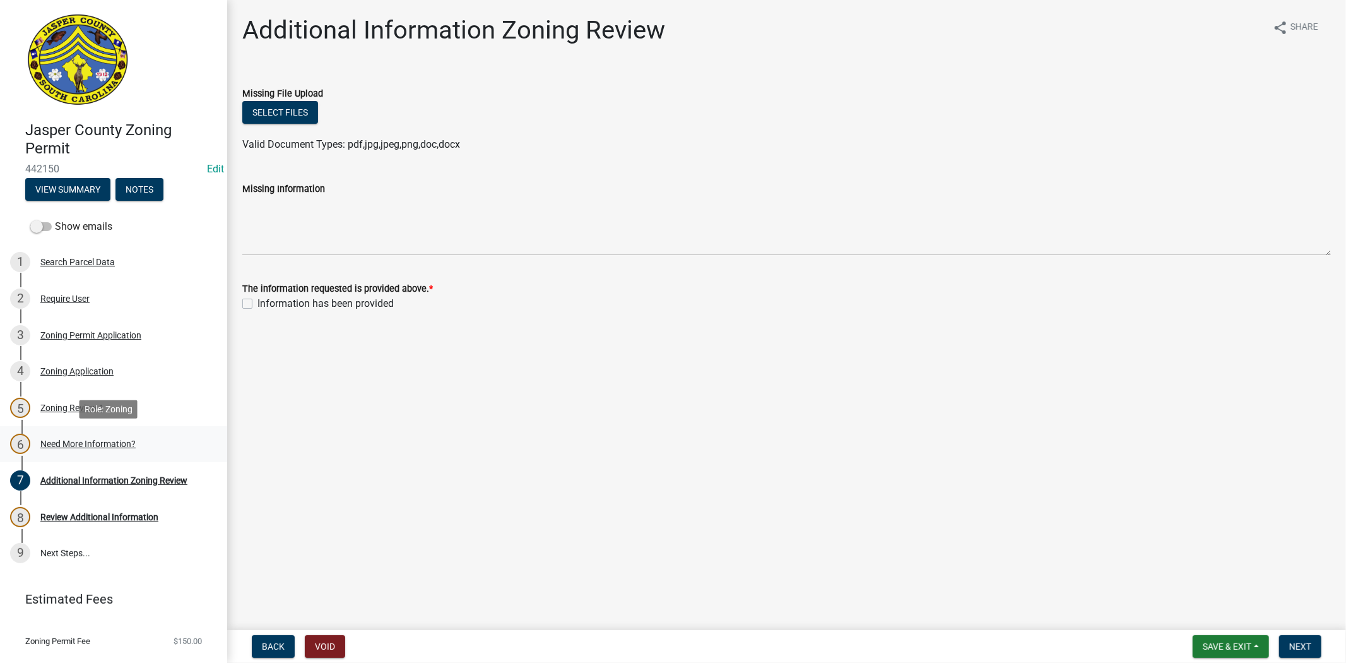
click at [133, 444] on div "Need More Information?" at bounding box center [87, 443] width 95 height 9
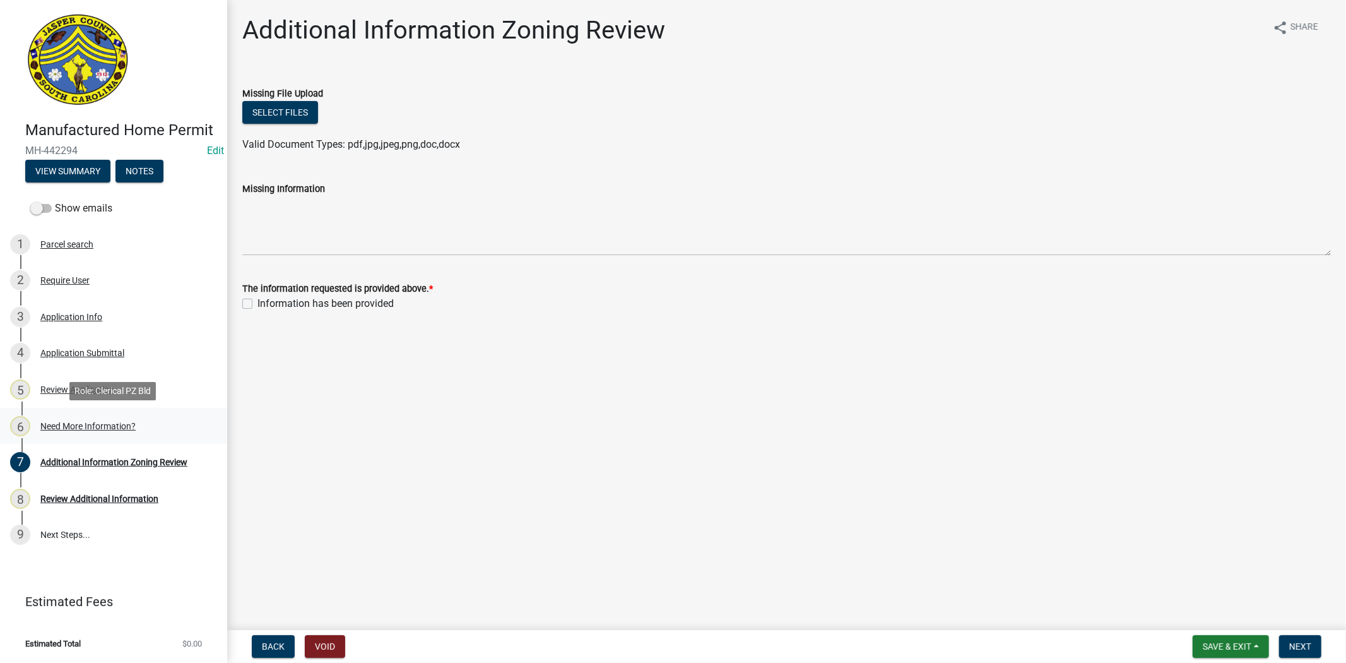
click at [86, 417] on div "6 Need More Information?" at bounding box center [108, 426] width 197 height 20
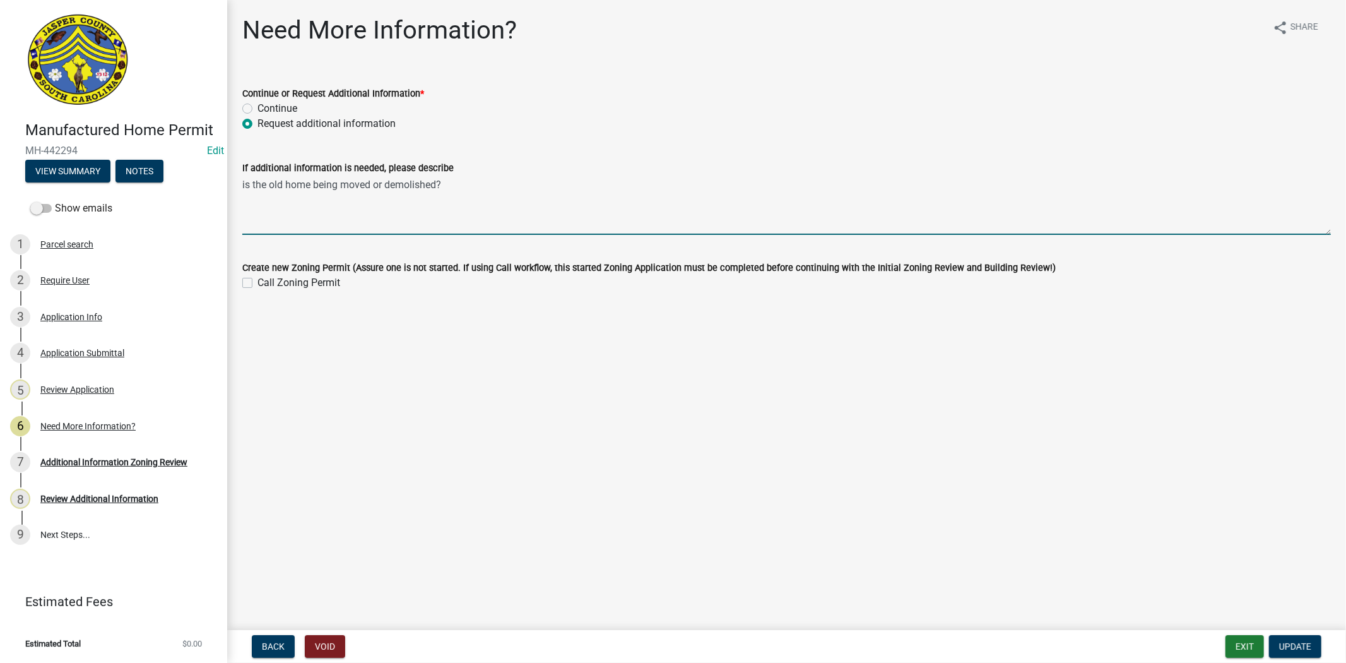
click at [444, 182] on textarea "is the old home being moved or demolished?" at bounding box center [786, 204] width 1089 height 59
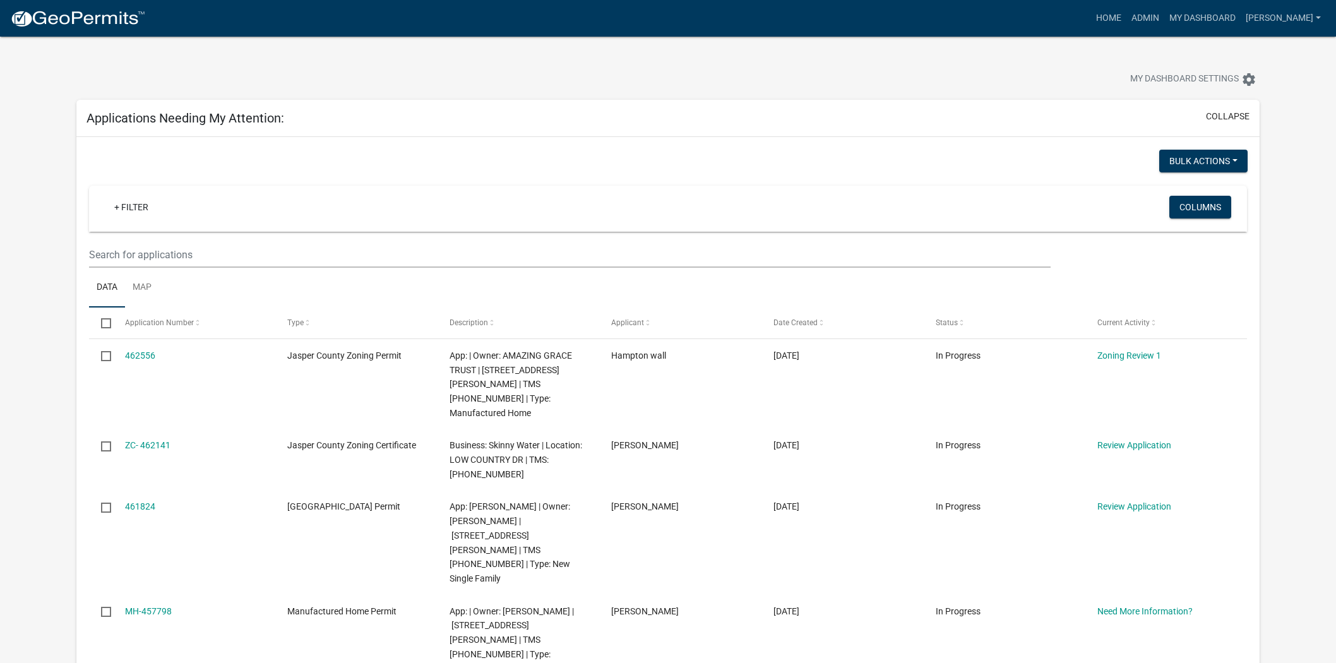
scroll to position [140, 0]
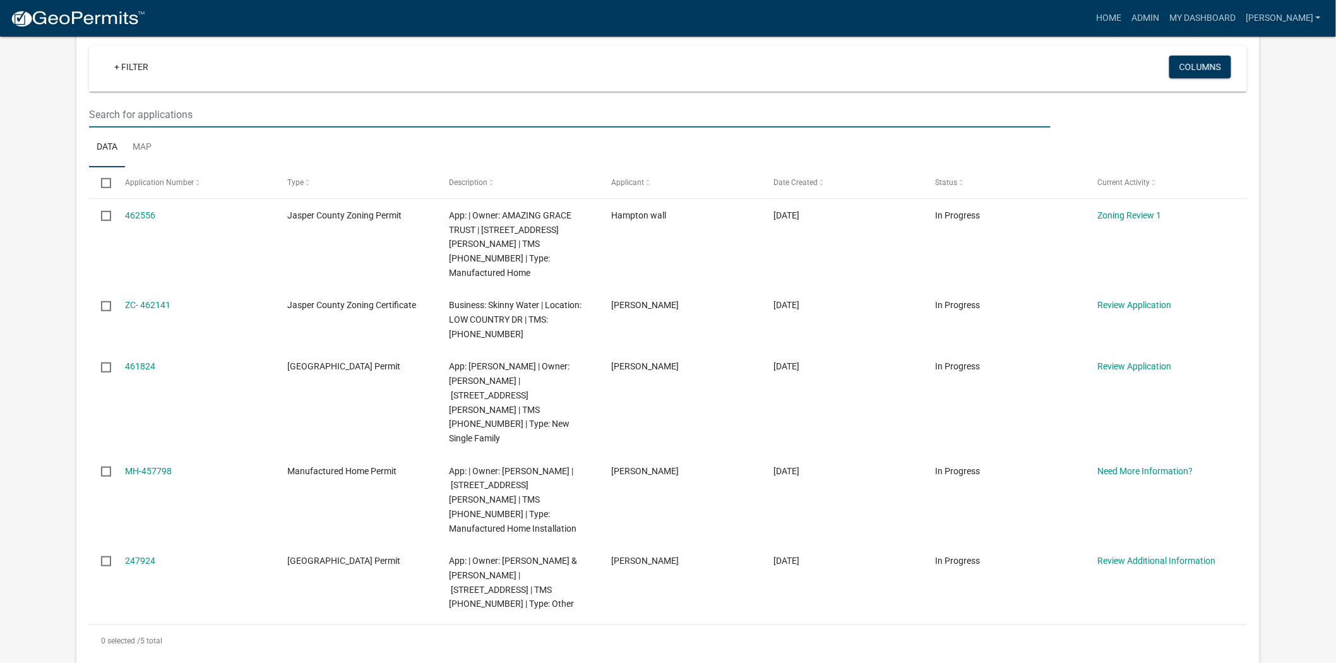
click at [153, 117] on input "text" at bounding box center [570, 115] width 962 height 26
